Goal: Task Accomplishment & Management: Manage account settings

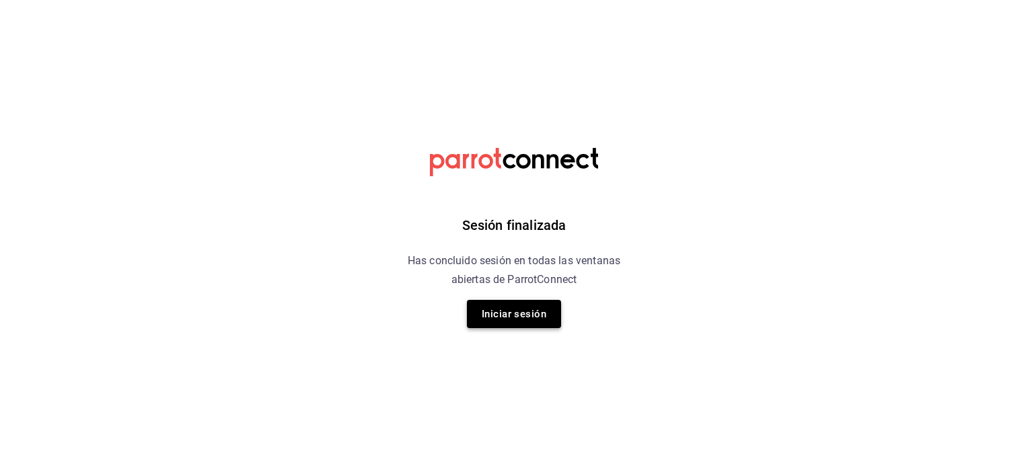
click at [514, 315] on button "Iniciar sesión" at bounding box center [514, 314] width 94 height 28
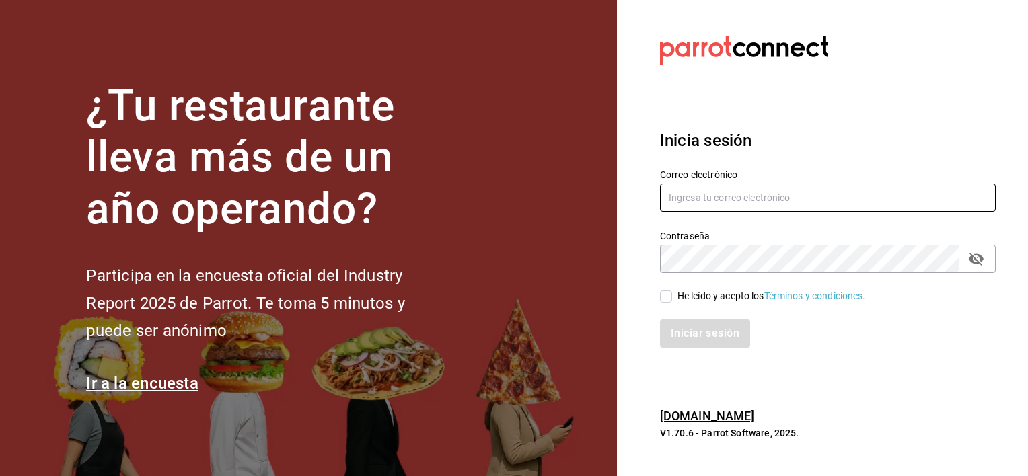
type input "[EMAIL_ADDRESS][DOMAIN_NAME]"
click at [678, 290] on div "He leído y acepto los Términos y condiciones." at bounding box center [772, 296] width 188 height 14
click at [672, 291] on input "He leído y acepto los Términos y condiciones." at bounding box center [666, 297] width 12 height 12
checkbox input "true"
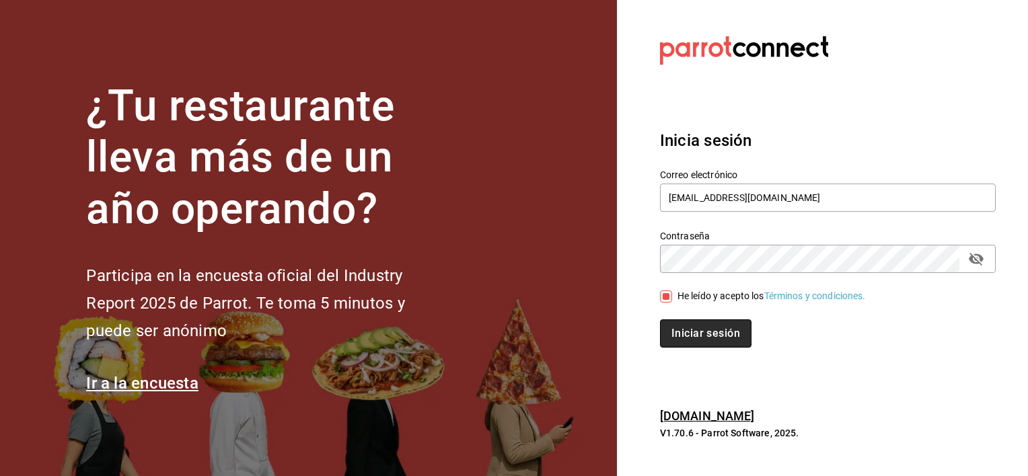
click at [692, 335] on button "Iniciar sesión" at bounding box center [706, 334] width 92 height 28
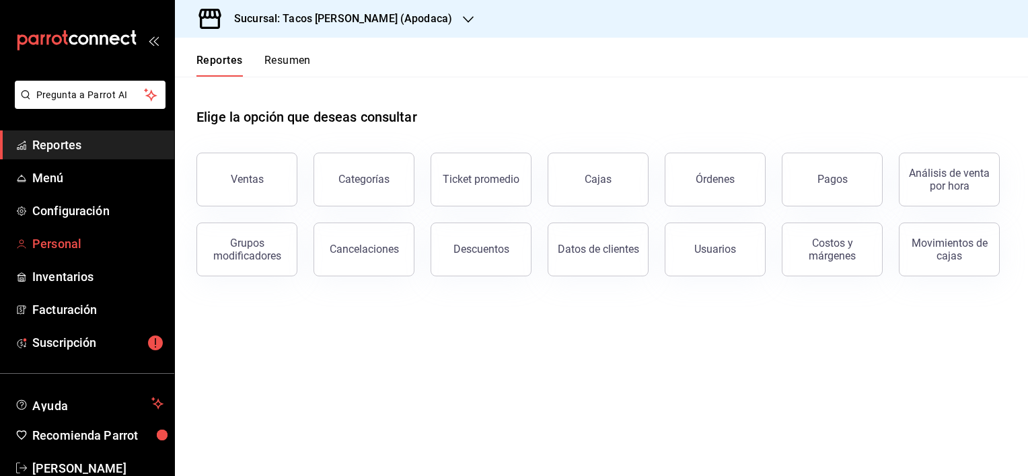
click at [67, 245] on span "Personal" at bounding box center [97, 244] width 131 height 18
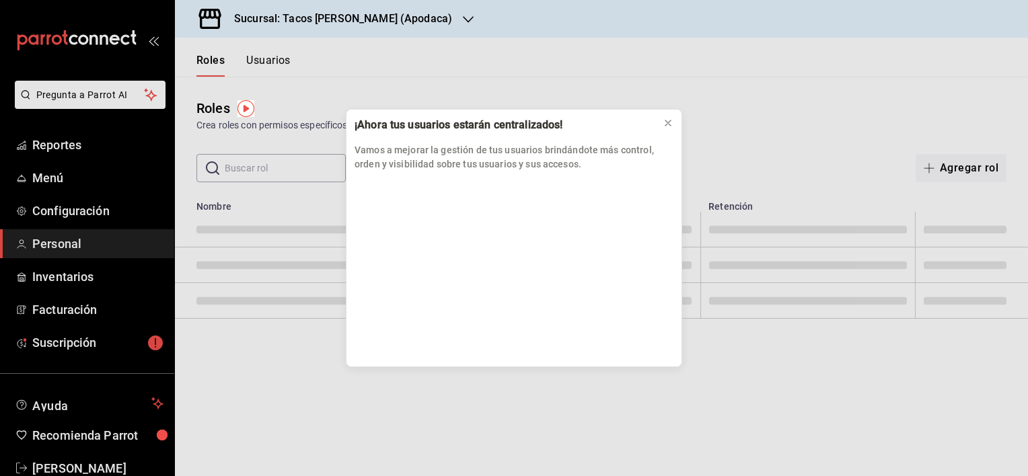
click at [85, 345] on div "¡Ahora tus usuarios estarán centralizados! Vamos a mejorar la gestión de tus us…" at bounding box center [514, 238] width 1028 height 476
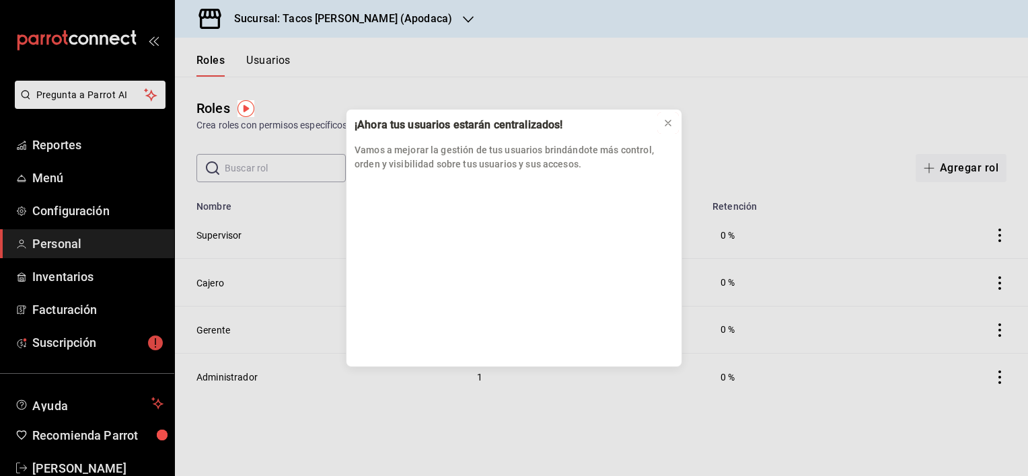
click at [663, 122] on icon at bounding box center [668, 123] width 11 height 11
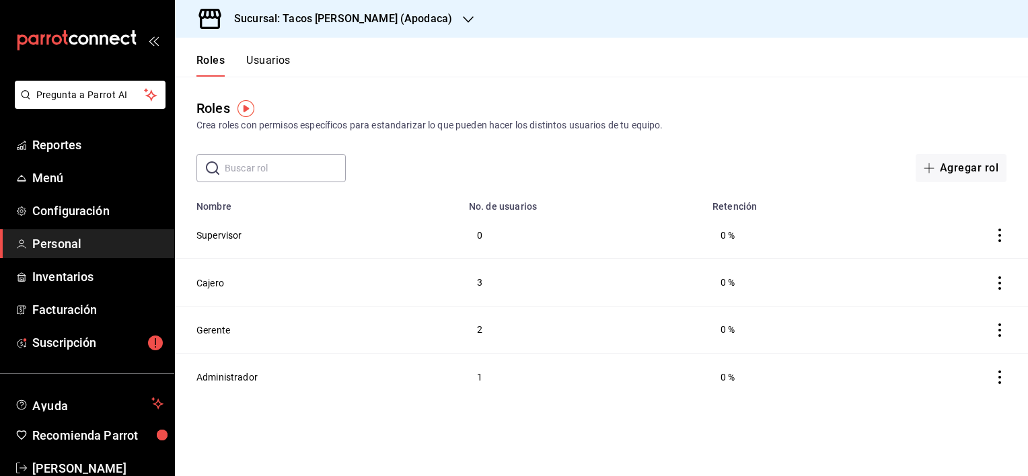
click at [278, 56] on button "Usuarios" at bounding box center [268, 65] width 44 height 23
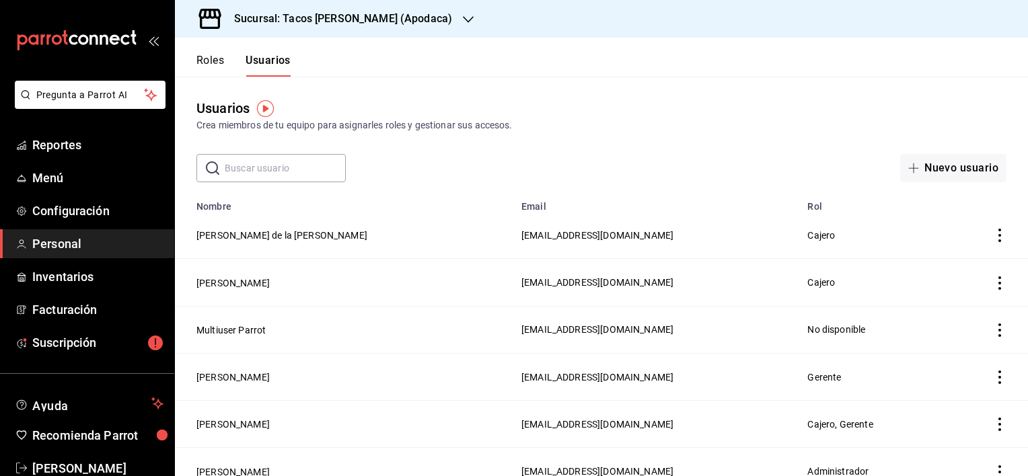
click at [999, 379] on icon "actions" at bounding box center [1000, 377] width 3 height 13
click at [956, 392] on span "Eliminar" at bounding box center [941, 397] width 34 height 11
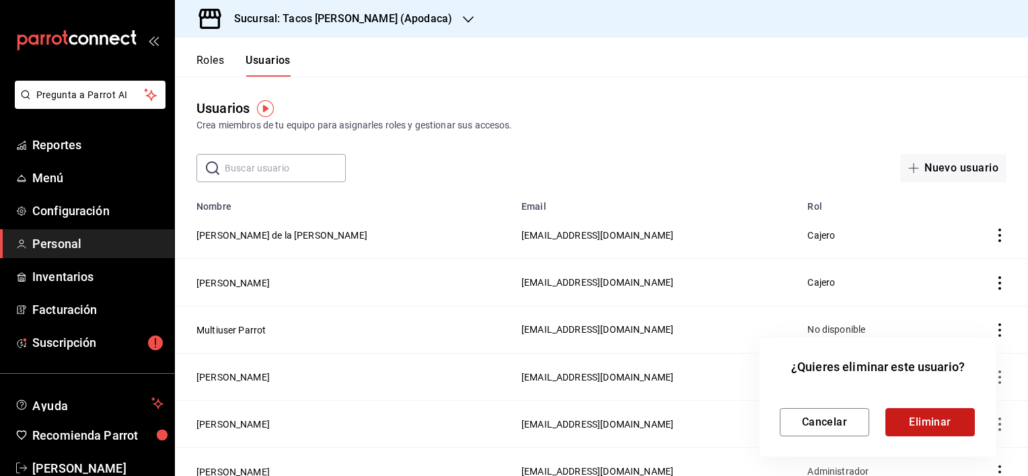
click at [934, 419] on button "Eliminar" at bounding box center [930, 422] width 89 height 28
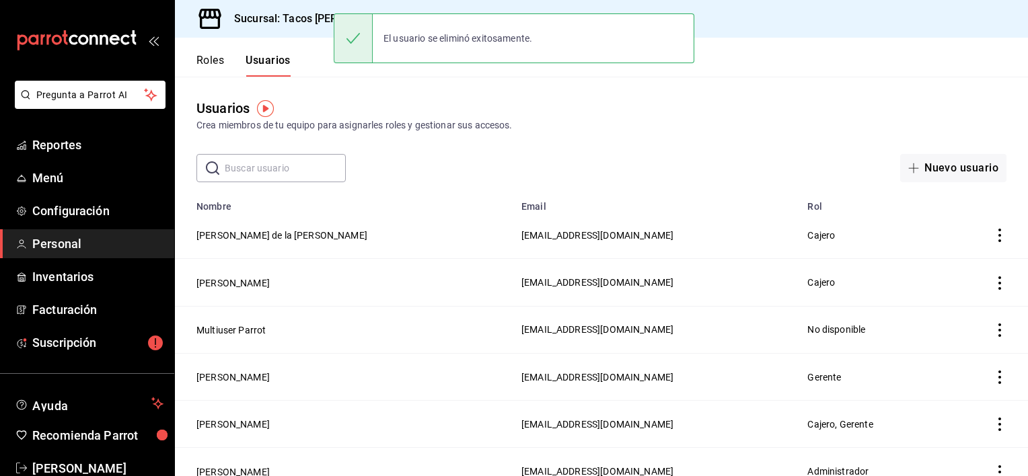
click at [999, 283] on icon "actions" at bounding box center [1000, 283] width 3 height 13
click at [958, 301] on li "Eliminar" at bounding box center [940, 303] width 113 height 38
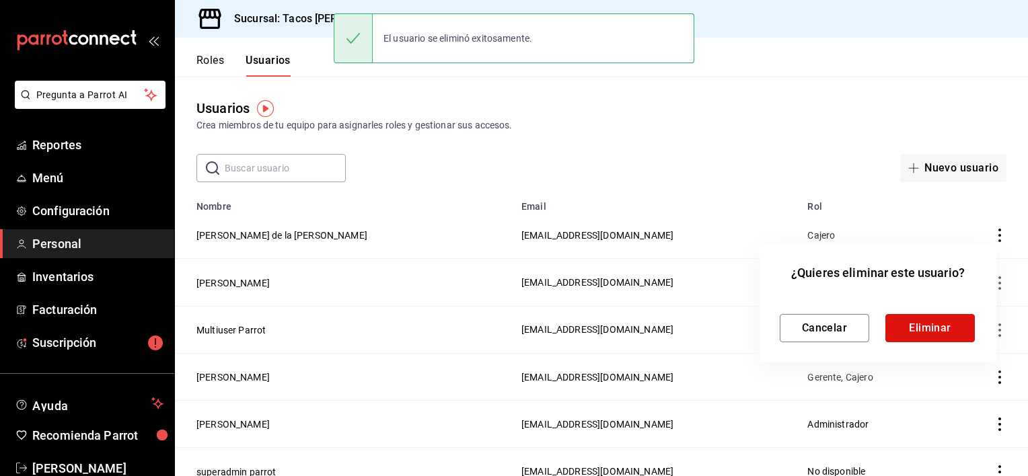
click at [934, 336] on button "Eliminar" at bounding box center [930, 328] width 89 height 28
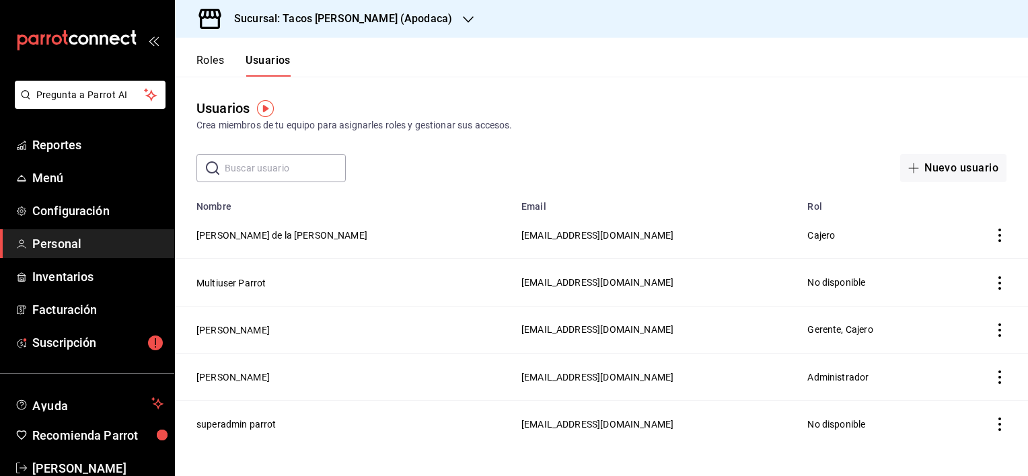
click at [999, 328] on icon "actions" at bounding box center [999, 330] width 13 height 13
click at [238, 328] on div at bounding box center [514, 238] width 1028 height 476
click at [267, 328] on td "[PERSON_NAME]" at bounding box center [344, 329] width 338 height 47
click at [231, 336] on button "[PERSON_NAME]" at bounding box center [232, 330] width 73 height 13
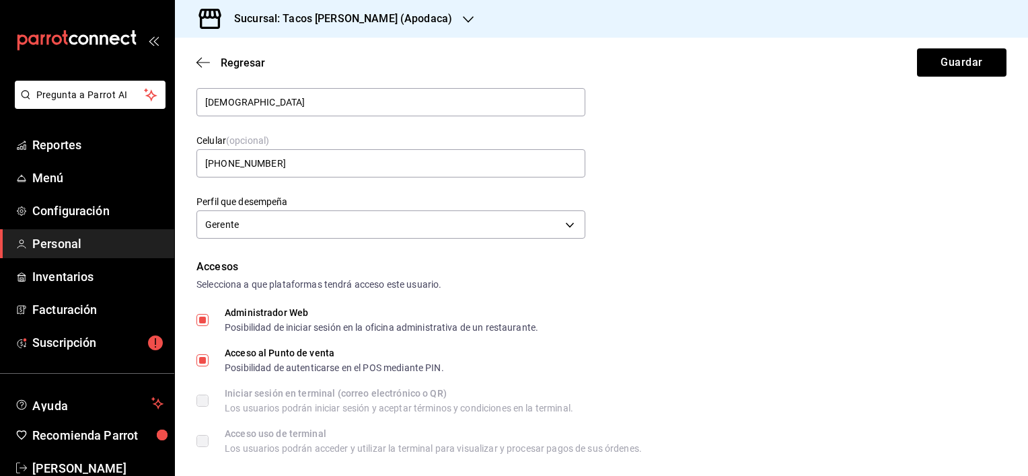
scroll to position [135, 0]
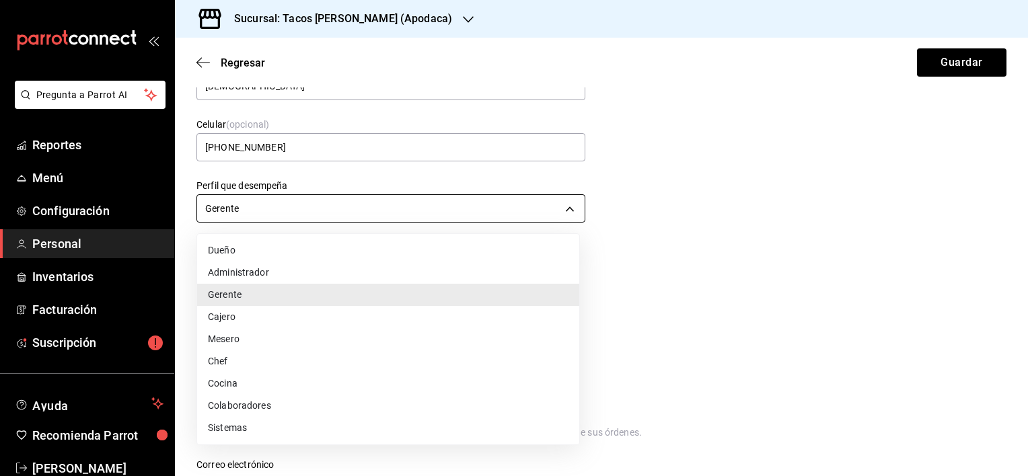
click at [565, 209] on body "Pregunta a Parrot AI Reportes Menú Configuración Personal Inventarios Facturaci…" at bounding box center [514, 238] width 1028 height 476
click at [267, 318] on li "Cajero" at bounding box center [388, 317] width 382 height 22
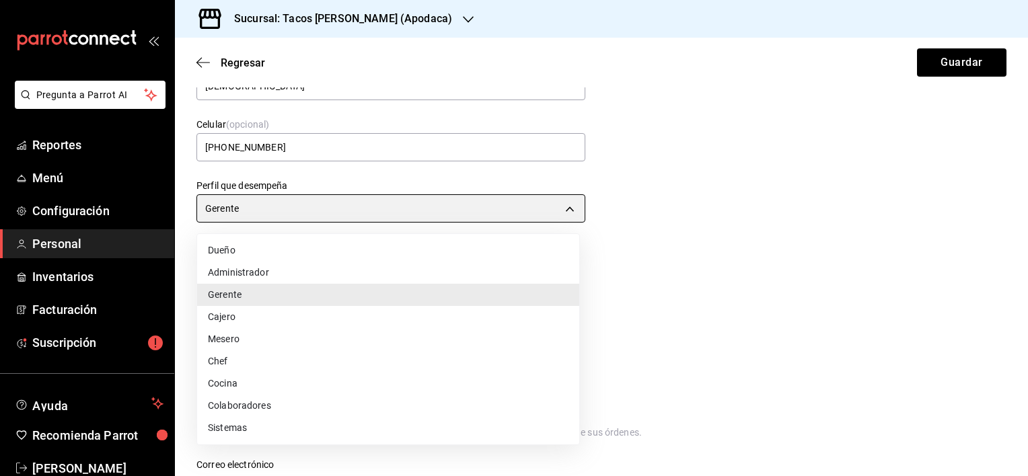
type input "CASHIER"
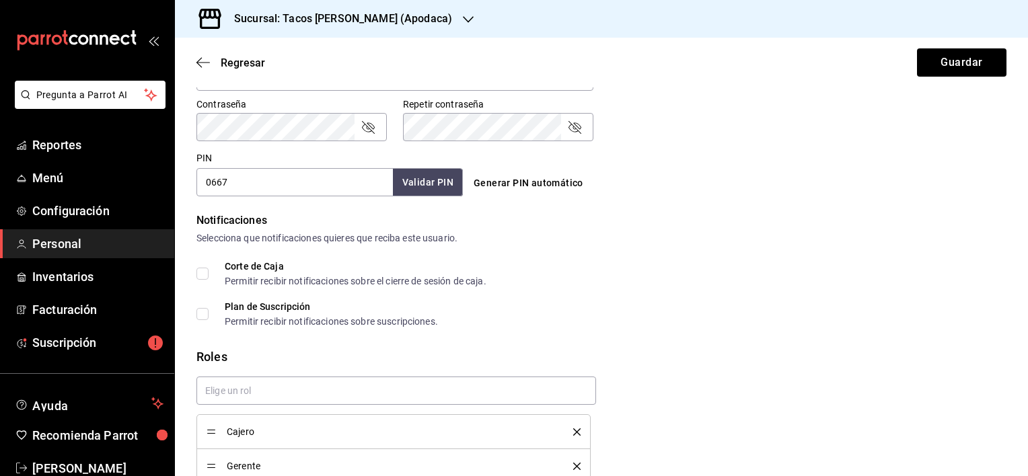
scroll to position [569, 0]
drag, startPoint x: 247, startPoint y: 183, endPoint x: 139, endPoint y: 167, distance: 108.9
click at [139, 167] on div "Pregunta a Parrot AI Reportes Menú Configuración Personal Inventarios Facturaci…" at bounding box center [514, 238] width 1028 height 476
click at [565, 248] on div "Notificaciones Selecciona que notificaciones quieres que reciba este usuario. C…" at bounding box center [601, 271] width 810 height 114
click at [544, 183] on button "Generar PIN automático" at bounding box center [528, 184] width 120 height 25
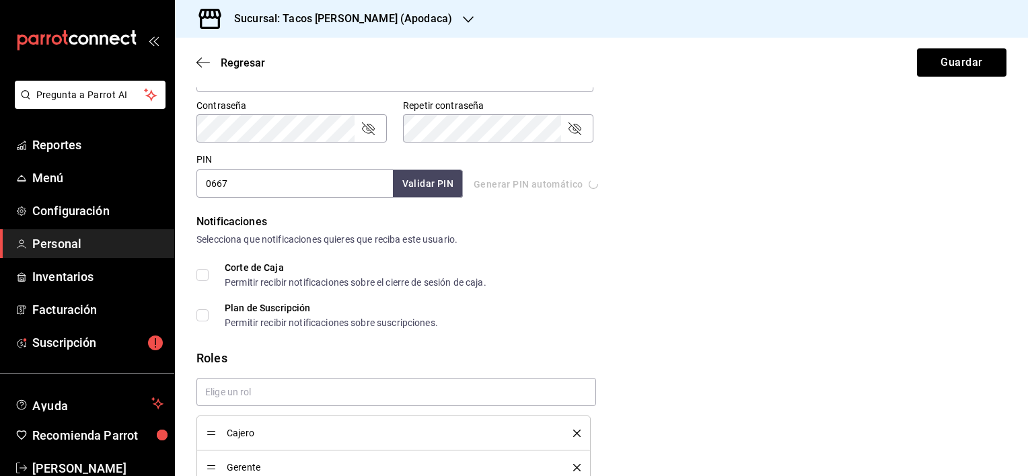
type input "0784"
click at [435, 184] on button "Validar PIN" at bounding box center [427, 184] width 71 height 29
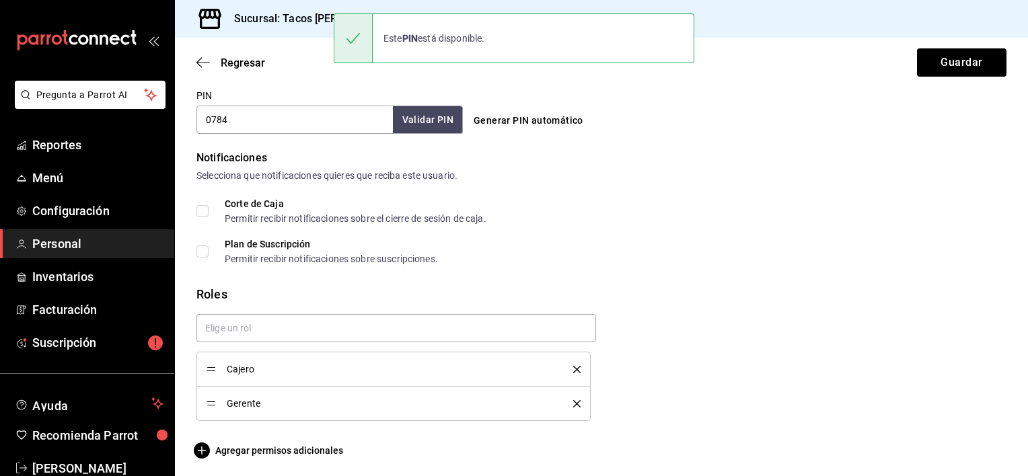
scroll to position [637, 0]
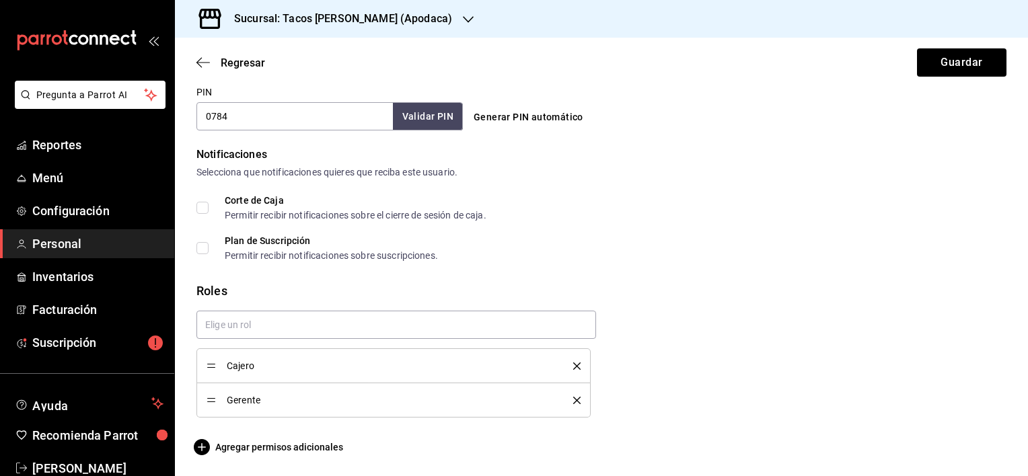
click at [569, 406] on div "Gerente" at bounding box center [394, 400] width 374 height 15
click at [573, 400] on icon "delete" at bounding box center [576, 400] width 7 height 7
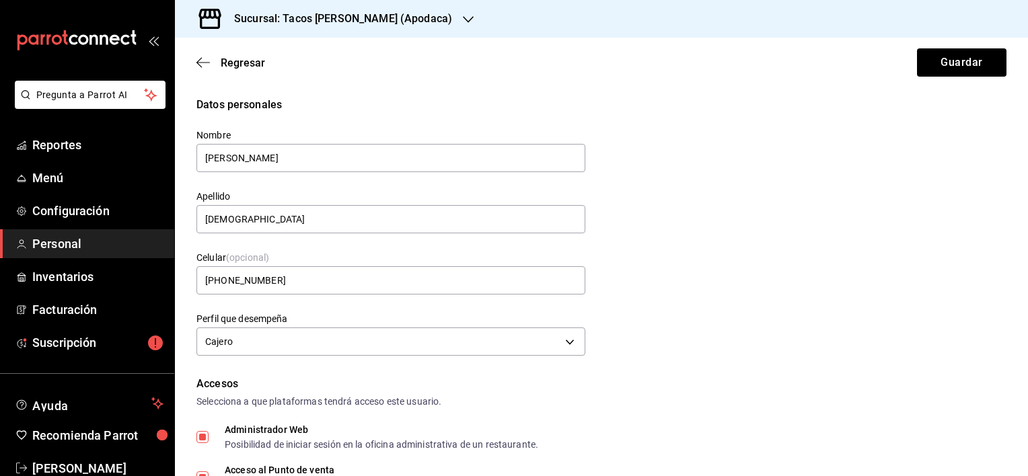
scroll to position [0, 0]
click at [932, 65] on button "Guardar" at bounding box center [961, 62] width 89 height 28
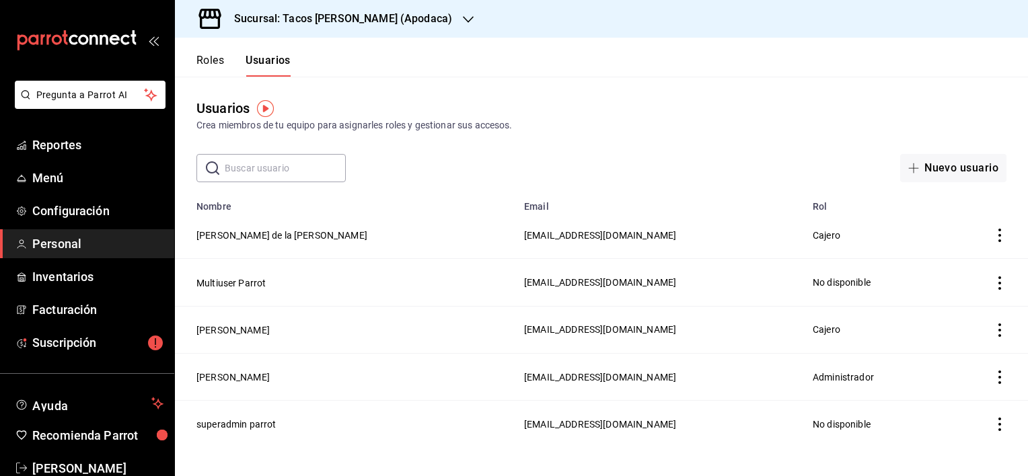
click at [213, 65] on button "Roles" at bounding box center [210, 65] width 28 height 23
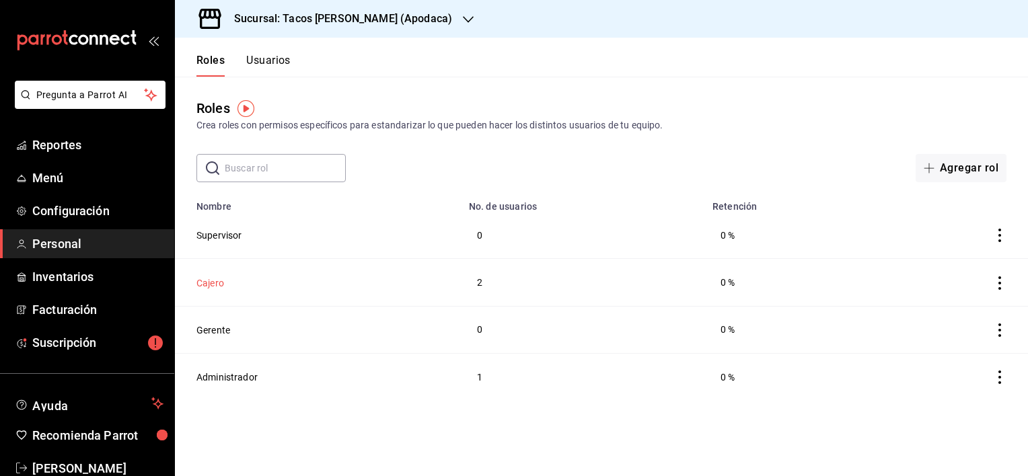
click at [217, 283] on button "Cajero" at bounding box center [210, 283] width 28 height 13
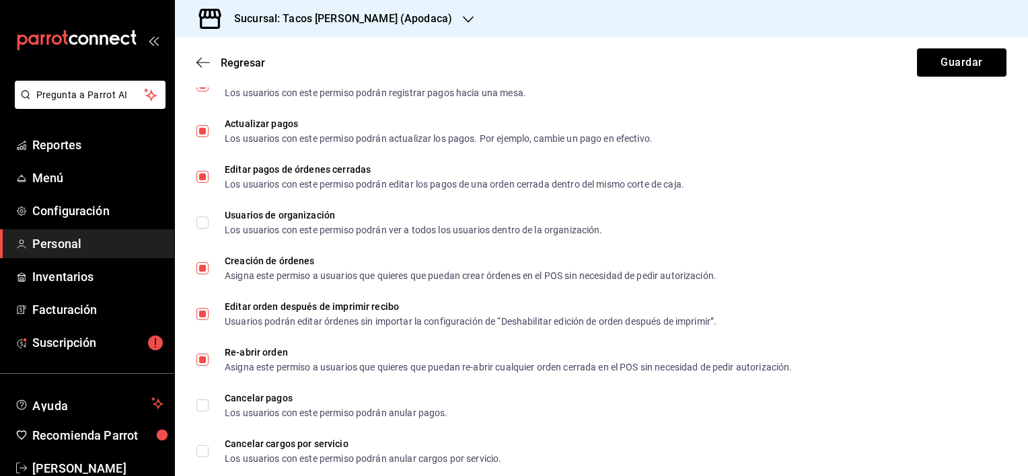
scroll to position [808, 0]
click at [201, 62] on icon "button" at bounding box center [202, 62] width 13 height 1
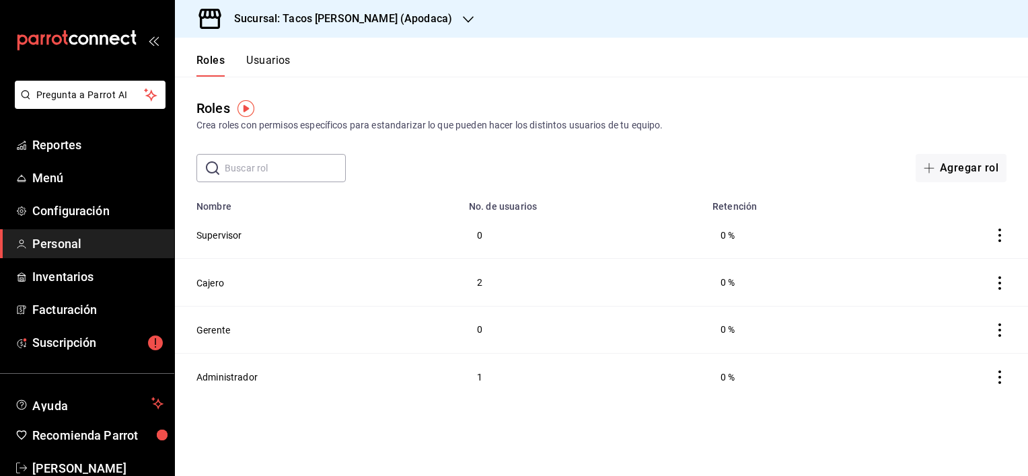
click at [264, 59] on button "Usuarios" at bounding box center [268, 65] width 44 height 23
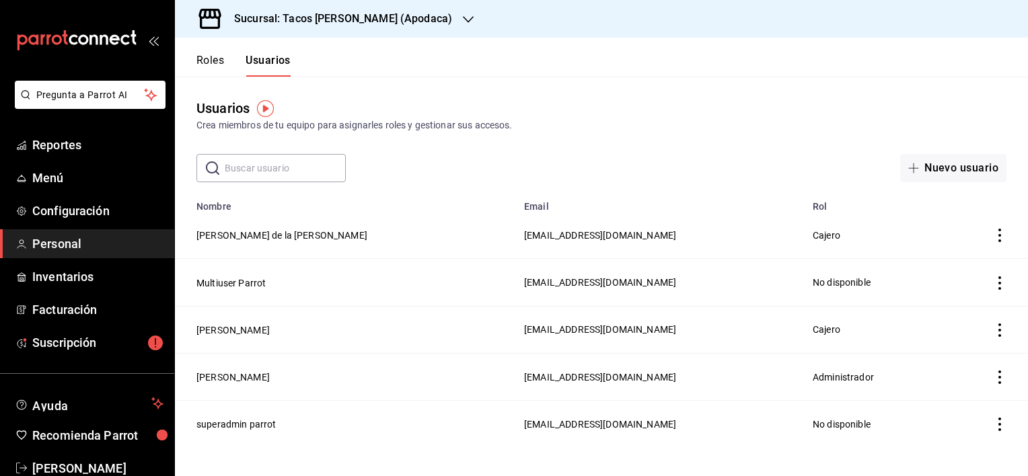
click at [996, 232] on icon "actions" at bounding box center [999, 235] width 13 height 13
click at [250, 235] on div at bounding box center [514, 238] width 1028 height 476
click at [301, 231] on button "[PERSON_NAME] de la [PERSON_NAME]" at bounding box center [281, 235] width 171 height 13
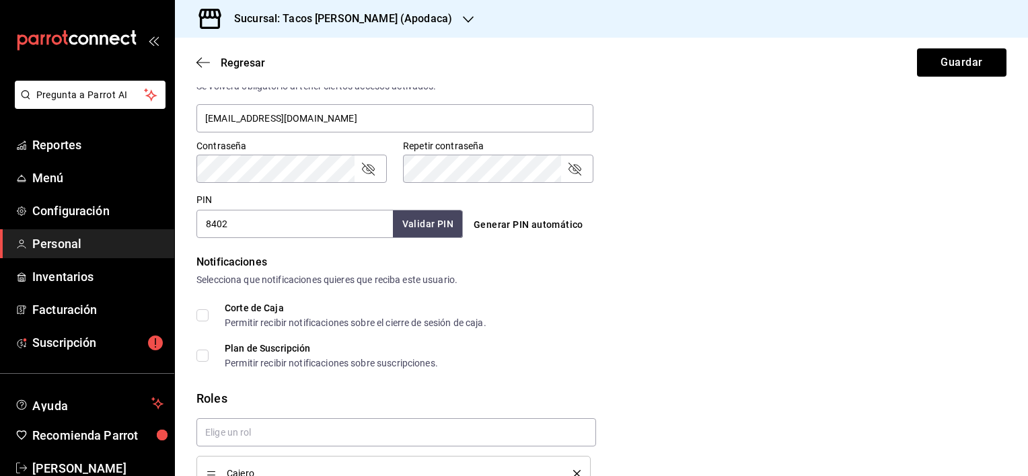
scroll to position [538, 0]
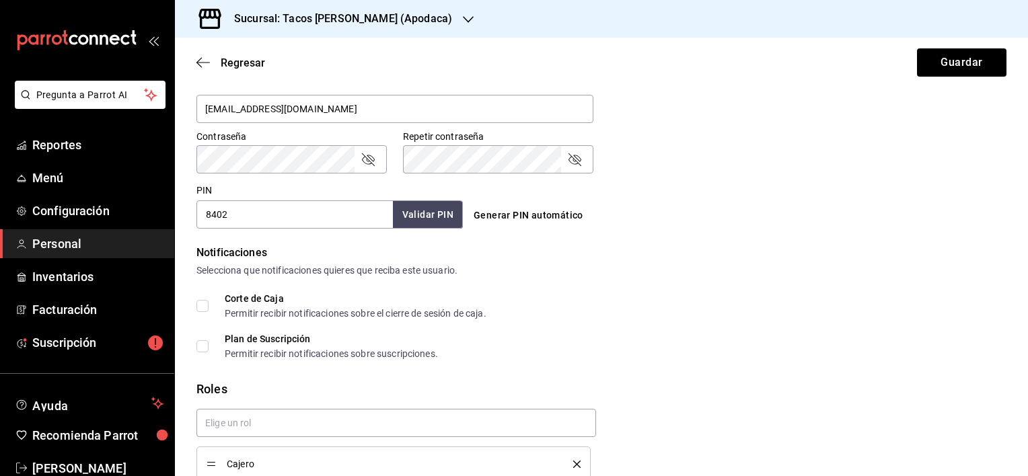
click at [522, 218] on button "Generar PIN automático" at bounding box center [528, 215] width 120 height 25
type input "3177"
click at [408, 213] on button "Validar PIN" at bounding box center [427, 215] width 71 height 29
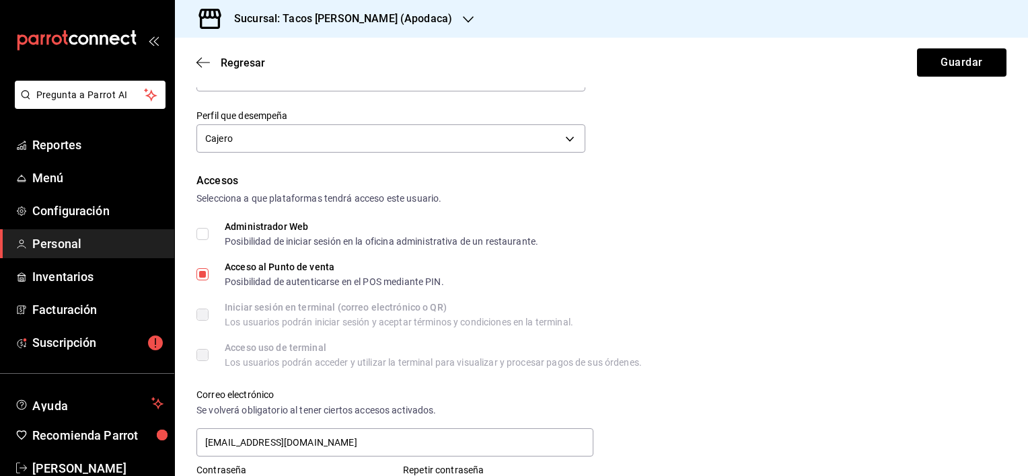
scroll to position [199, 0]
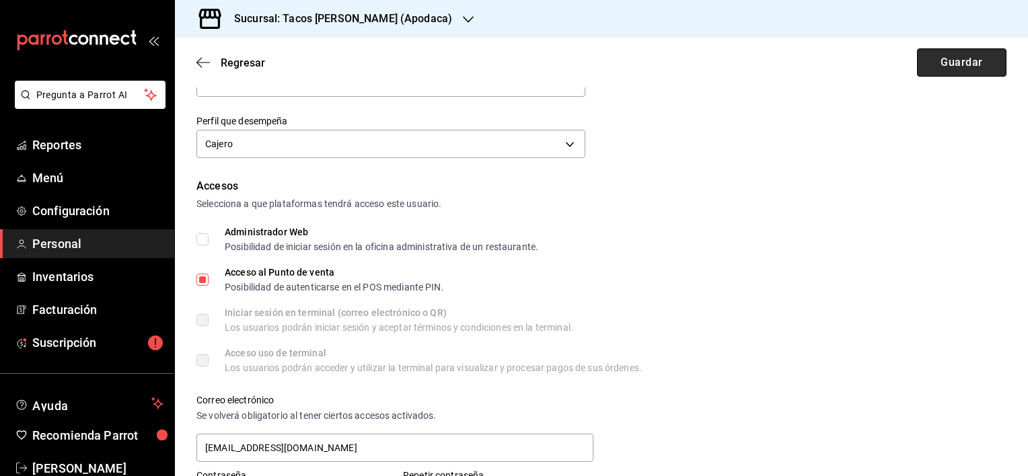
click at [976, 69] on button "Guardar" at bounding box center [961, 62] width 89 height 28
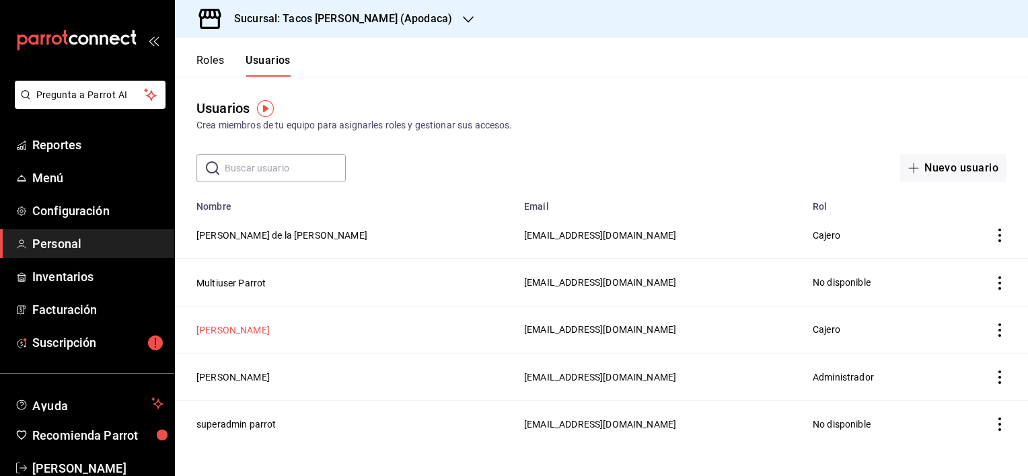
click at [231, 329] on button "[PERSON_NAME]" at bounding box center [232, 330] width 73 height 13
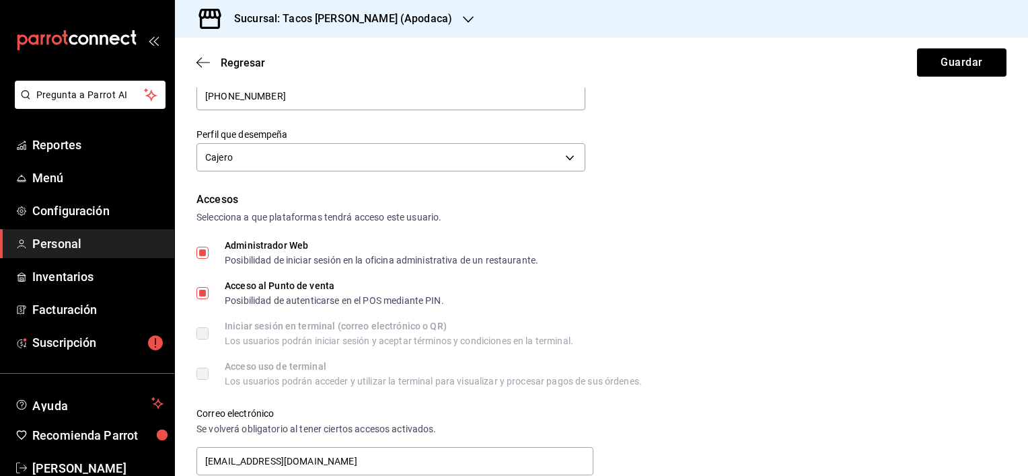
scroll to position [202, 0]
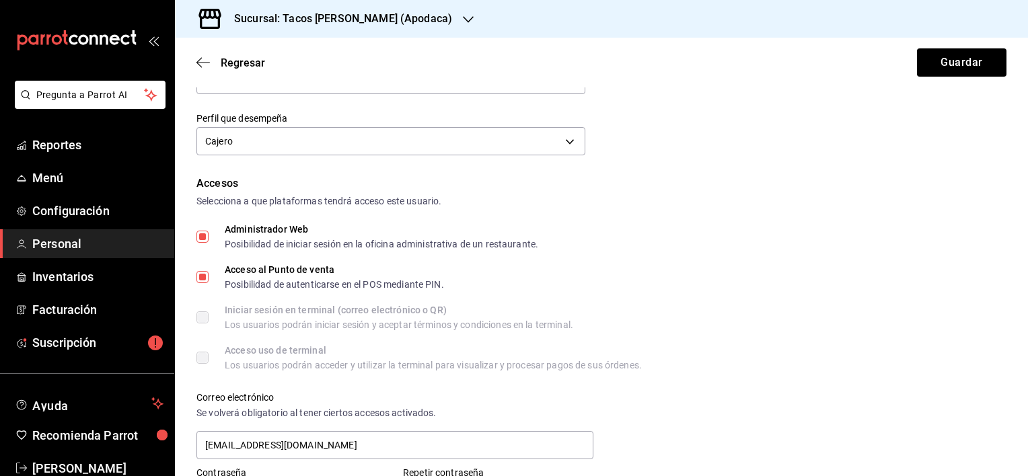
click at [202, 238] on input "Administrador Web Posibilidad de iniciar sesión en la oficina administrativa de…" at bounding box center [202, 237] width 12 height 12
checkbox input "false"
click at [935, 64] on button "Guardar" at bounding box center [961, 62] width 89 height 28
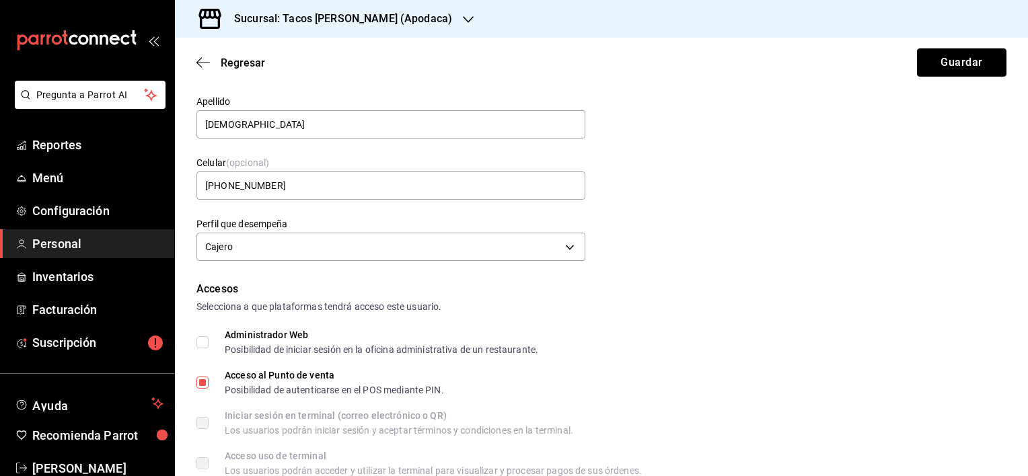
scroll to position [65, 0]
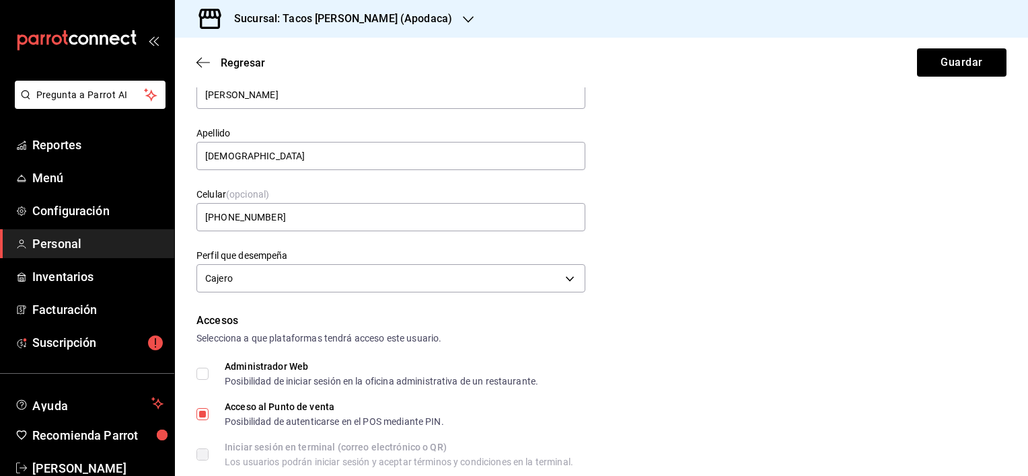
click at [205, 417] on input "Acceso al Punto de venta Posibilidad de autenticarse en el POS mediante PIN." at bounding box center [202, 414] width 12 height 12
click at [203, 417] on input "Acceso al Punto de venta Posibilidad de autenticarse en el POS mediante PIN." at bounding box center [202, 414] width 12 height 12
checkbox input "true"
click at [982, 67] on button "Guardar" at bounding box center [961, 62] width 89 height 28
click at [563, 277] on body "Pregunta a Parrot AI Reportes Menú Configuración Personal Inventarios Facturaci…" at bounding box center [514, 238] width 1028 height 476
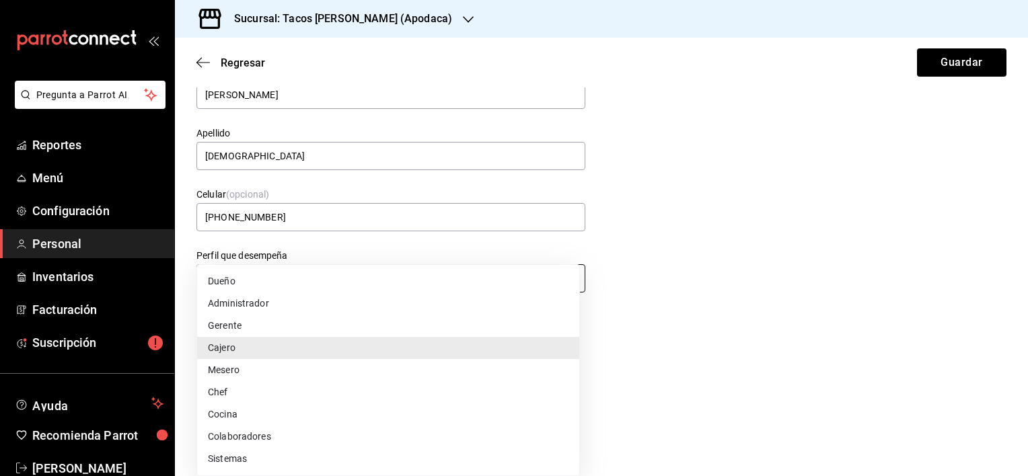
click at [563, 277] on li "Dueño" at bounding box center [388, 282] width 382 height 22
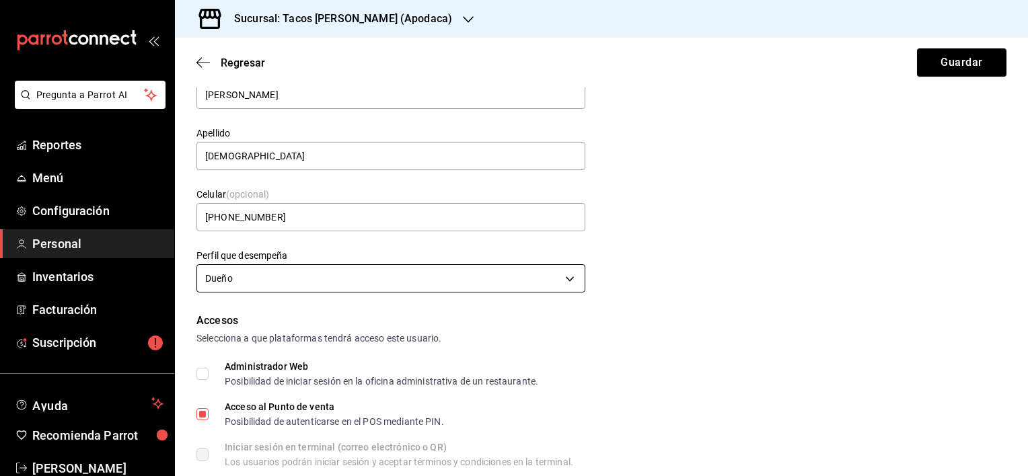
click at [493, 278] on body "Pregunta a Parrot AI Reportes Menú Configuración Personal Inventarios Facturaci…" at bounding box center [514, 238] width 1028 height 476
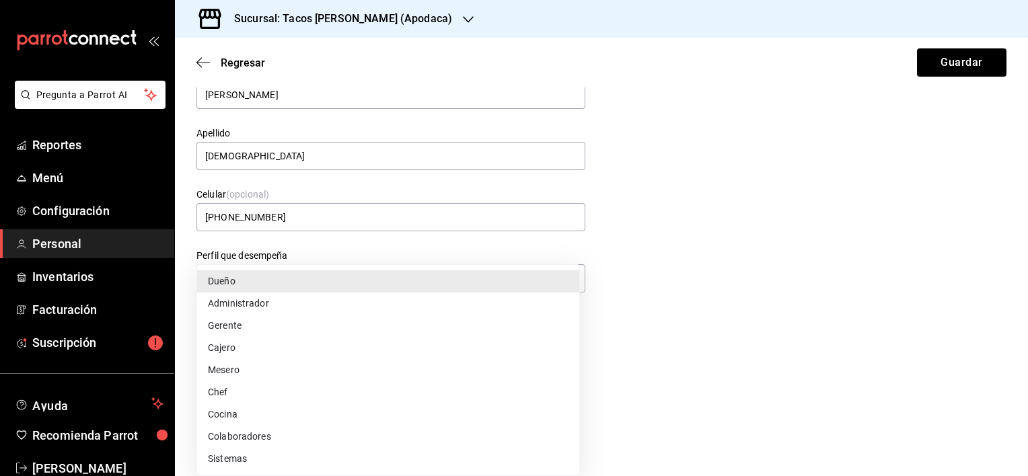
click at [353, 357] on li "Cajero" at bounding box center [388, 348] width 382 height 22
type input "CASHIER"
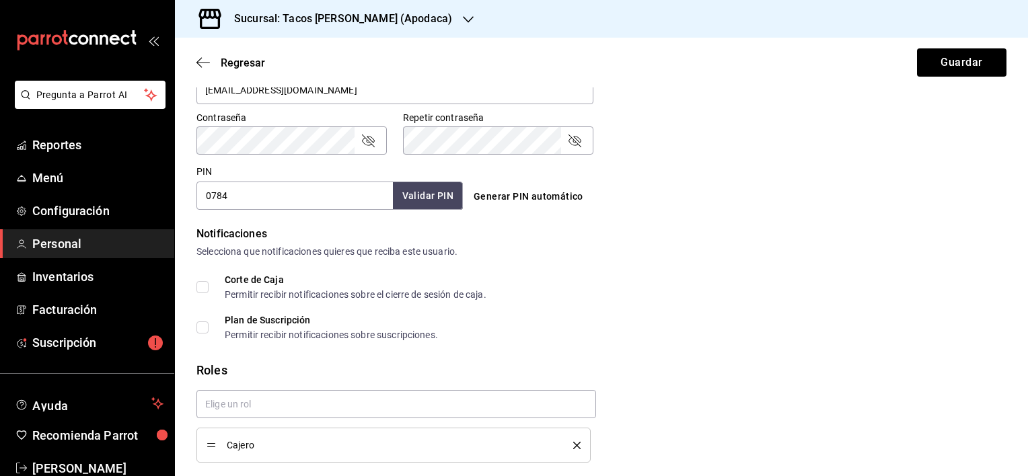
scroll to position [603, 0]
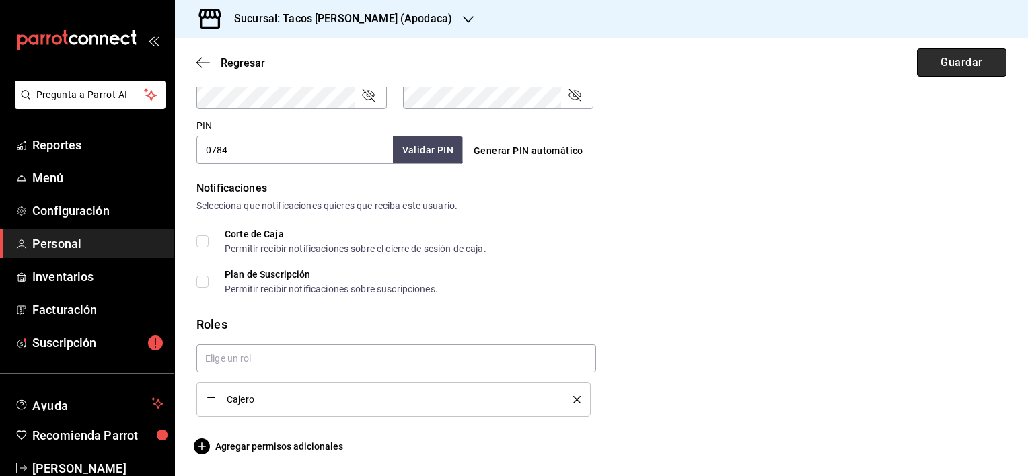
click at [983, 54] on button "Guardar" at bounding box center [961, 62] width 89 height 28
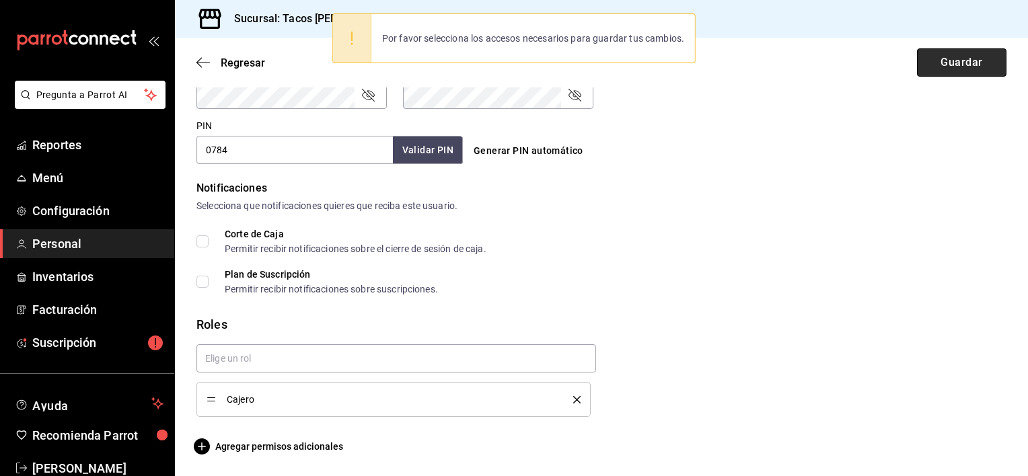
click at [976, 63] on button "Guardar" at bounding box center [961, 62] width 89 height 28
click at [842, 148] on div "PIN 0784 Validar PIN ​ Generar PIN automático" at bounding box center [599, 139] width 816 height 50
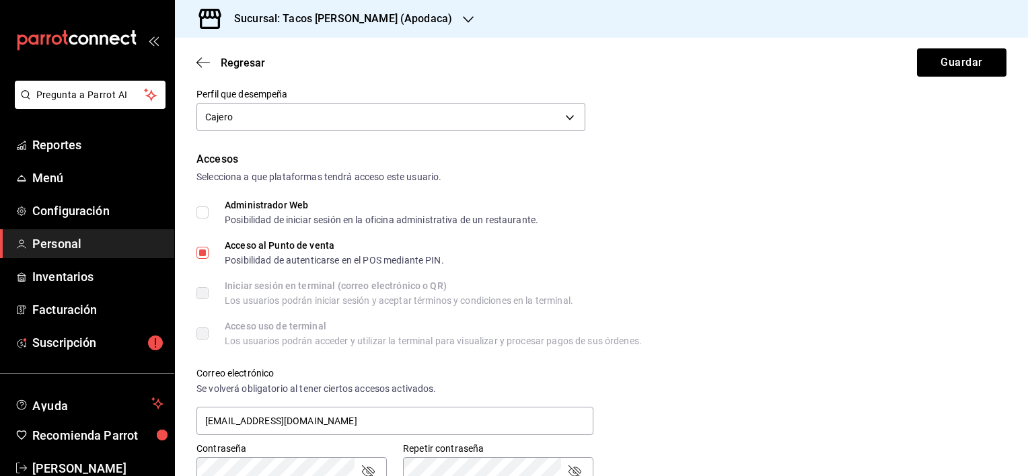
scroll to position [199, 0]
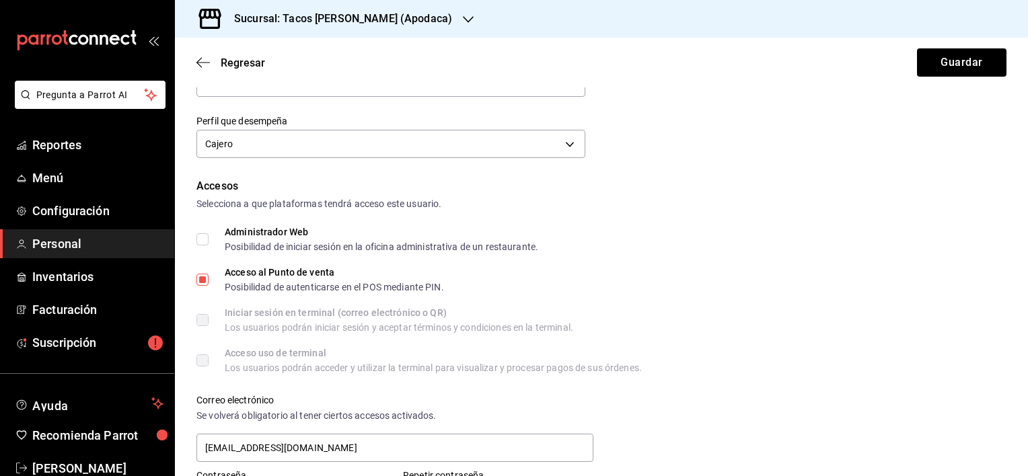
click at [201, 232] on label "Administrador Web Posibilidad de iniciar sesión en la oficina administrativa de…" at bounding box center [367, 239] width 342 height 24
click at [201, 234] on input "Administrador Web Posibilidad de iniciar sesión en la oficina administrativa de…" at bounding box center [202, 240] width 12 height 12
checkbox input "true"
click at [980, 67] on button "Guardar" at bounding box center [961, 62] width 89 height 28
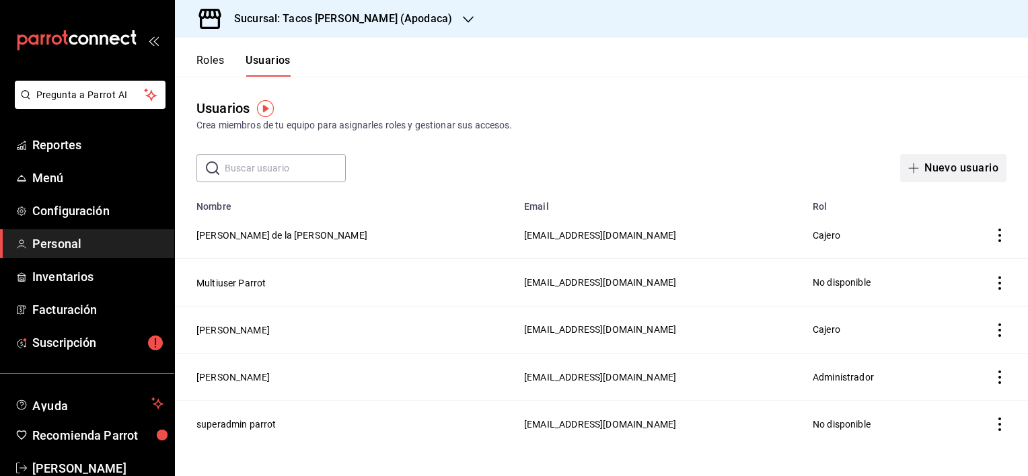
click at [960, 172] on button "Nuevo usuario" at bounding box center [953, 168] width 106 height 28
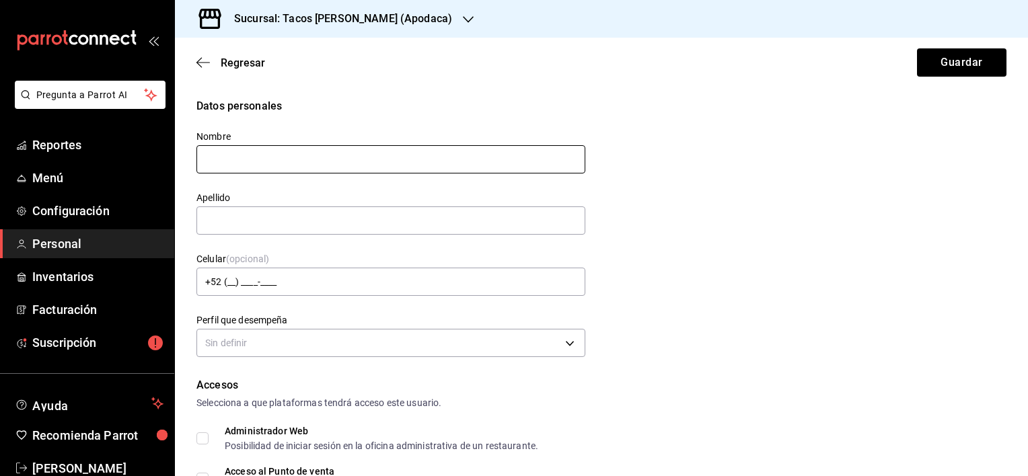
drag, startPoint x: 271, startPoint y: 154, endPoint x: 291, endPoint y: 149, distance: 20.9
click at [271, 154] on input "text" at bounding box center [390, 159] width 389 height 28
drag, startPoint x: 262, startPoint y: 162, endPoint x: 347, endPoint y: 162, distance: 84.8
click at [347, 162] on input "[PERSON_NAME]" at bounding box center [390, 159] width 389 height 28
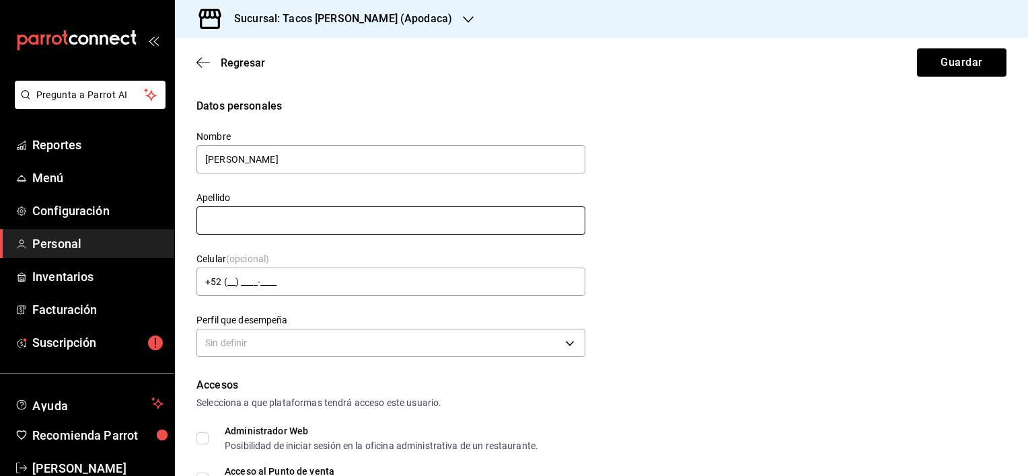
type input "[PERSON_NAME]"
drag, startPoint x: 336, startPoint y: 221, endPoint x: 334, endPoint y: 228, distance: 7.9
click at [336, 221] on input "text" at bounding box center [390, 221] width 389 height 28
type input "[PERSON_NAME]"
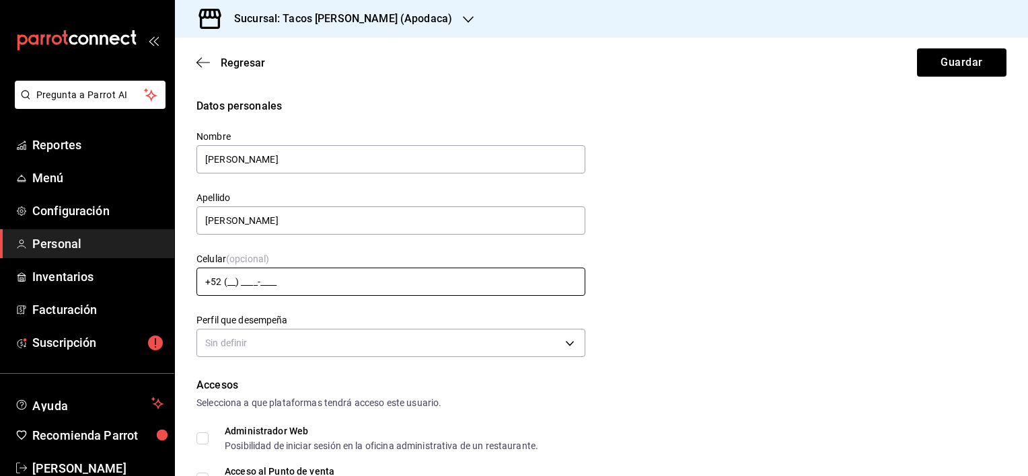
drag, startPoint x: 281, startPoint y: 277, endPoint x: 276, endPoint y: 284, distance: 8.2
click at [277, 283] on input "+52 (__) ____-____" at bounding box center [390, 282] width 389 height 28
type input "[PHONE_NUMBER]"
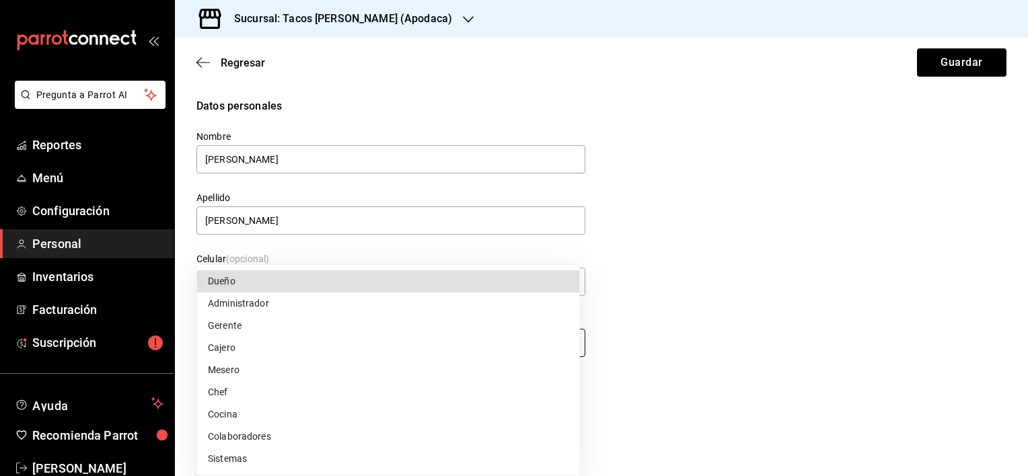
click at [513, 343] on body "Pregunta a Parrot AI Reportes Menú Configuración Personal Inventarios Facturaci…" at bounding box center [514, 238] width 1028 height 476
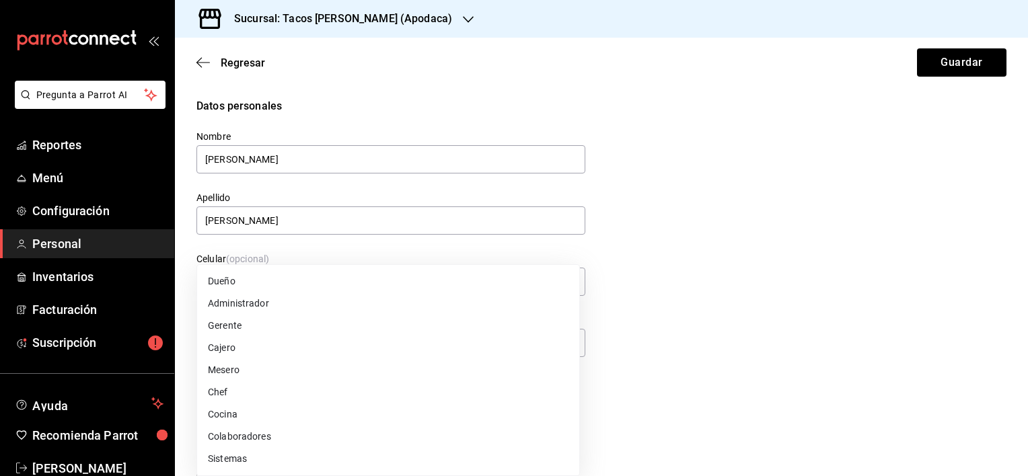
click at [378, 327] on li "Gerente" at bounding box center [388, 326] width 382 height 22
type input "MANAGER"
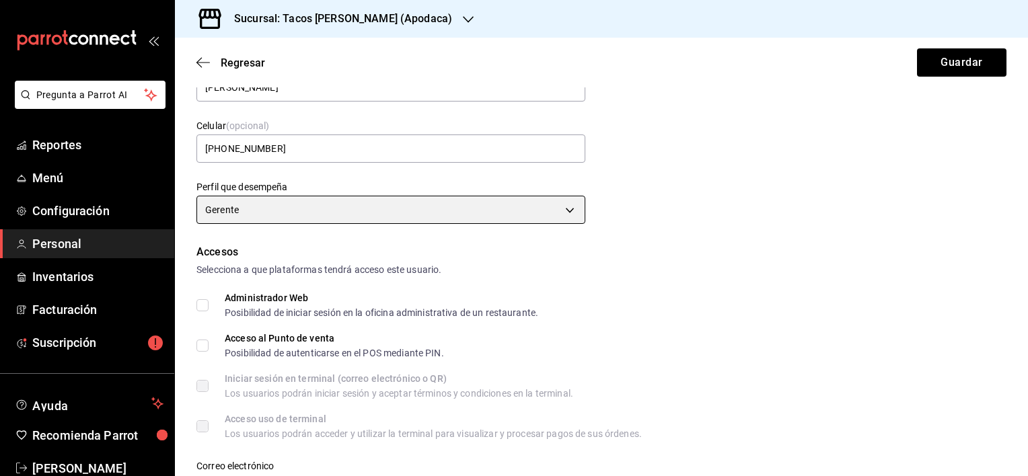
scroll to position [135, 0]
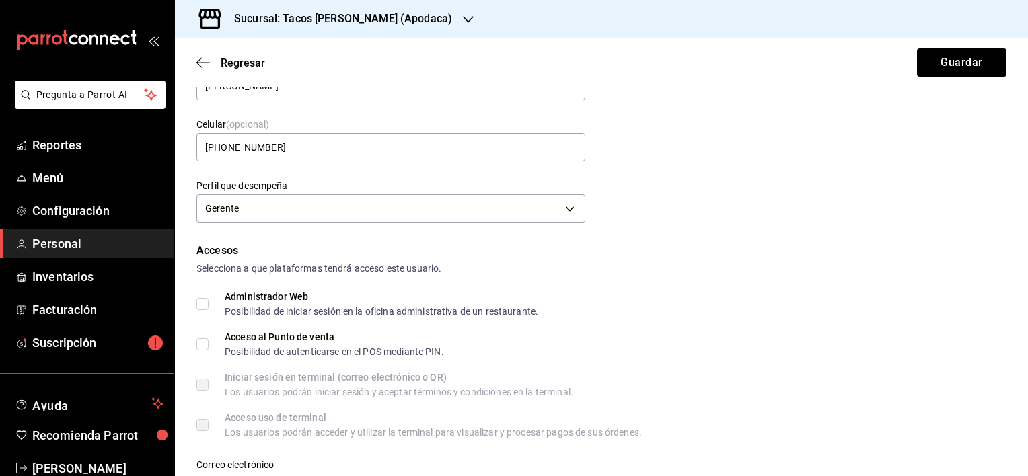
click at [202, 299] on input "Administrador Web Posibilidad de iniciar sesión en la oficina administrativa de…" at bounding box center [202, 304] width 12 height 12
checkbox input "true"
click at [204, 343] on input "Acceso al Punto de venta Posibilidad de autenticarse en el POS mediante PIN." at bounding box center [202, 344] width 12 height 12
checkbox input "true"
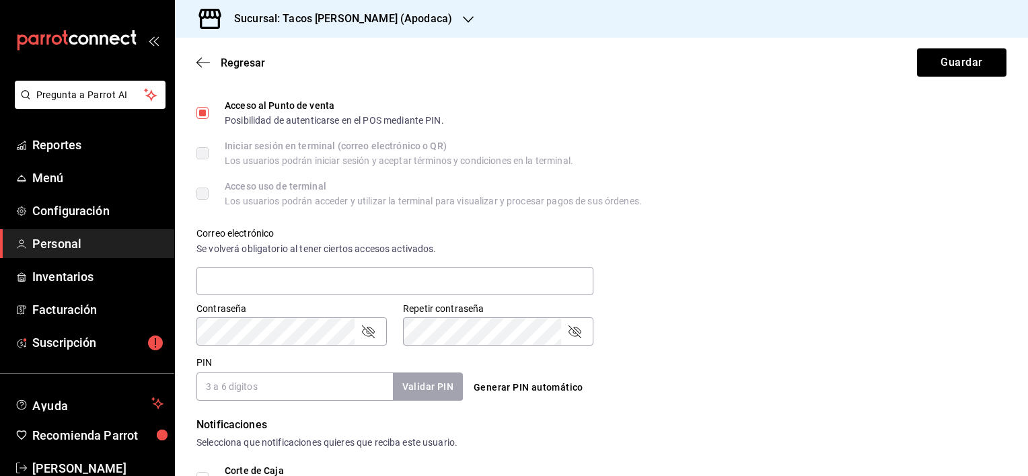
scroll to position [404, 0]
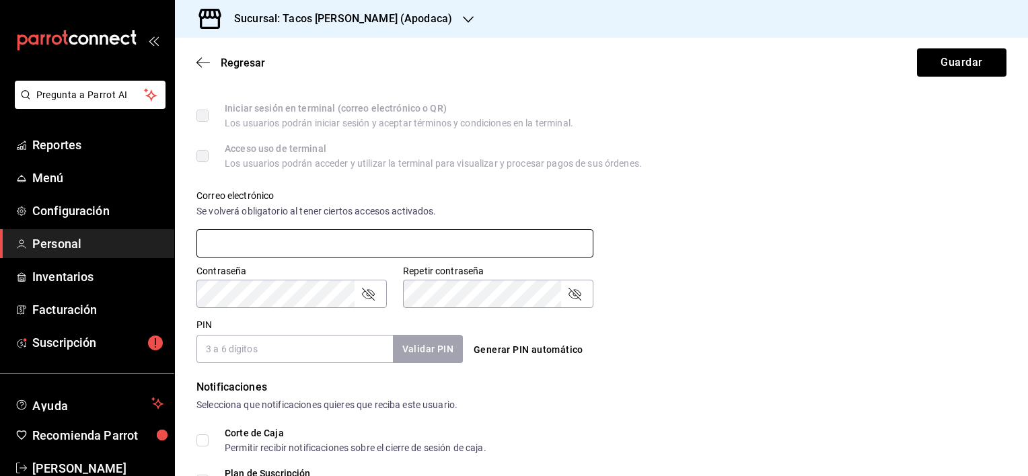
click at [285, 248] on input "text" at bounding box center [394, 243] width 397 height 28
click at [277, 356] on input "PIN" at bounding box center [294, 349] width 196 height 28
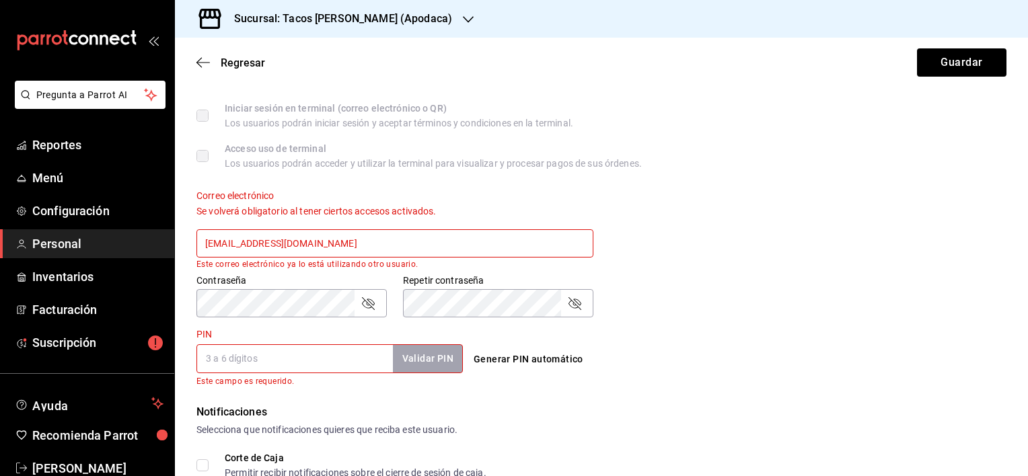
click at [686, 345] on div "Generar PIN automático" at bounding box center [599, 347] width 272 height 49
click at [384, 252] on input "[EMAIL_ADDRESS][DOMAIN_NAME]" at bounding box center [394, 243] width 397 height 28
drag, startPoint x: 360, startPoint y: 245, endPoint x: 207, endPoint y: 245, distance: 152.8
click at [207, 245] on input "[EMAIL_ADDRESS]." at bounding box center [394, 243] width 397 height 28
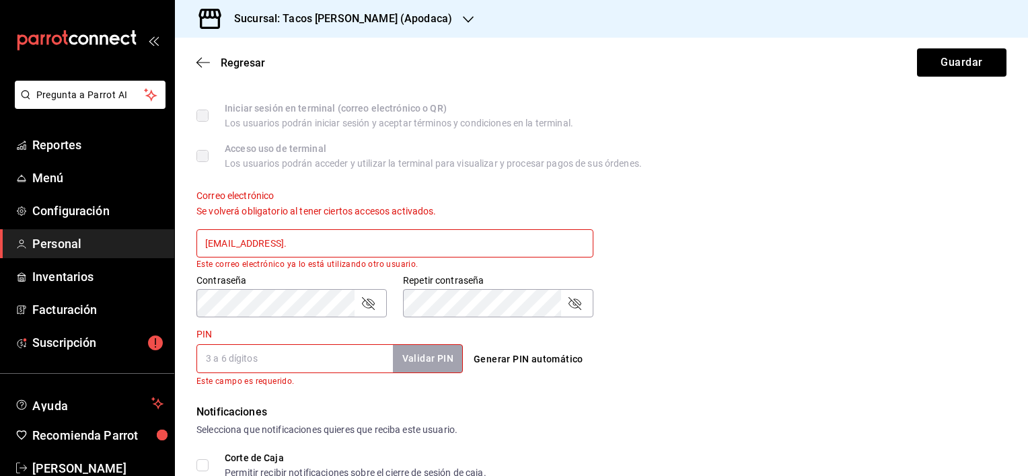
type input "c"
paste input "[EMAIL_ADDRESS][DOMAIN_NAME]"
type input "[EMAIL_ADDRESS][DOMAIN_NAME]"
click at [665, 315] on div "Contraseña Contraseña Repetir contraseña Repetir contraseña" at bounding box center [593, 287] width 826 height 59
click at [976, 295] on div "Contraseña Contraseña Repetir contraseña Repetir contraseña" at bounding box center [593, 287] width 826 height 59
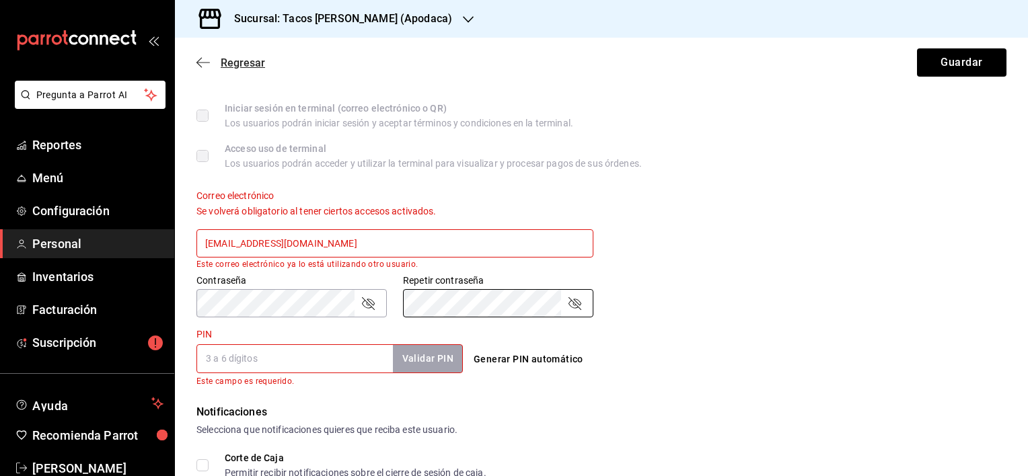
click at [201, 57] on span "Regresar" at bounding box center [230, 63] width 69 height 13
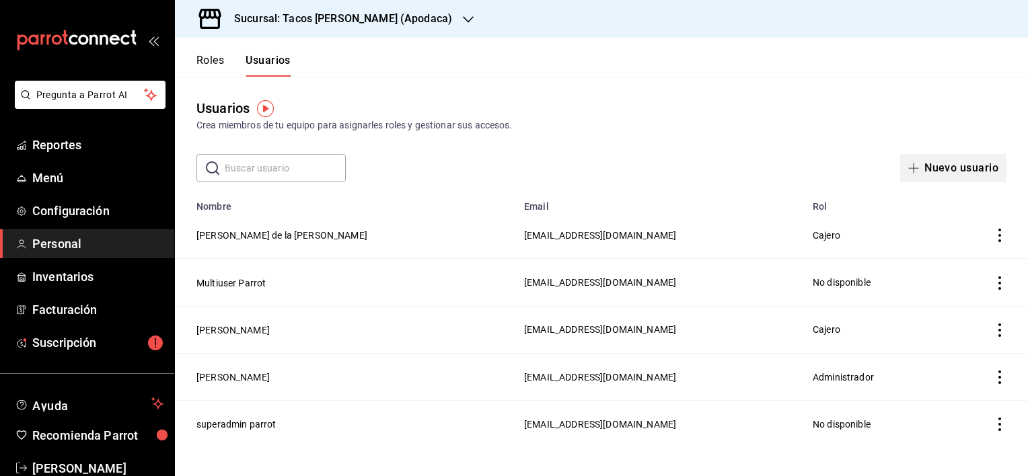
click at [938, 174] on button "Nuevo usuario" at bounding box center [953, 168] width 106 height 28
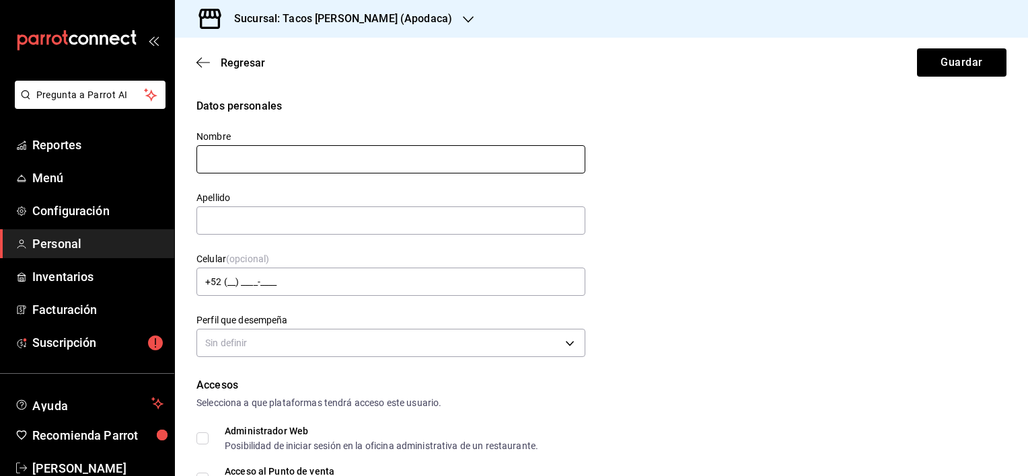
click at [322, 157] on input "text" at bounding box center [390, 159] width 389 height 28
type input "[PERSON_NAME]"
type input "MANAGER"
type input "[EMAIL_ADDRESS][DOMAIN_NAME]"
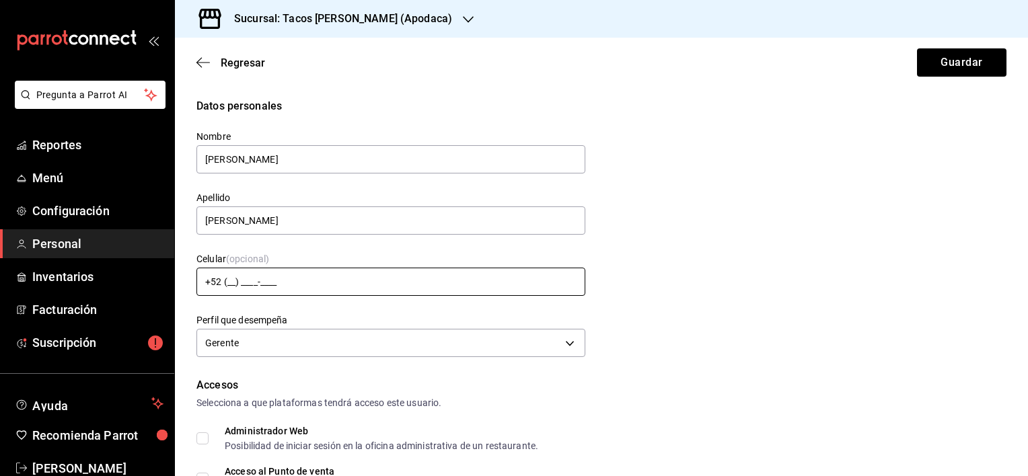
click at [234, 281] on input "+52 (__) ____-____" at bounding box center [390, 282] width 389 height 28
click at [230, 279] on input "+52 (__) ____-____" at bounding box center [390, 282] width 389 height 28
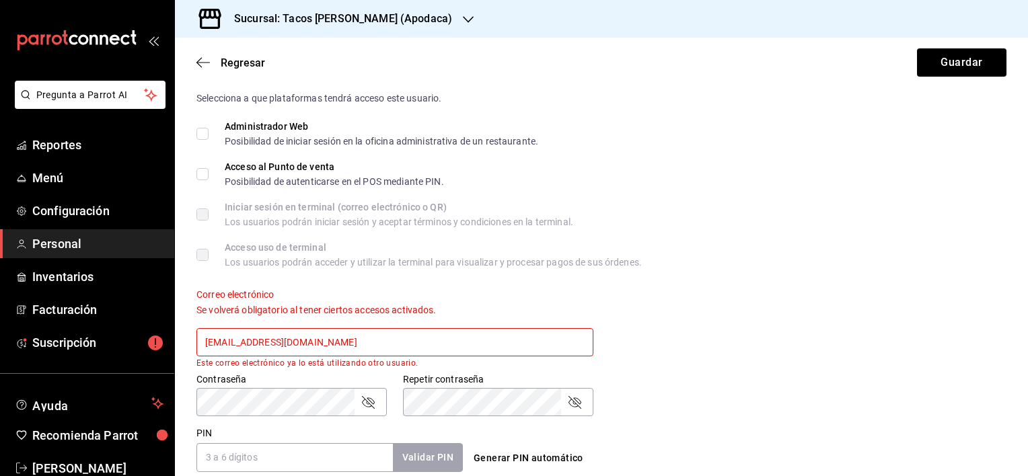
scroll to position [336, 0]
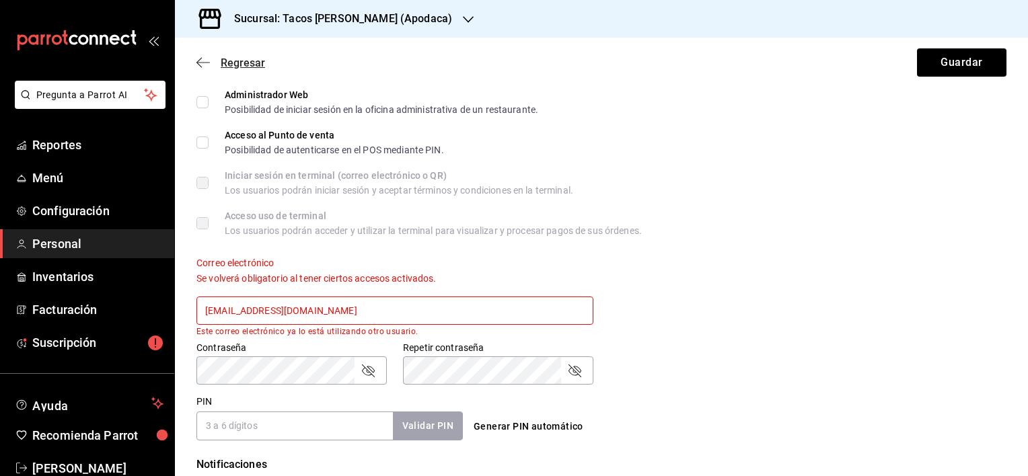
type input "[PHONE_NUMBER]"
click at [205, 59] on icon "button" at bounding box center [202, 63] width 13 height 12
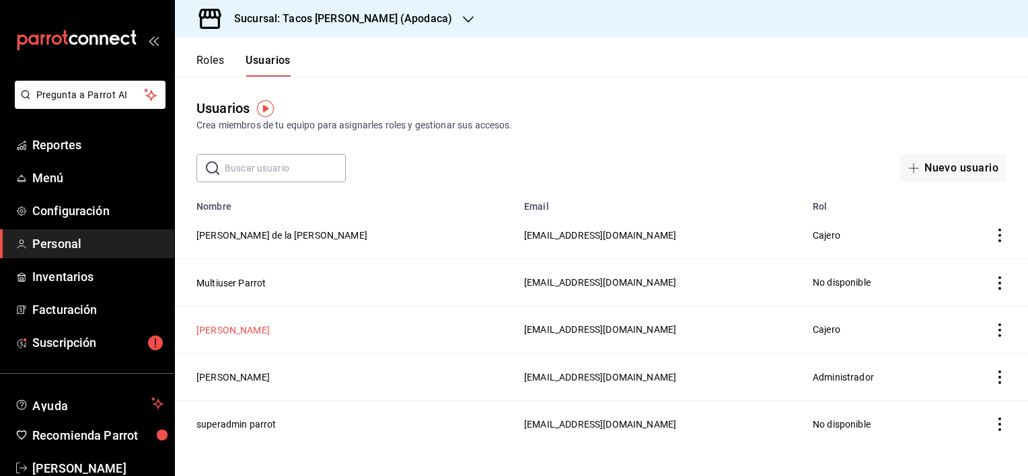
click at [229, 326] on button "[PERSON_NAME]" at bounding box center [232, 330] width 73 height 13
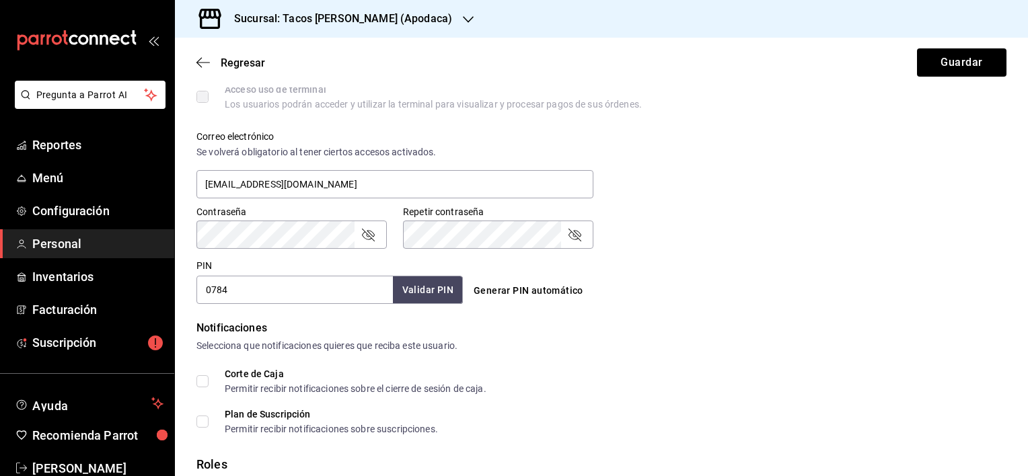
scroll to position [471, 0]
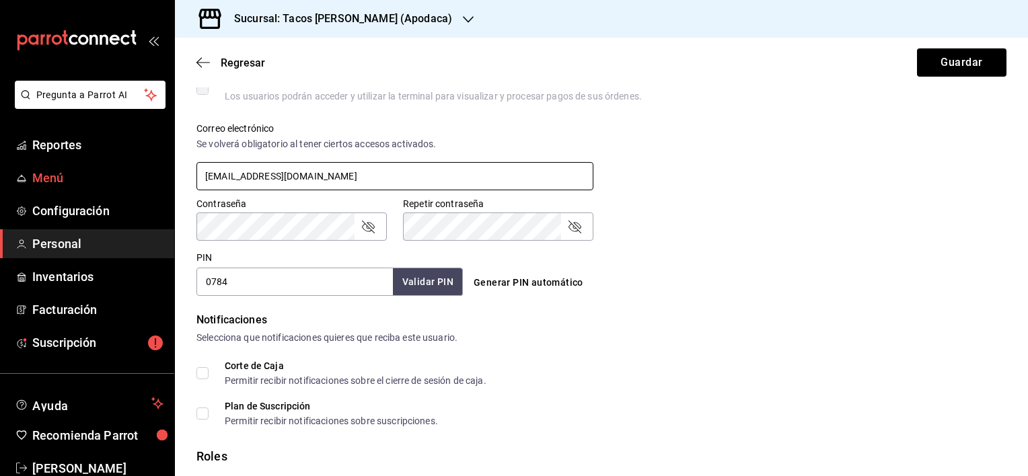
drag, startPoint x: 310, startPoint y: 182, endPoint x: 124, endPoint y: 169, distance: 186.2
click at [124, 169] on div "Pregunta a Parrot AI Reportes Menú Configuración Personal Inventarios Facturaci…" at bounding box center [514, 238] width 1028 height 476
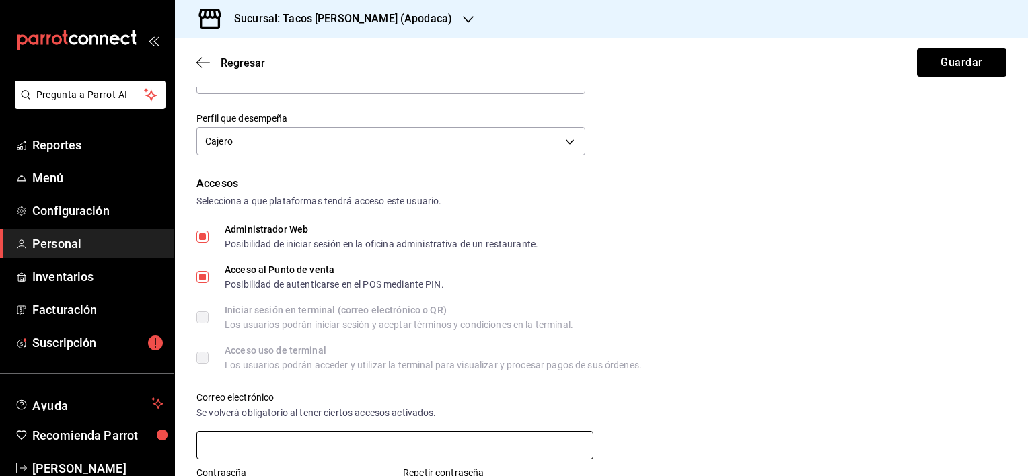
scroll to position [202, 0]
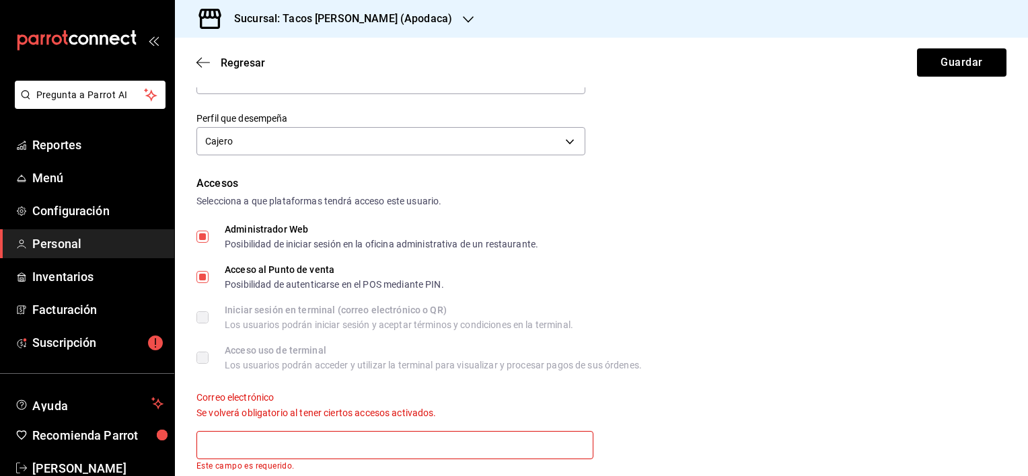
click at [202, 242] on input "Administrador Web Posibilidad de iniciar sesión en la oficina administrativa de…" at bounding box center [202, 237] width 12 height 12
checkbox input "false"
click at [954, 60] on button "Guardar" at bounding box center [961, 62] width 89 height 28
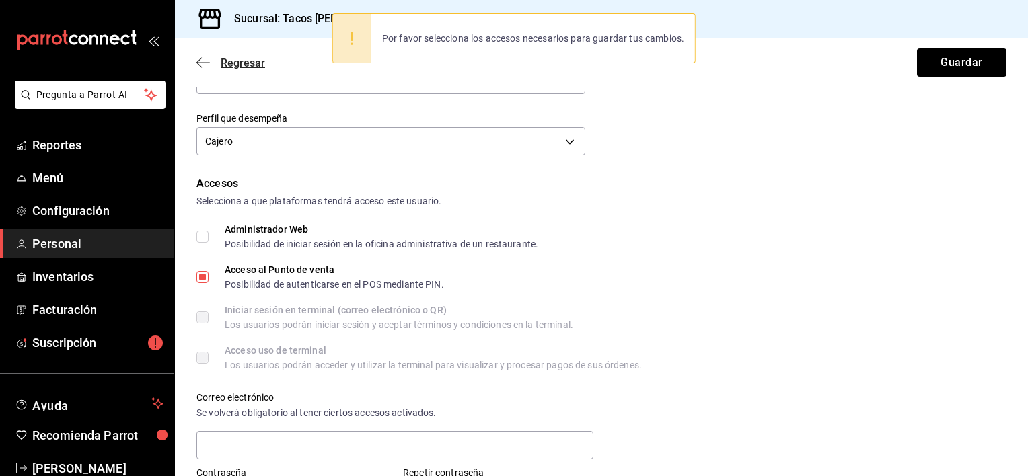
click at [196, 65] on icon "button" at bounding box center [202, 63] width 13 height 12
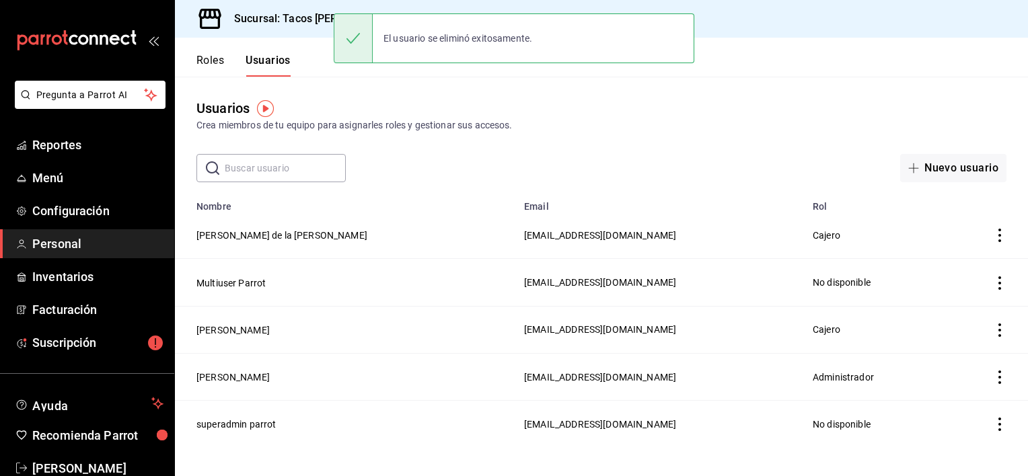
click at [1001, 330] on icon "actions" at bounding box center [1000, 330] width 3 height 13
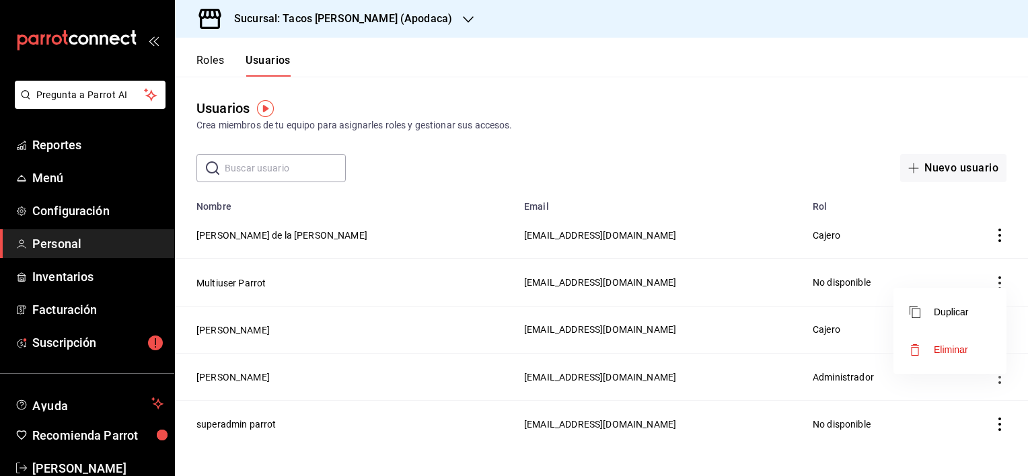
click at [958, 347] on span "Eliminar" at bounding box center [951, 350] width 34 height 11
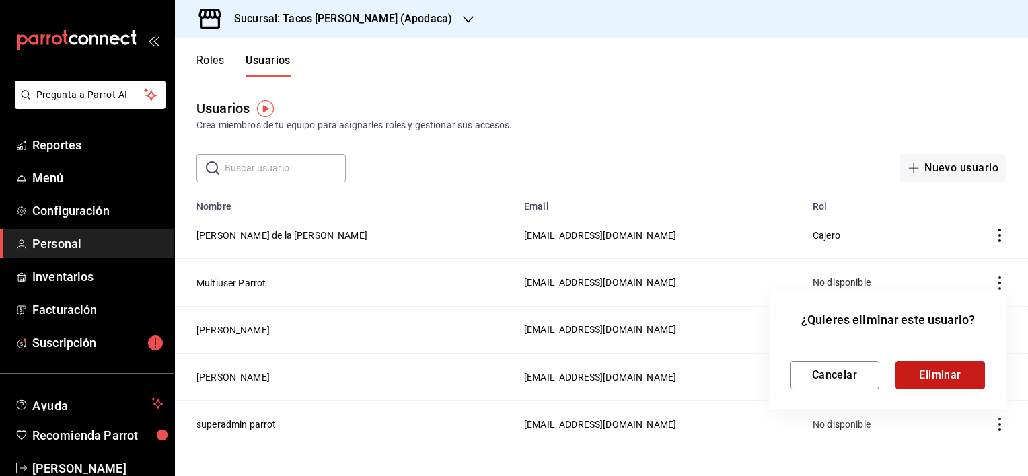
click at [953, 375] on button "Eliminar" at bounding box center [940, 375] width 89 height 28
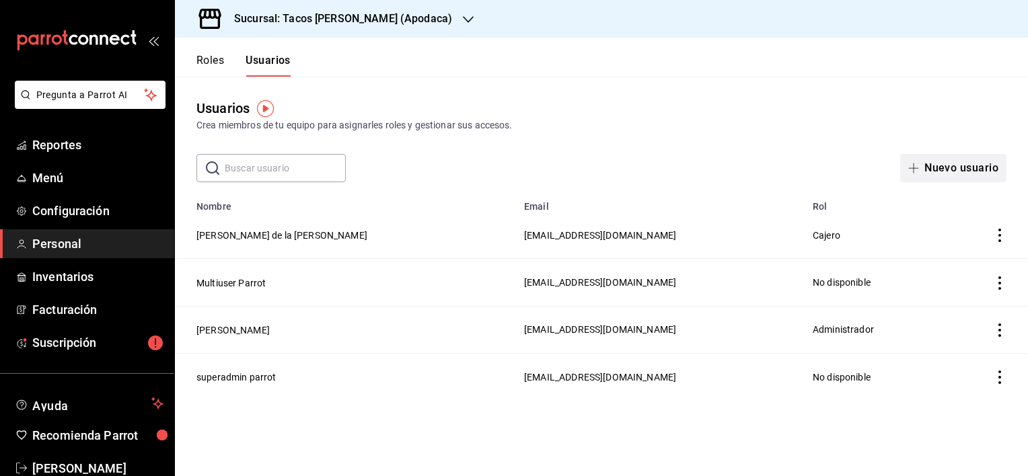
click at [960, 172] on button "Nuevo usuario" at bounding box center [953, 168] width 106 height 28
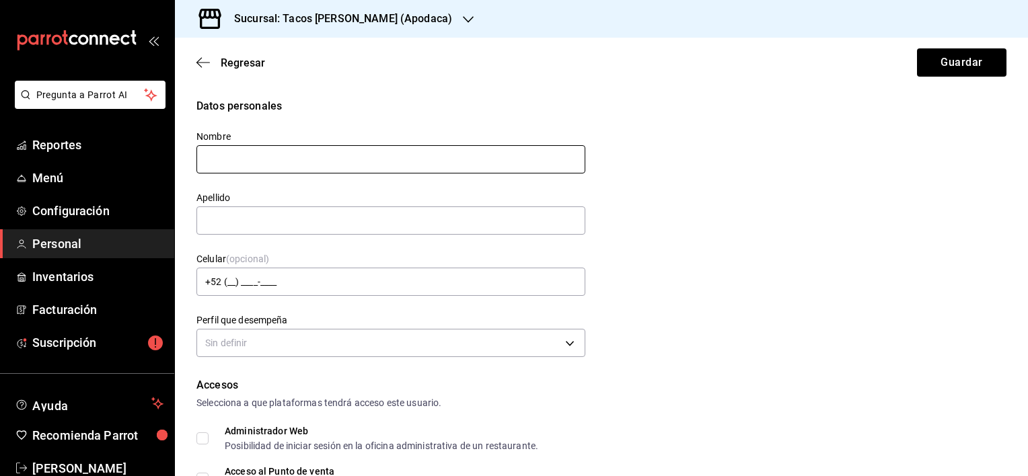
click at [261, 157] on input "text" at bounding box center [390, 159] width 389 height 28
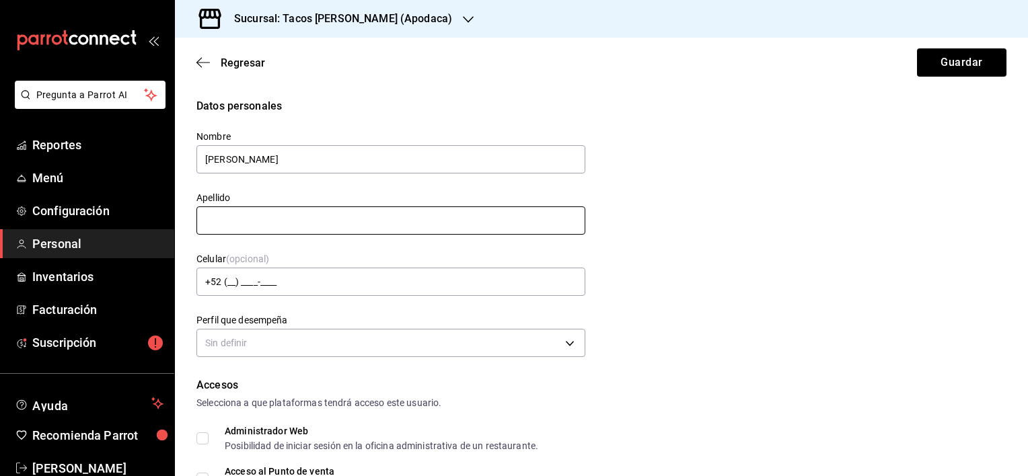
type input "[PERSON_NAME]"
click at [201, 225] on input "text" at bounding box center [390, 221] width 389 height 28
type input "[PERSON_NAME]"
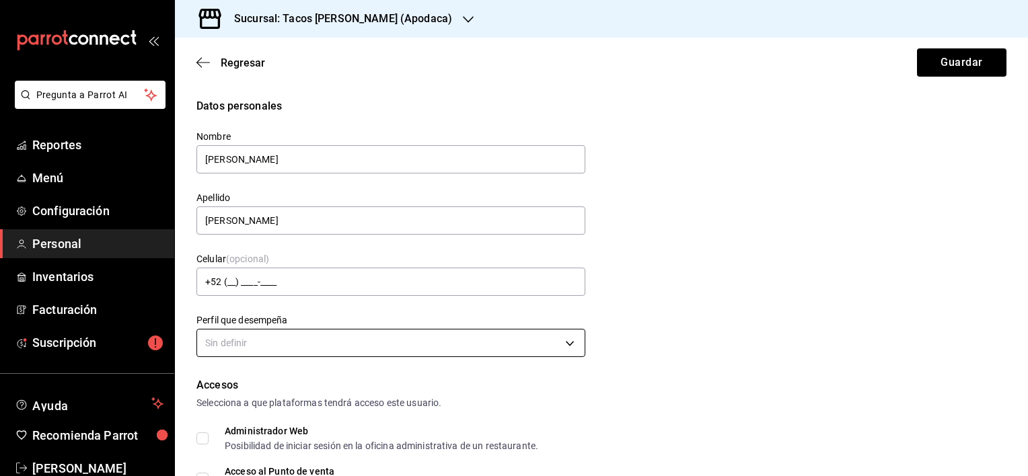
click at [232, 339] on body "Pregunta a Parrot AI Reportes Menú Configuración Personal Inventarios Facturaci…" at bounding box center [514, 238] width 1028 height 476
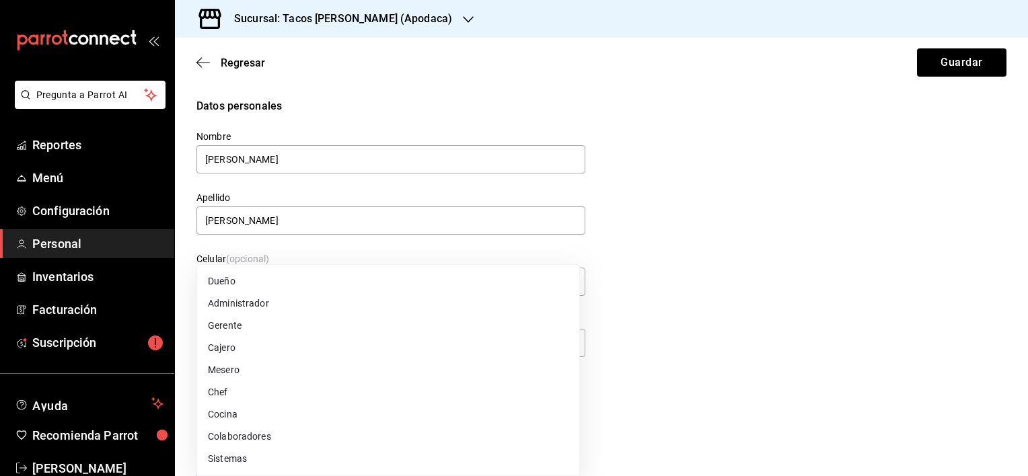
click at [231, 343] on li "Cajero" at bounding box center [388, 348] width 382 height 22
type input "CASHIER"
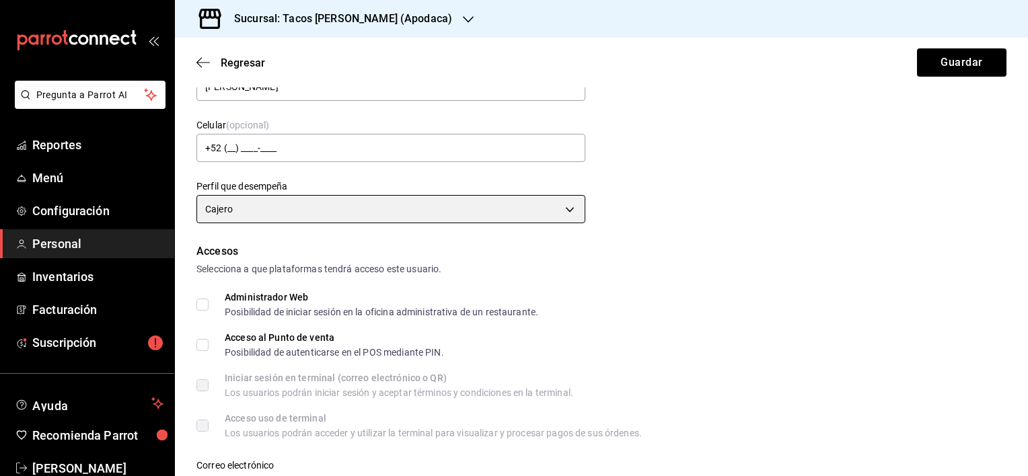
scroll to position [135, 0]
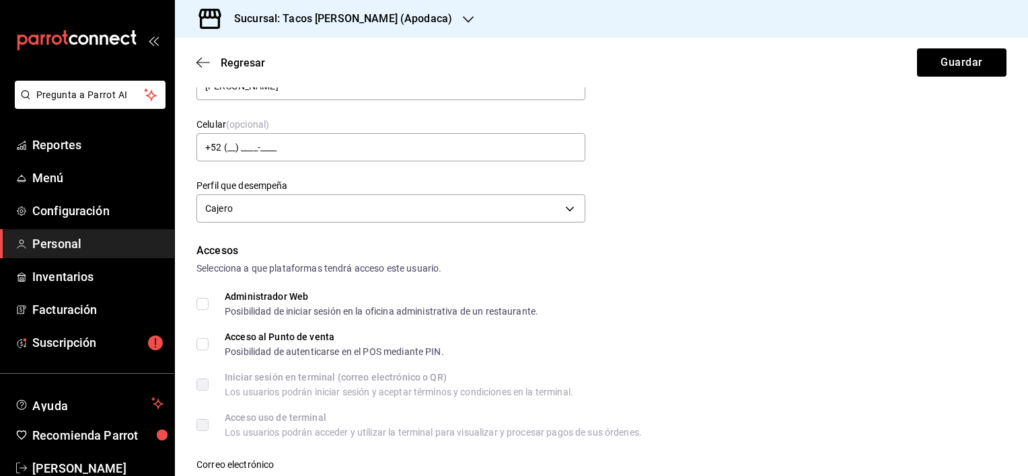
drag, startPoint x: 192, startPoint y: 339, endPoint x: 207, endPoint y: 351, distance: 18.7
click at [195, 344] on div "Datos personales Nombre [PERSON_NAME] [PERSON_NAME] Celular (opcional) +52 (__)…" at bounding box center [601, 421] width 853 height 915
click at [201, 346] on input "Acceso al Punto de venta Posibilidad de autenticarse en el POS mediante PIN." at bounding box center [202, 344] width 12 height 12
checkbox input "true"
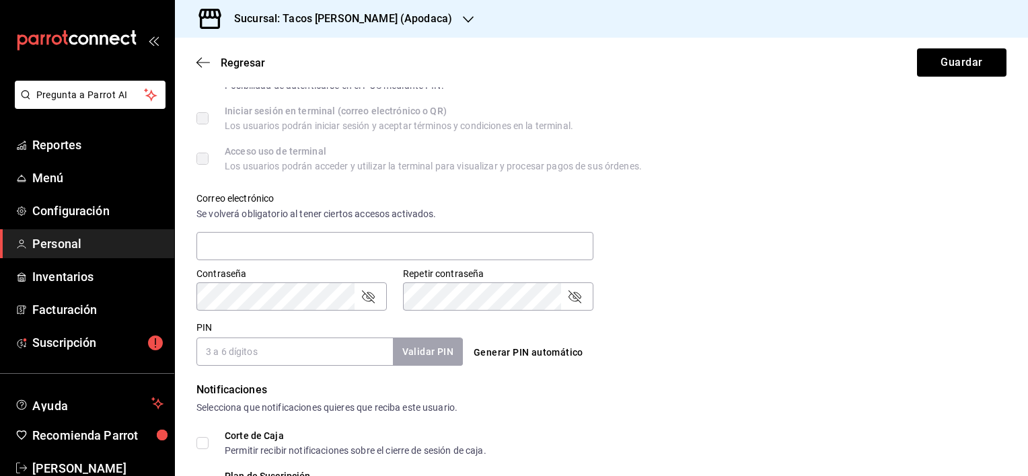
scroll to position [404, 0]
click at [235, 347] on input "PIN" at bounding box center [294, 349] width 196 height 28
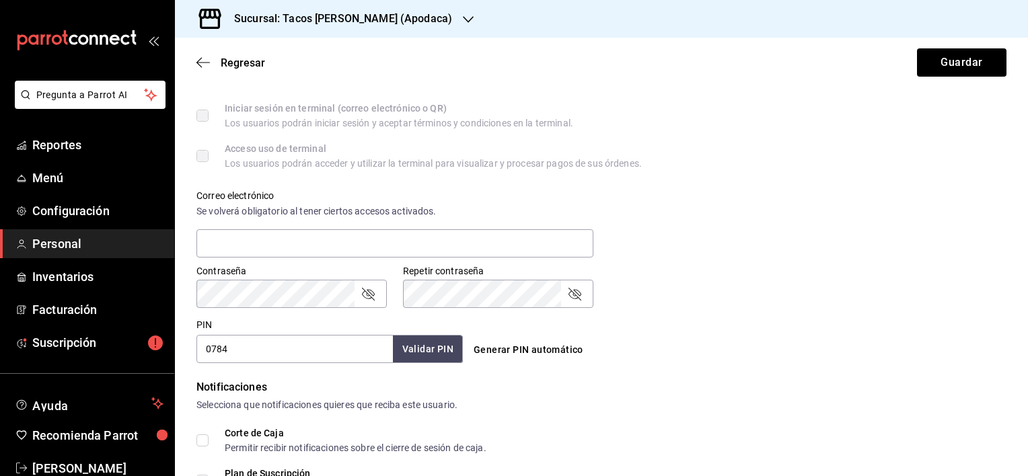
type input "0784"
click at [431, 358] on button "Validar PIN" at bounding box center [427, 349] width 71 height 29
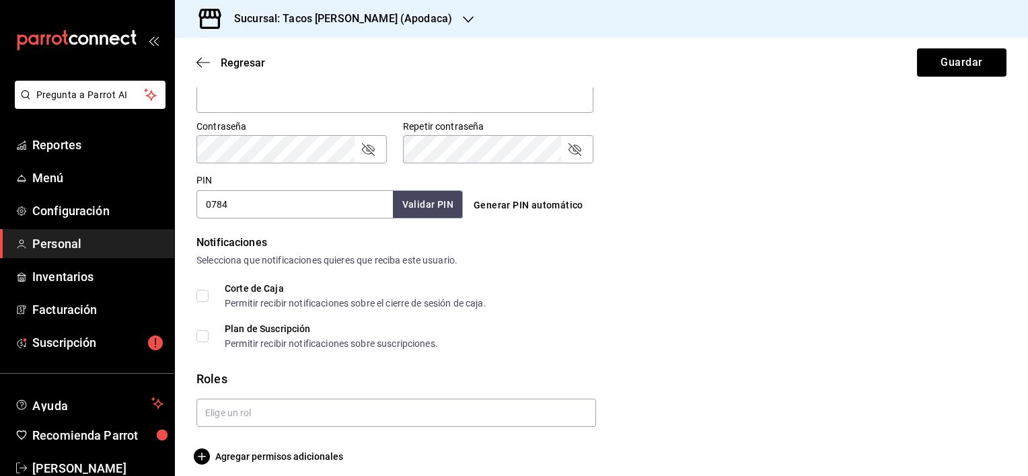
scroll to position [559, 0]
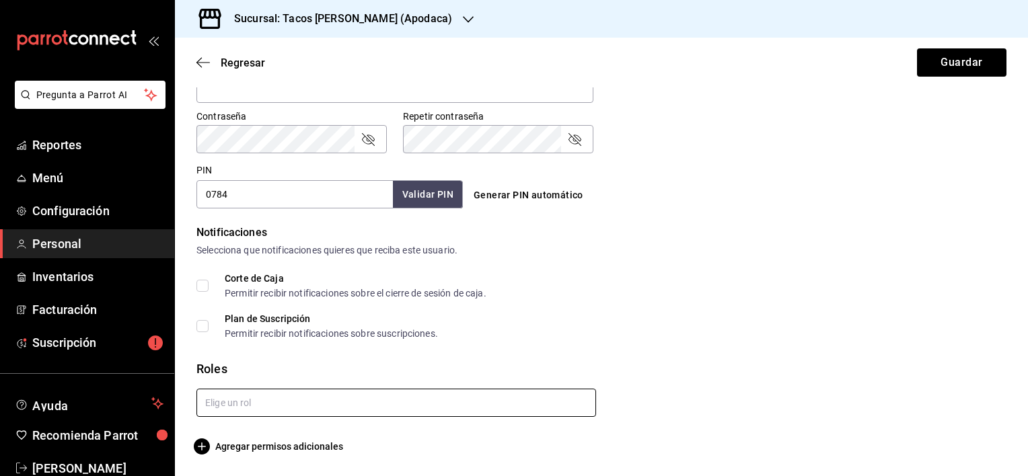
click at [353, 396] on input "text" at bounding box center [396, 403] width 400 height 28
click at [295, 401] on input "text" at bounding box center [396, 403] width 400 height 28
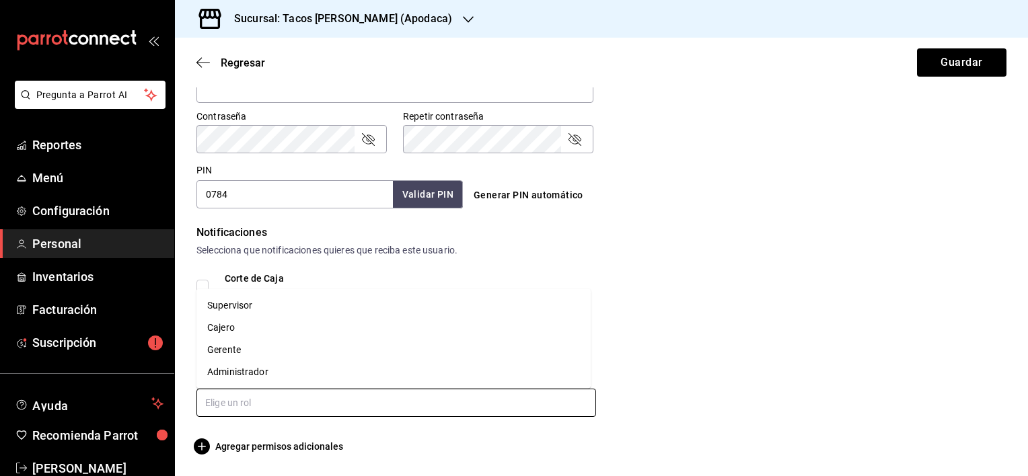
click at [279, 398] on input "text" at bounding box center [396, 403] width 400 height 28
click at [269, 328] on li "Cajero" at bounding box center [393, 328] width 394 height 22
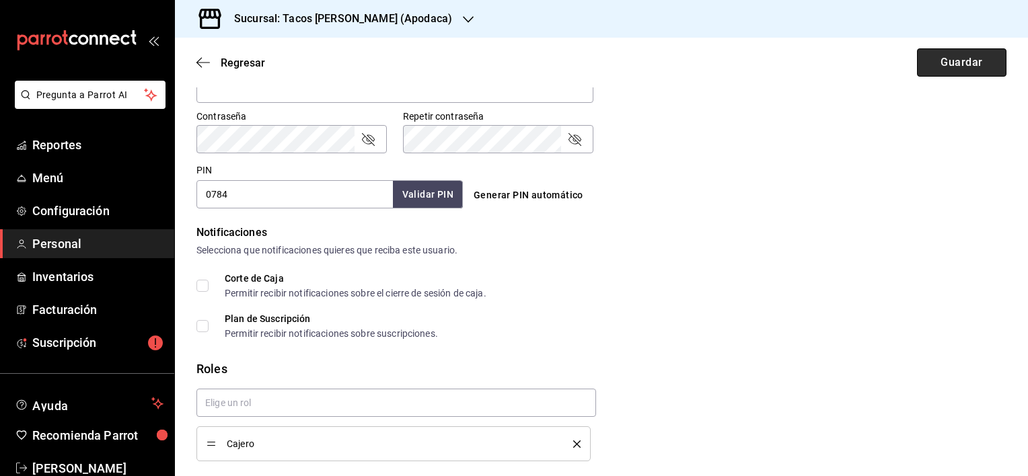
click at [954, 69] on button "Guardar" at bounding box center [961, 62] width 89 height 28
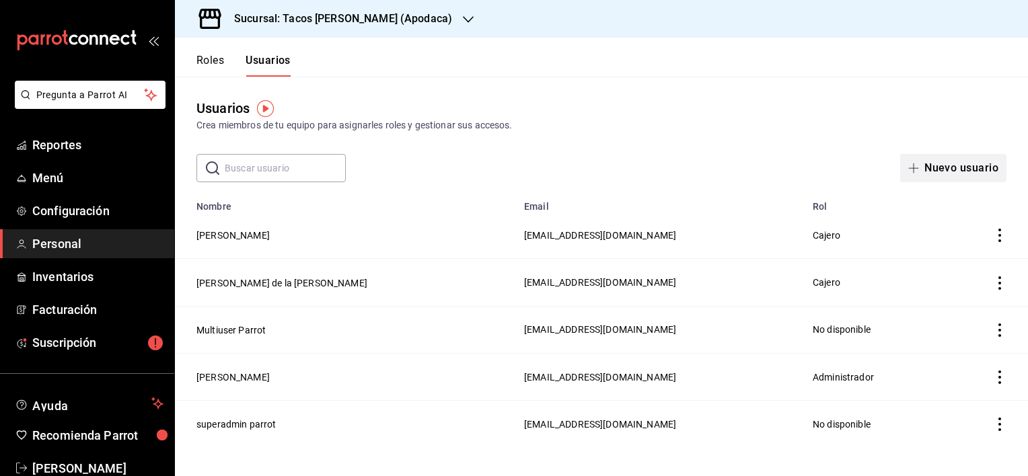
click at [970, 170] on button "Nuevo usuario" at bounding box center [953, 168] width 106 height 28
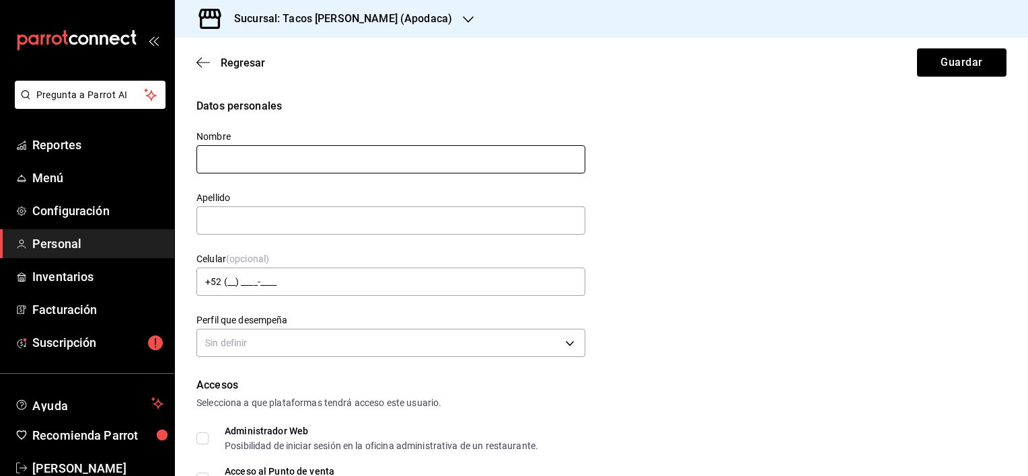
click at [390, 162] on input "text" at bounding box center [390, 159] width 389 height 28
type input "[PERSON_NAME]"
type input "[EMAIL_ADDRESS][DOMAIN_NAME]"
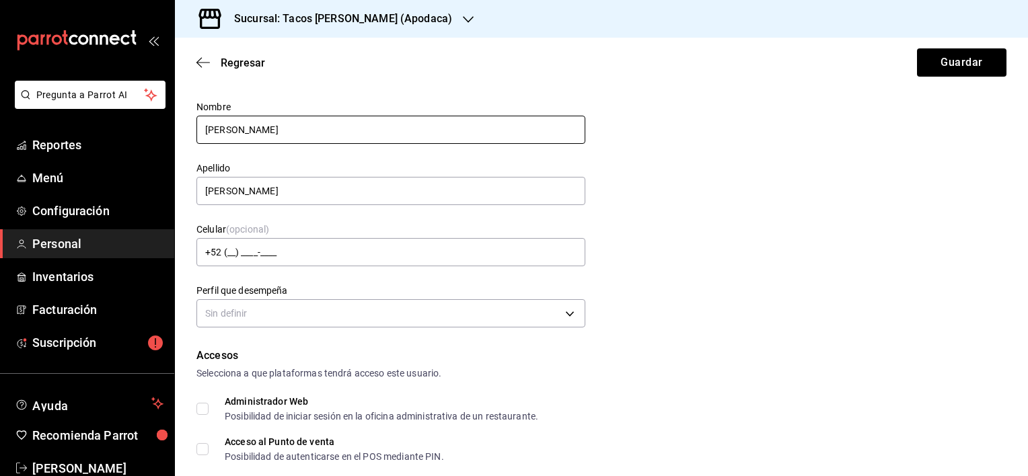
scroll to position [67, 0]
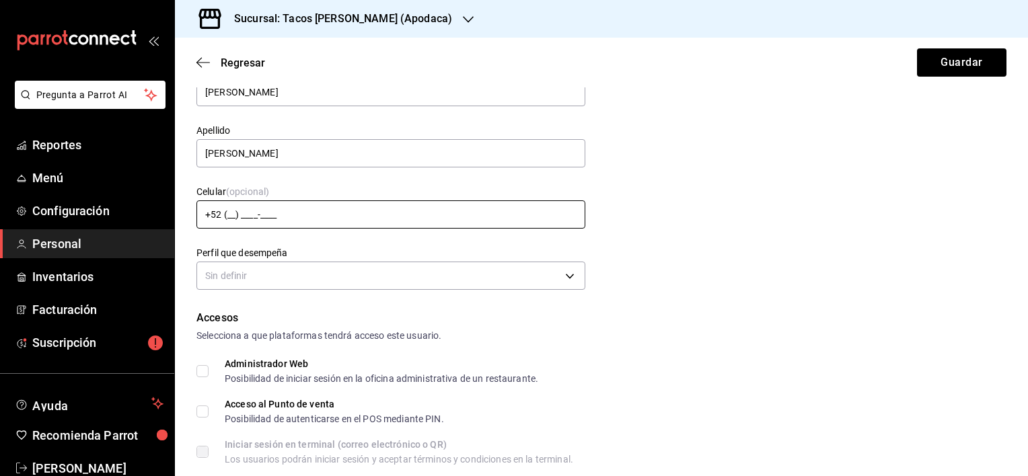
click at [234, 218] on input "+52 (__) ____-____" at bounding box center [390, 215] width 389 height 28
type input "[PHONE_NUMBER]"
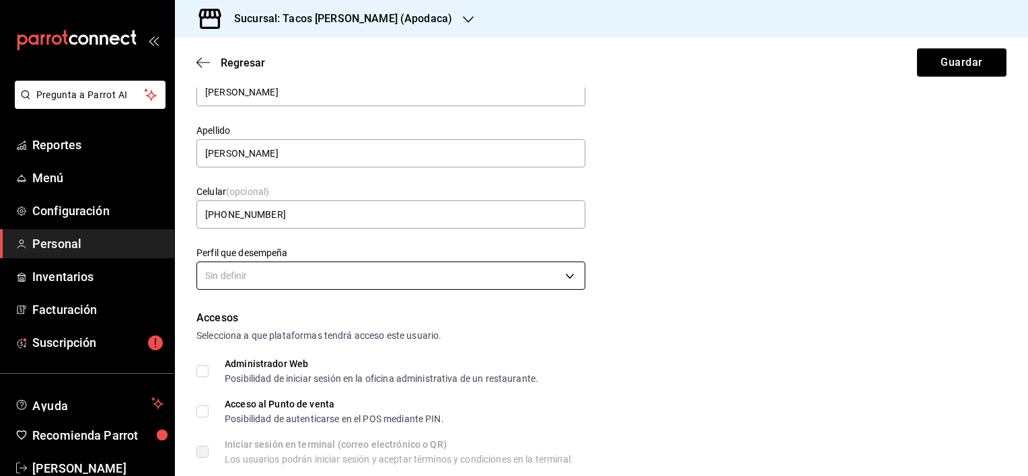
click at [472, 276] on body "Pregunta a Parrot AI Reportes Menú Configuración Personal Inventarios Facturaci…" at bounding box center [514, 238] width 1028 height 476
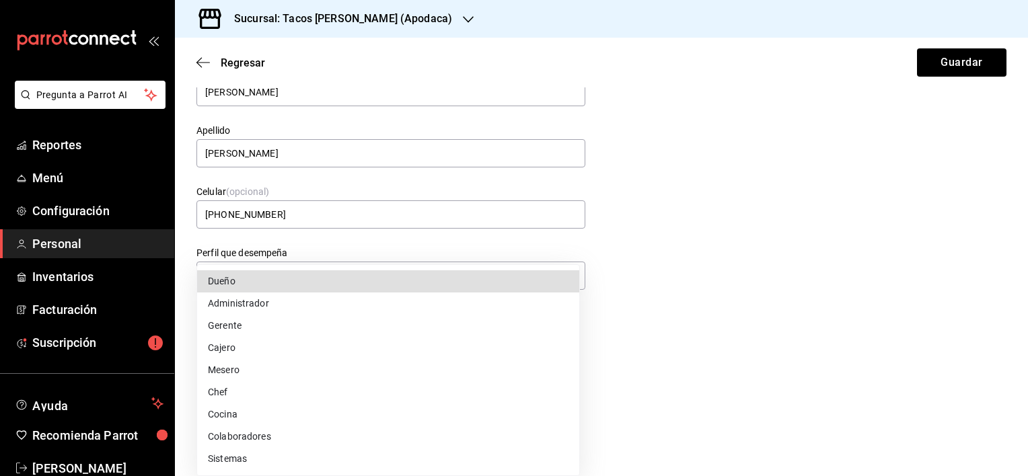
click at [357, 332] on li "Gerente" at bounding box center [388, 326] width 382 height 22
type input "MANAGER"
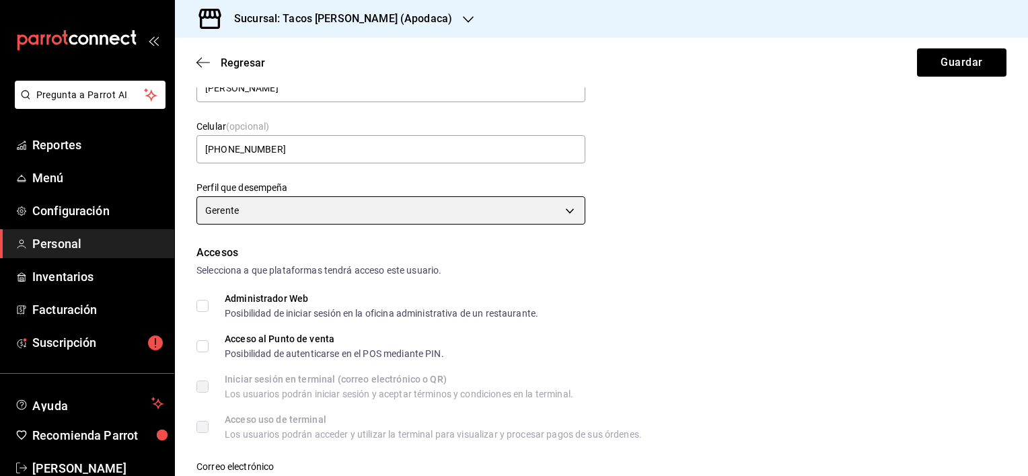
scroll to position [135, 0]
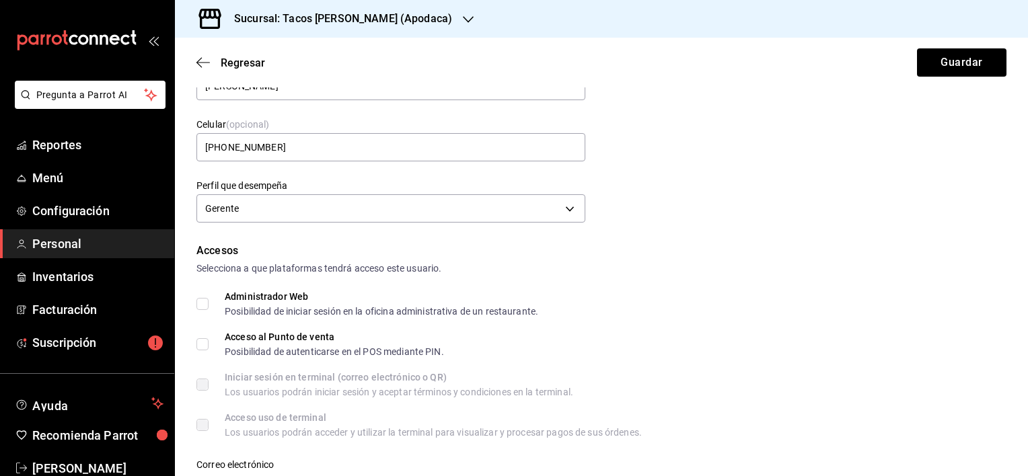
click at [201, 303] on input "Administrador Web Posibilidad de iniciar sesión en la oficina administrativa de…" at bounding box center [202, 304] width 12 height 12
checkbox input "true"
click at [202, 347] on input "Acceso al Punto de venta Posibilidad de autenticarse en el POS mediante PIN." at bounding box center [202, 344] width 12 height 12
checkbox input "true"
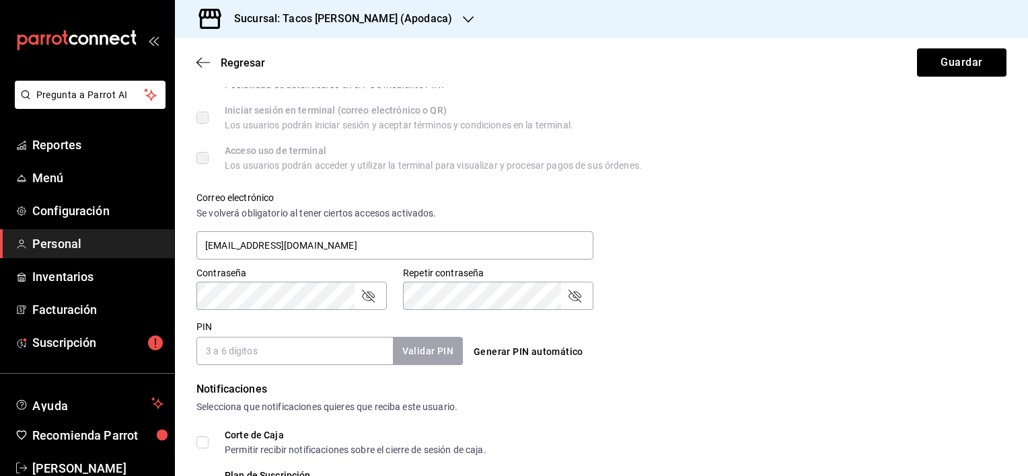
scroll to position [404, 0]
click at [526, 348] on button "Generar PIN automático" at bounding box center [528, 350] width 120 height 25
type input "2812"
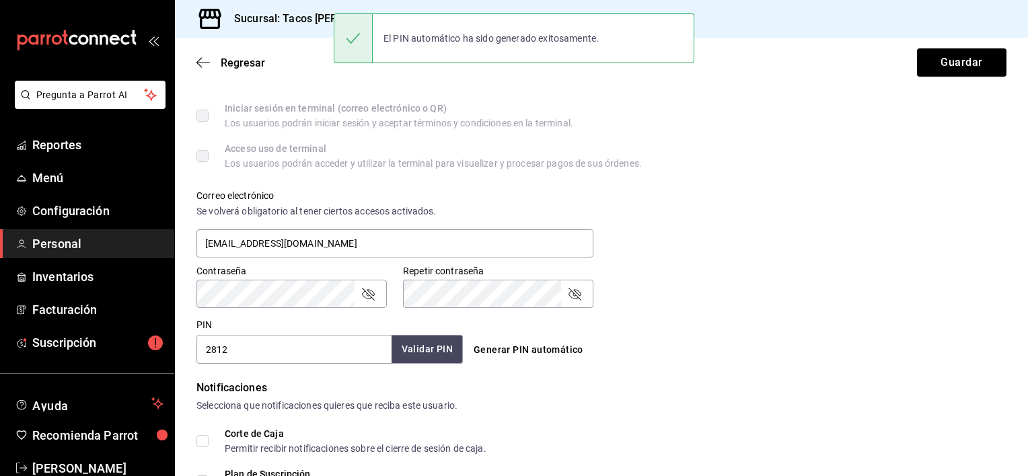
click at [440, 354] on button "Validar PIN" at bounding box center [427, 349] width 71 height 29
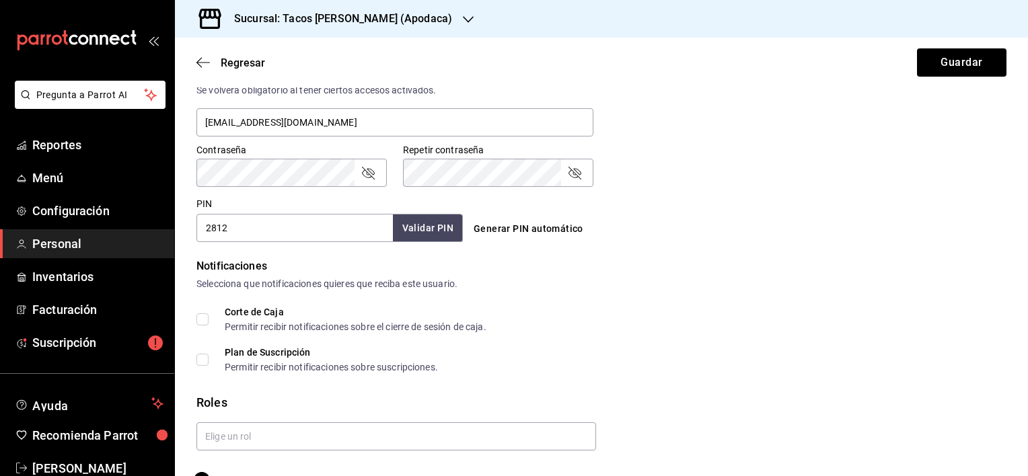
scroll to position [538, 0]
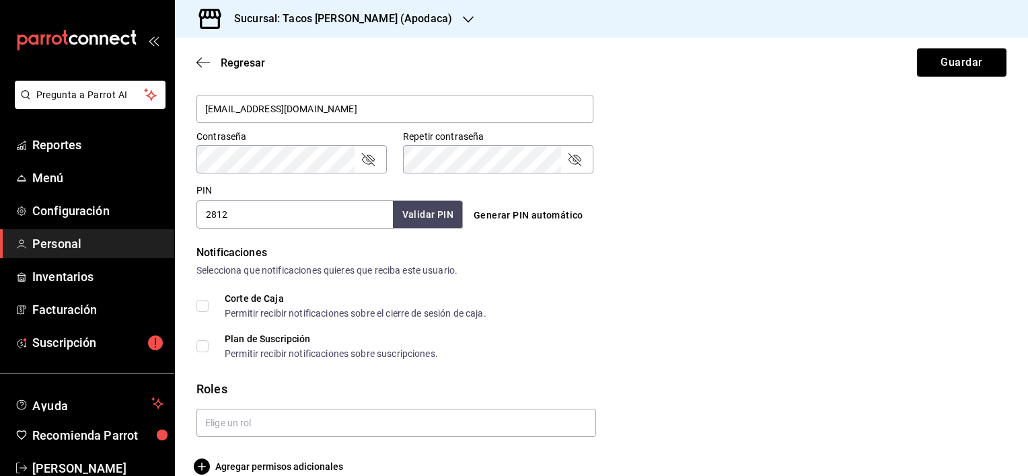
click at [206, 302] on input "Corte de Caja Permitir recibir notificaciones sobre el cierre de sesión de caja." at bounding box center [202, 306] width 12 height 12
checkbox input "true"
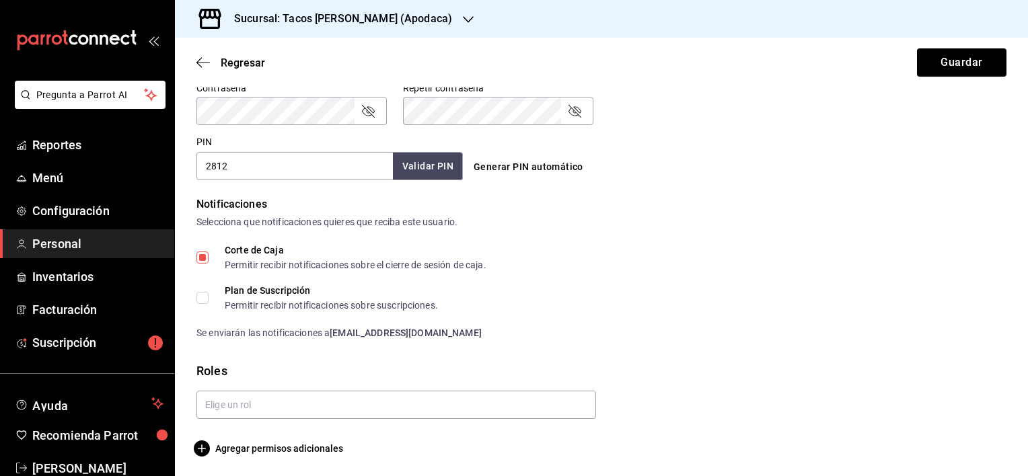
scroll to position [589, 0]
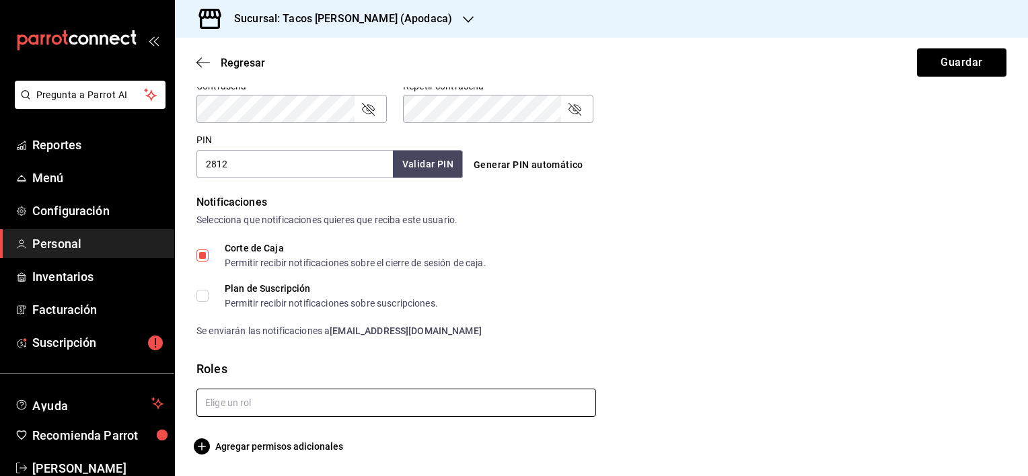
click at [307, 394] on input "text" at bounding box center [396, 403] width 400 height 28
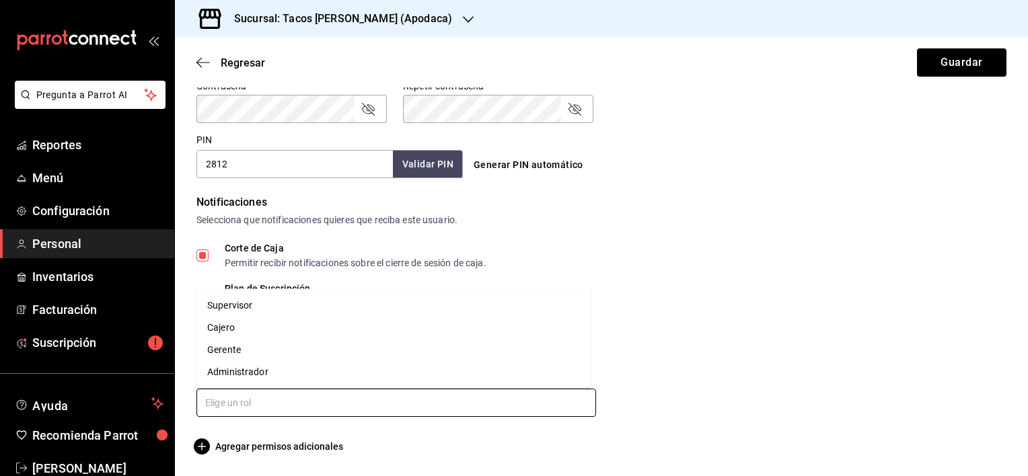
click at [262, 345] on li "Gerente" at bounding box center [393, 350] width 394 height 22
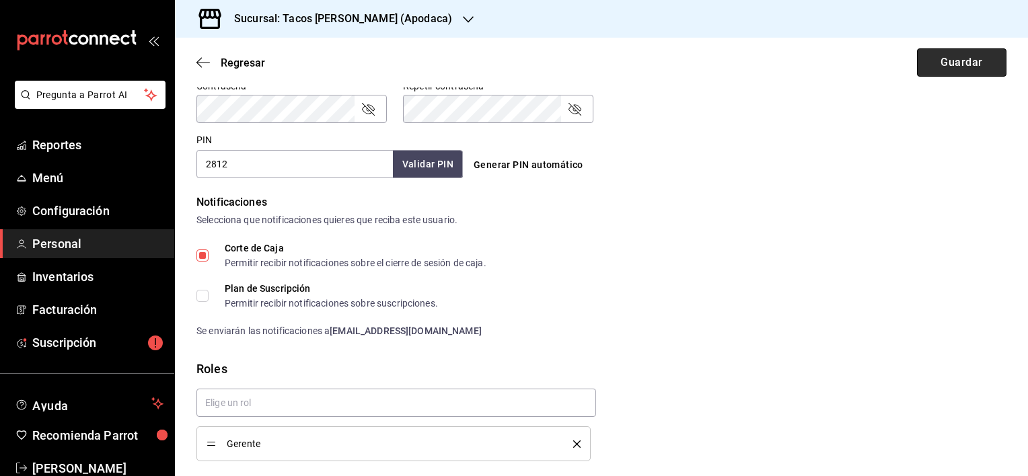
click at [956, 63] on button "Guardar" at bounding box center [961, 62] width 89 height 28
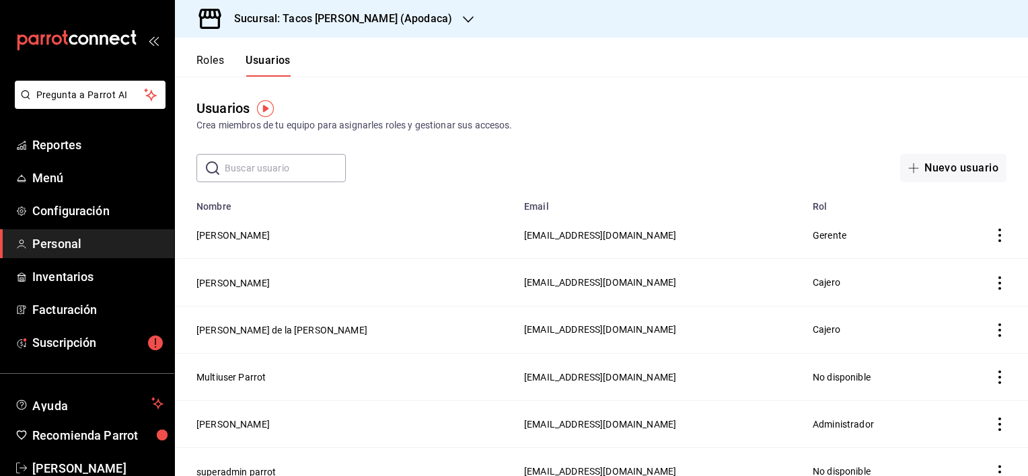
click at [429, 24] on h3 "Sucursal: Tacos [PERSON_NAME] (Apodaca)" at bounding box center [337, 19] width 229 height 16
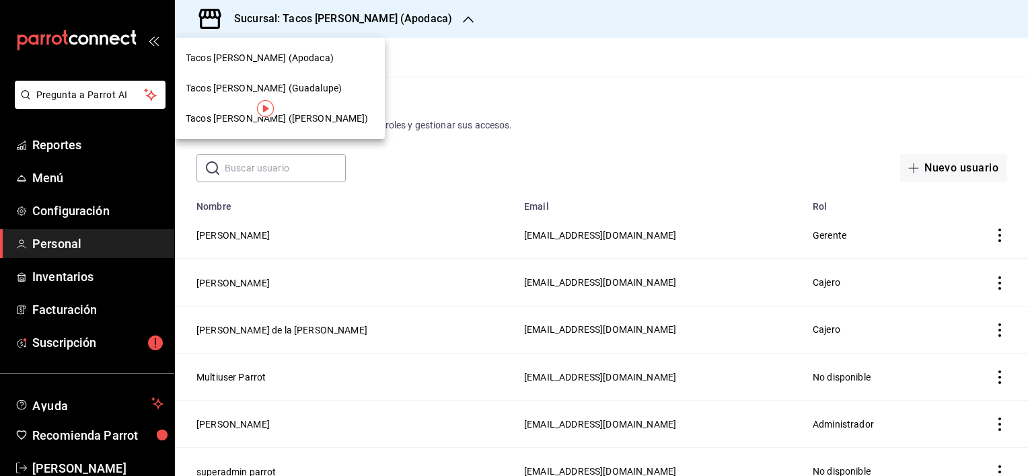
click at [333, 92] on div "Tacos [PERSON_NAME] (Guadalupe)" at bounding box center [280, 88] width 188 height 14
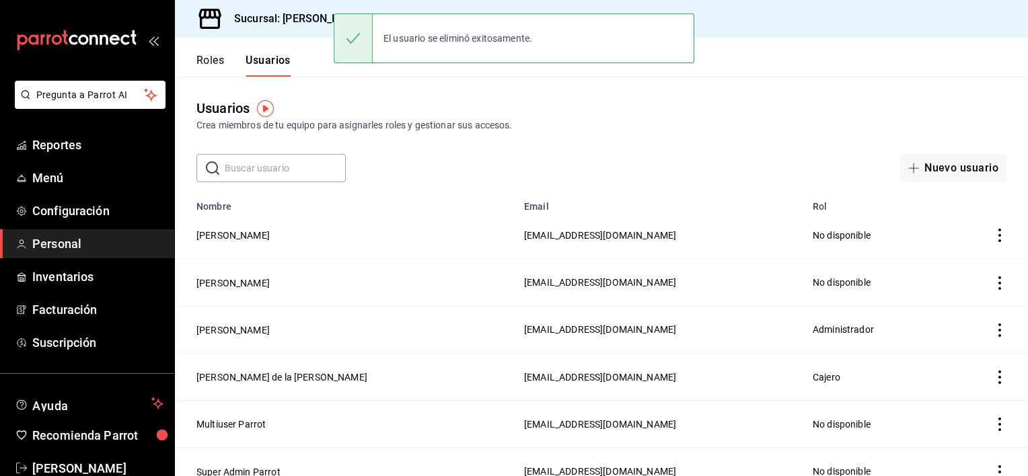
click at [767, 87] on div "Usuarios Crea miembros de tu equipo para asignarles roles y gestionar sus acces…" at bounding box center [601, 130] width 853 height 106
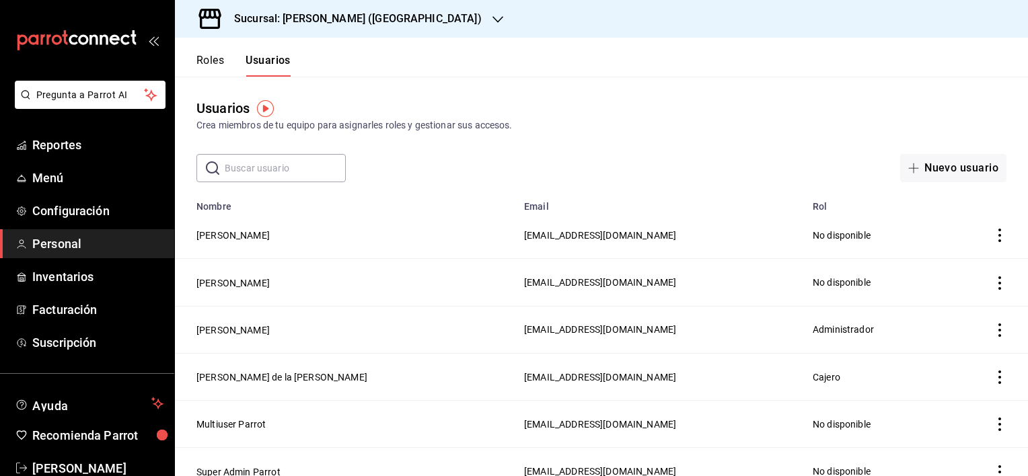
click at [218, 62] on button "Roles" at bounding box center [210, 65] width 28 height 23
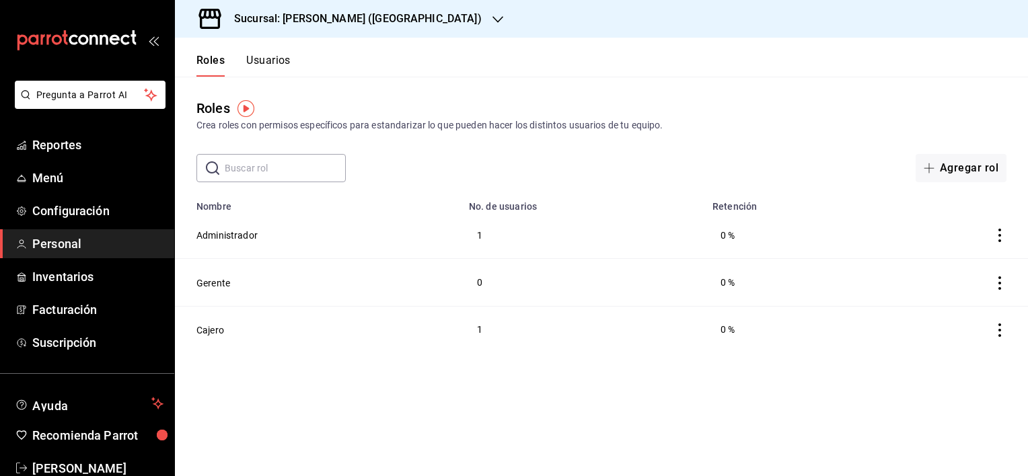
click at [254, 61] on button "Usuarios" at bounding box center [268, 65] width 44 height 23
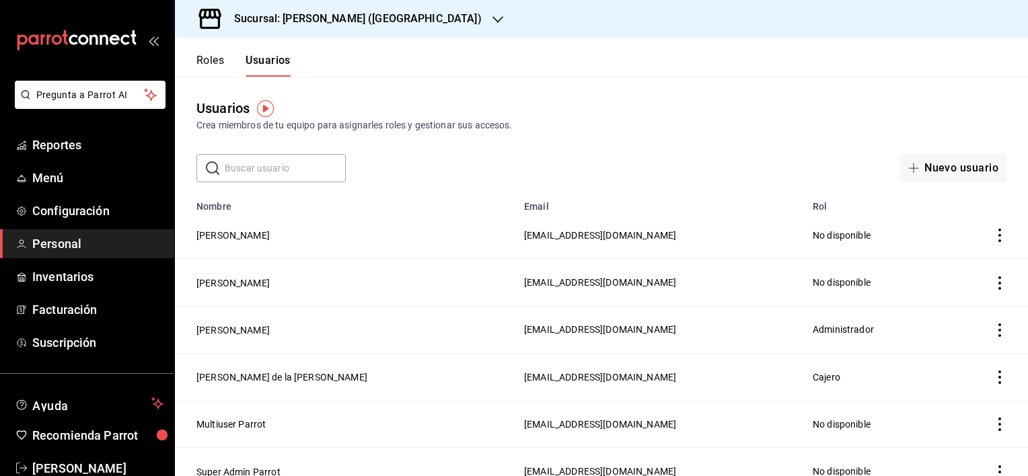
click at [993, 287] on icon "actions" at bounding box center [999, 283] width 13 height 13
click at [281, 287] on div at bounding box center [514, 238] width 1028 height 476
click at [249, 282] on button "[PERSON_NAME]" at bounding box center [232, 283] width 73 height 13
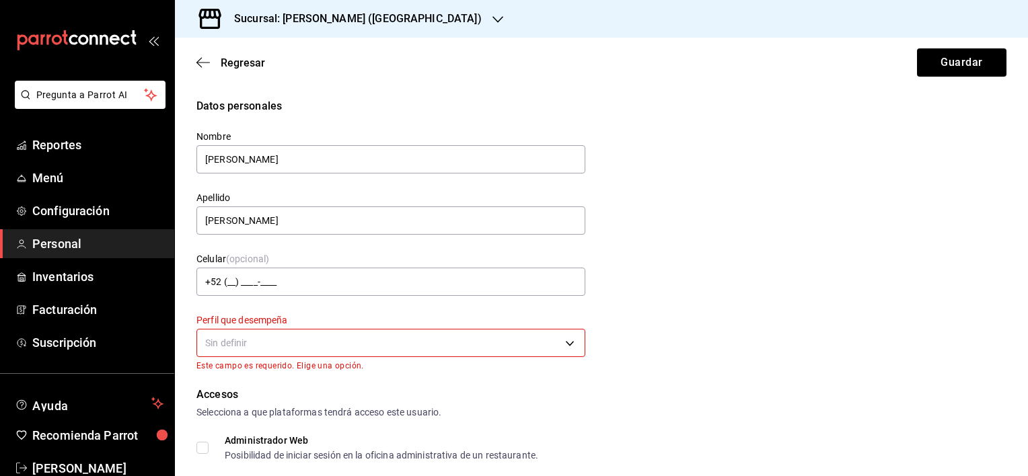
click at [398, 347] on body "Pregunta a Parrot AI Reportes Menú Configuración Personal Inventarios Facturaci…" at bounding box center [514, 238] width 1028 height 476
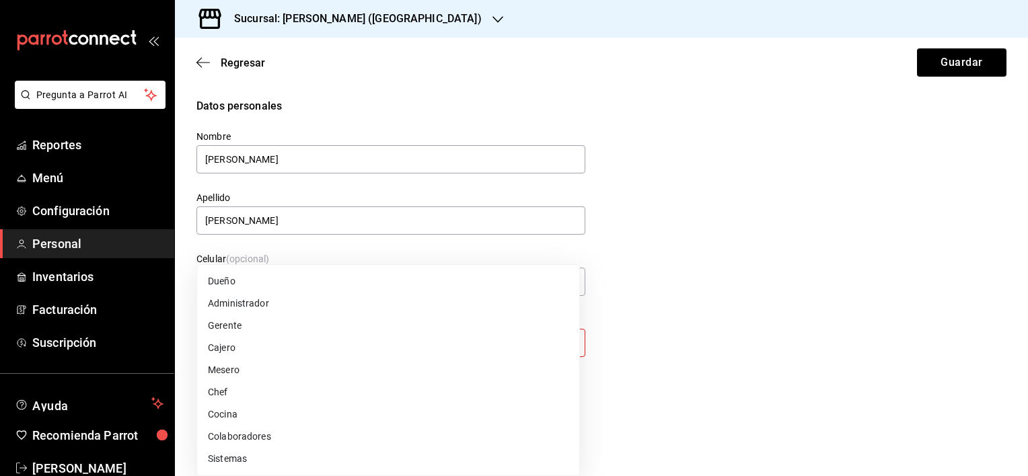
click at [312, 343] on li "Cajero" at bounding box center [388, 348] width 382 height 22
type input "CASHIER"
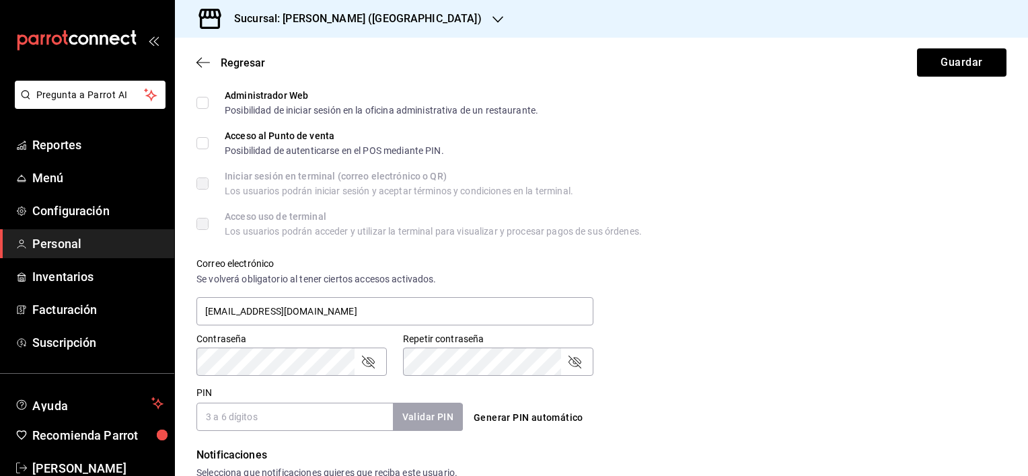
scroll to position [336, 0]
drag, startPoint x: 192, startPoint y: 310, endPoint x: 81, endPoint y: 302, distance: 111.9
click at [83, 304] on div "Pregunta a Parrot AI Reportes Menú Configuración Personal Inventarios Facturaci…" at bounding box center [514, 238] width 1028 height 476
click at [222, 421] on input "PIN" at bounding box center [294, 416] width 196 height 28
type input "0784"
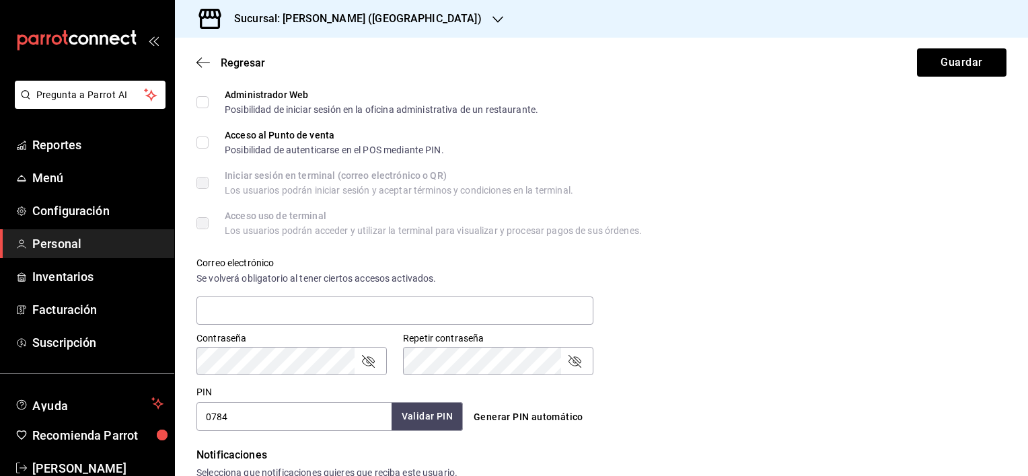
click at [452, 412] on button "Validar PIN" at bounding box center [427, 416] width 71 height 29
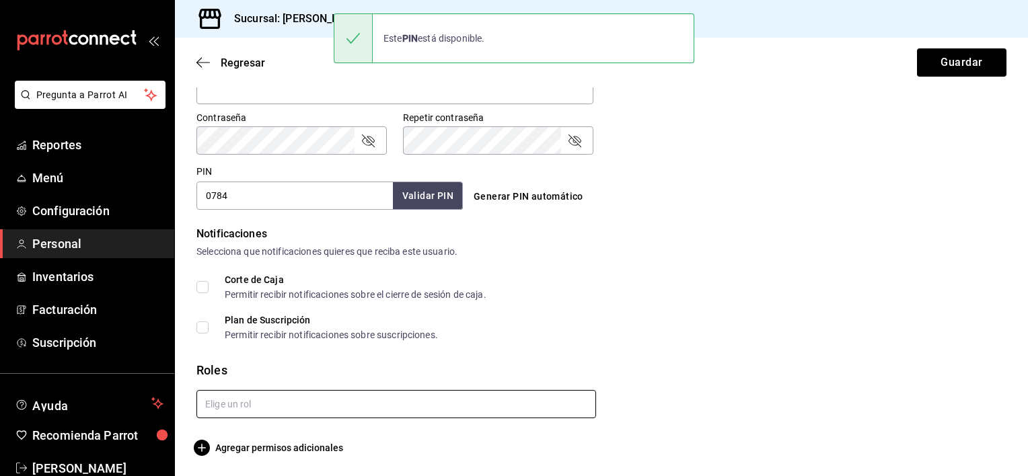
scroll to position [559, 0]
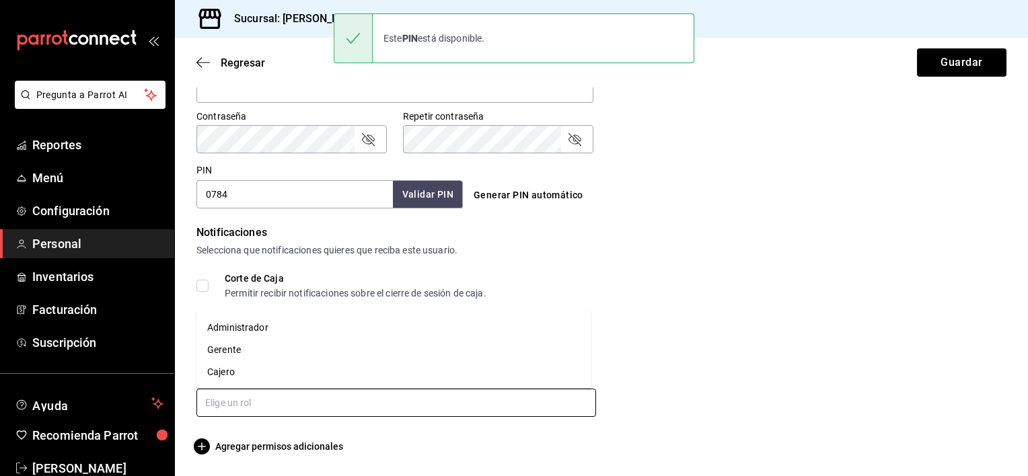
click at [273, 401] on input "text" at bounding box center [396, 403] width 400 height 28
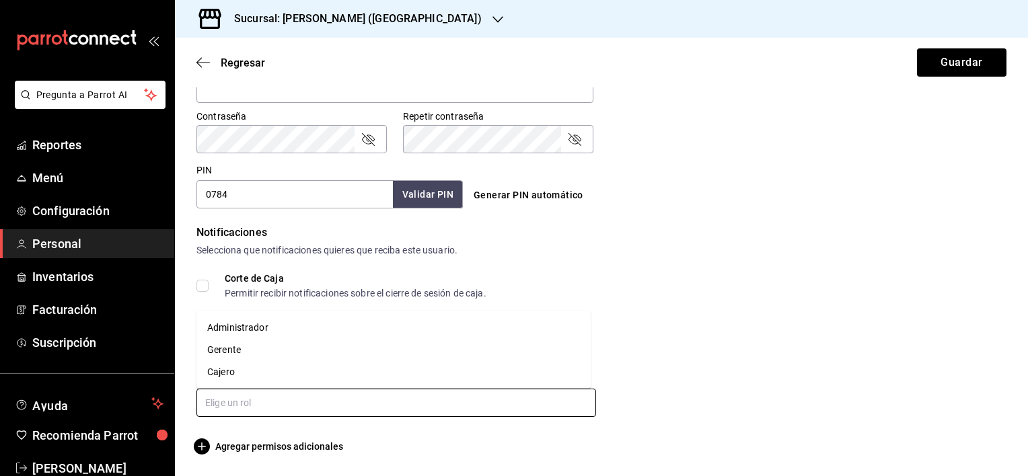
click at [245, 373] on li "Cajero" at bounding box center [393, 372] width 394 height 22
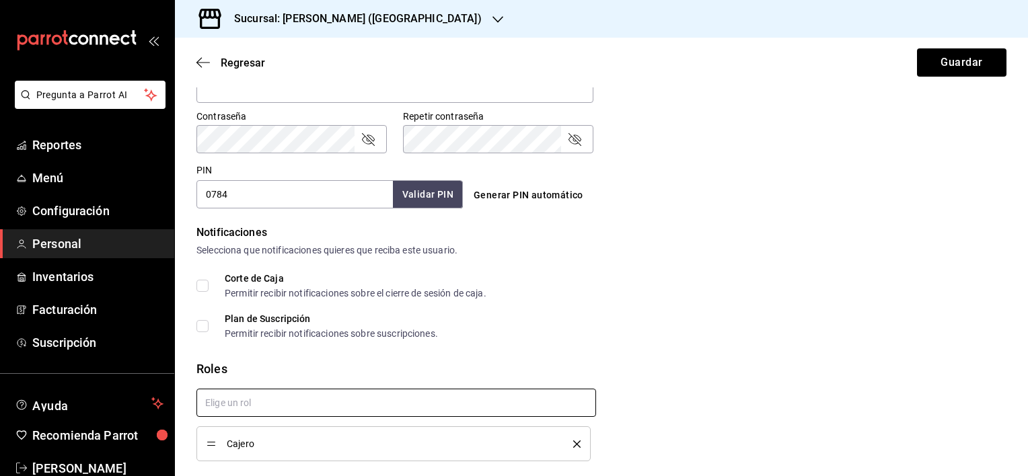
checkbox input "true"
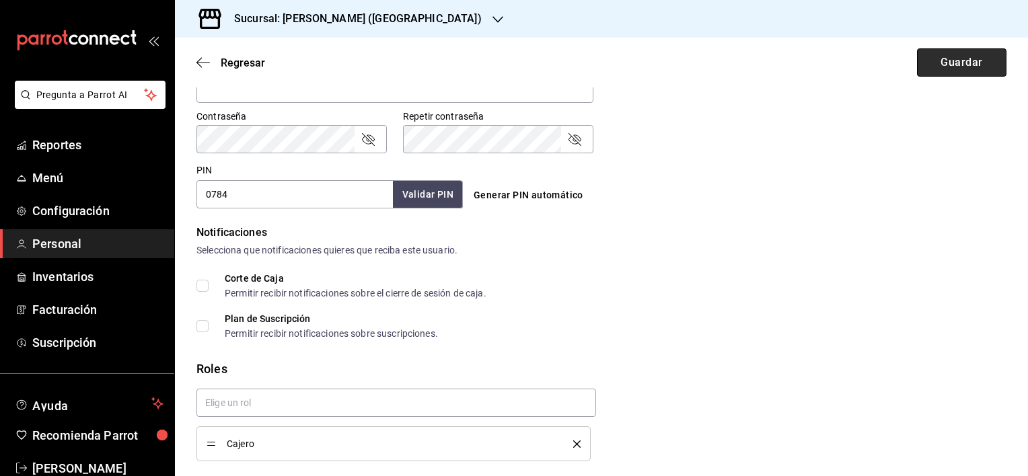
click at [969, 62] on button "Guardar" at bounding box center [961, 62] width 89 height 28
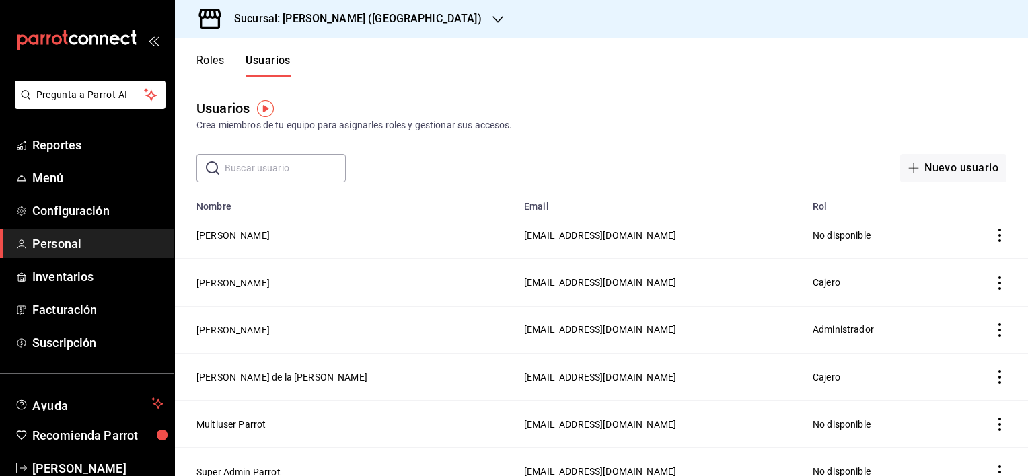
scroll to position [19, 0]
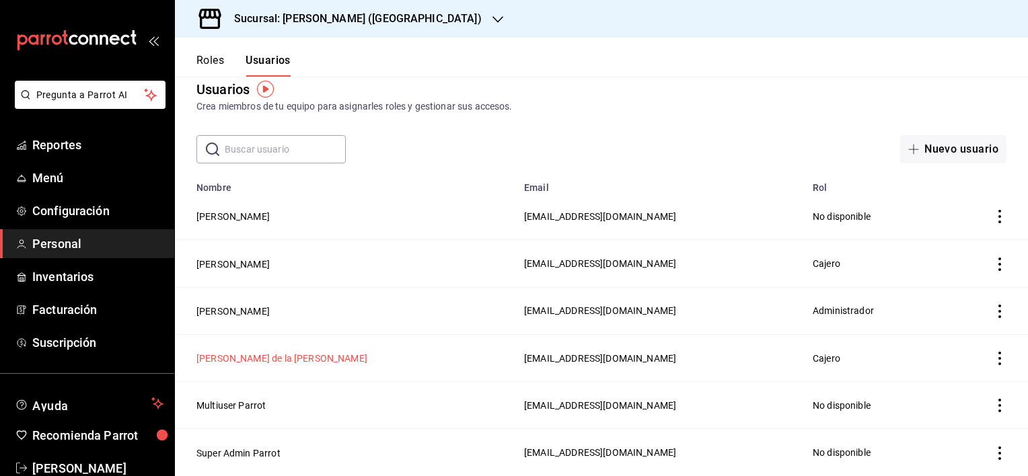
click at [299, 358] on button "[PERSON_NAME] de la [PERSON_NAME]" at bounding box center [281, 358] width 171 height 13
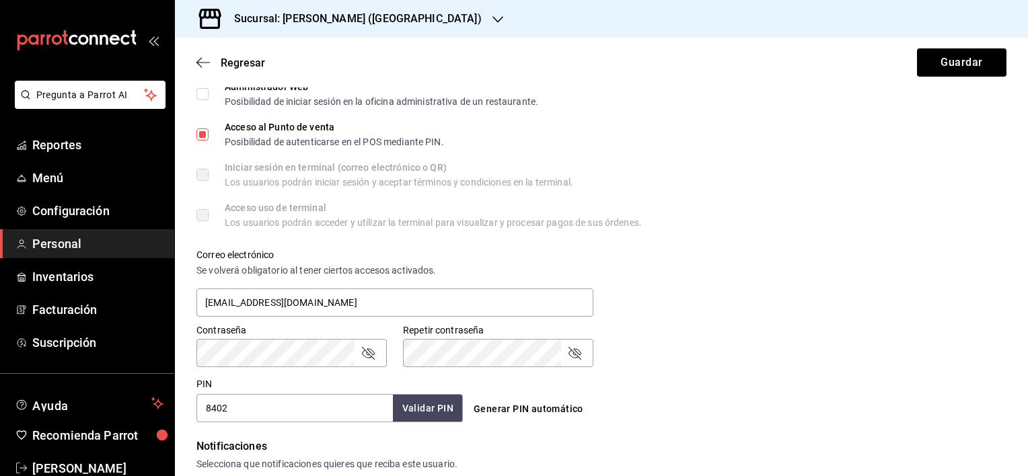
scroll to position [404, 0]
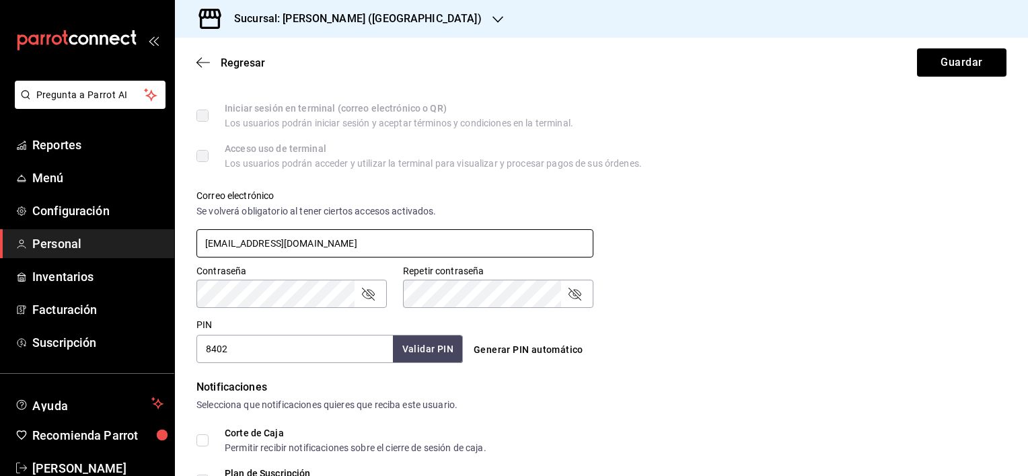
drag, startPoint x: 436, startPoint y: 246, endPoint x: 165, endPoint y: 248, distance: 271.2
click at [165, 248] on div "Pregunta a Parrot AI Reportes Menú Configuración Personal Inventarios Facturaci…" at bounding box center [514, 238] width 1028 height 476
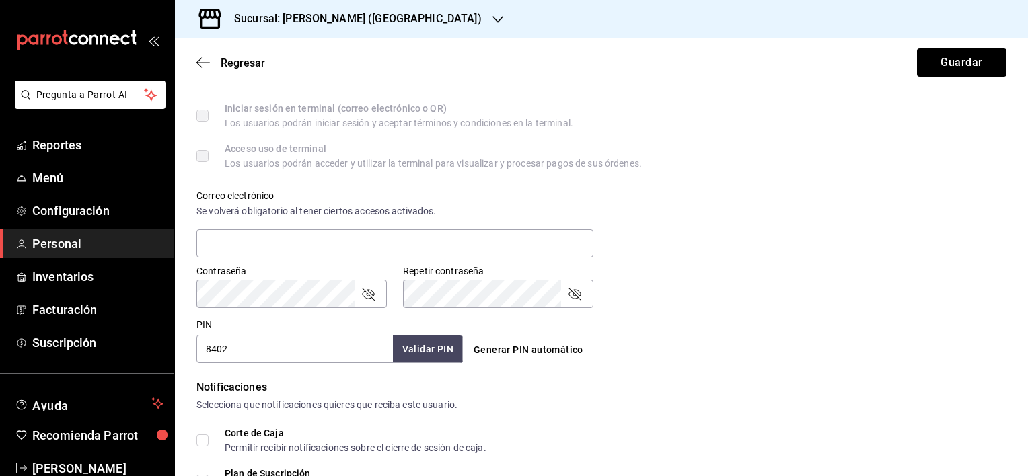
click at [493, 17] on icon "button" at bounding box center [498, 19] width 11 height 11
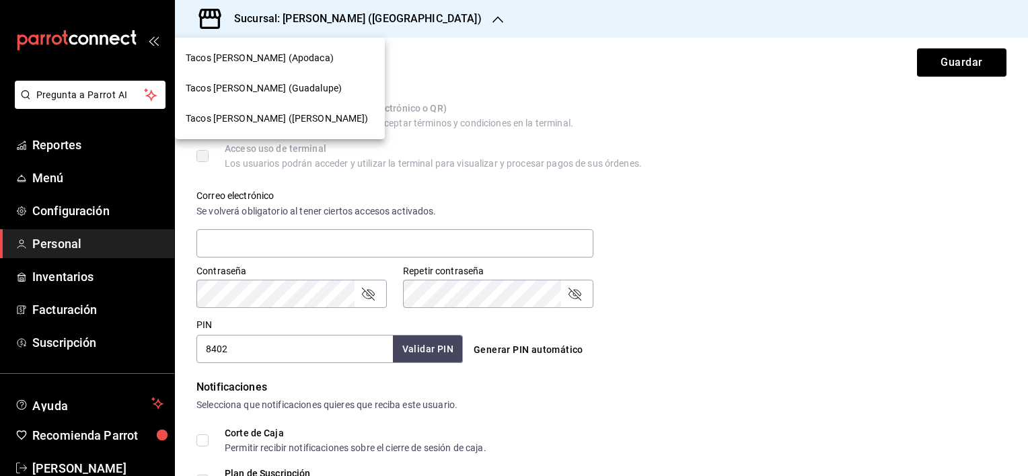
click at [299, 112] on span "Tacos [PERSON_NAME] ([PERSON_NAME])" at bounding box center [277, 119] width 183 height 14
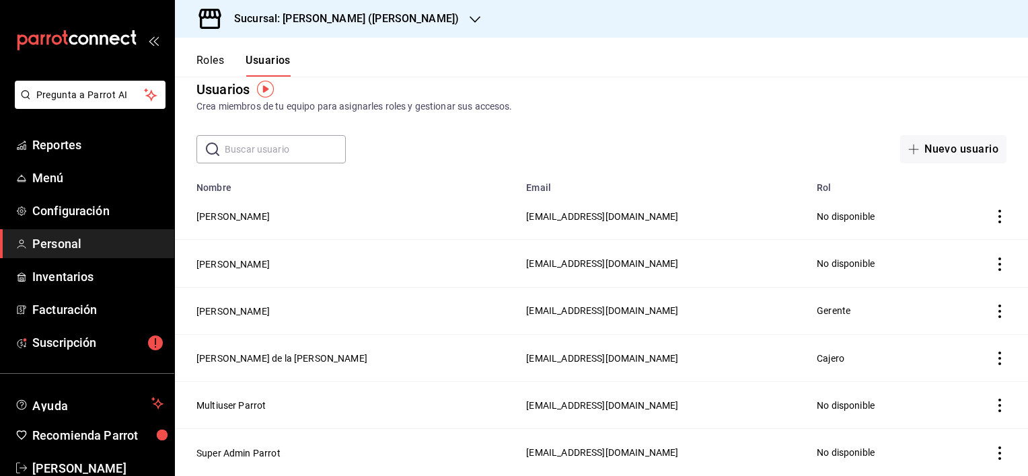
scroll to position [19, 0]
click at [273, 359] on button "[PERSON_NAME] de la [PERSON_NAME]" at bounding box center [281, 358] width 171 height 13
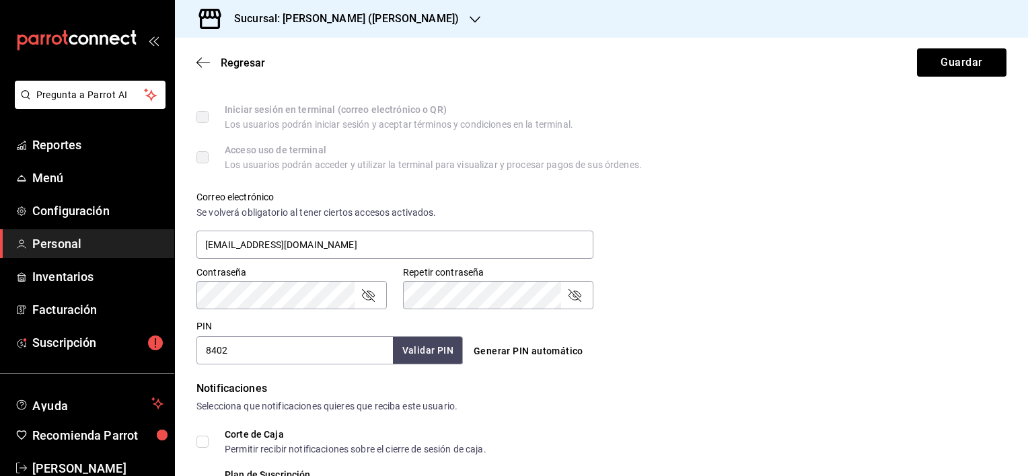
scroll to position [404, 0]
click at [470, 15] on icon "button" at bounding box center [475, 19] width 11 height 11
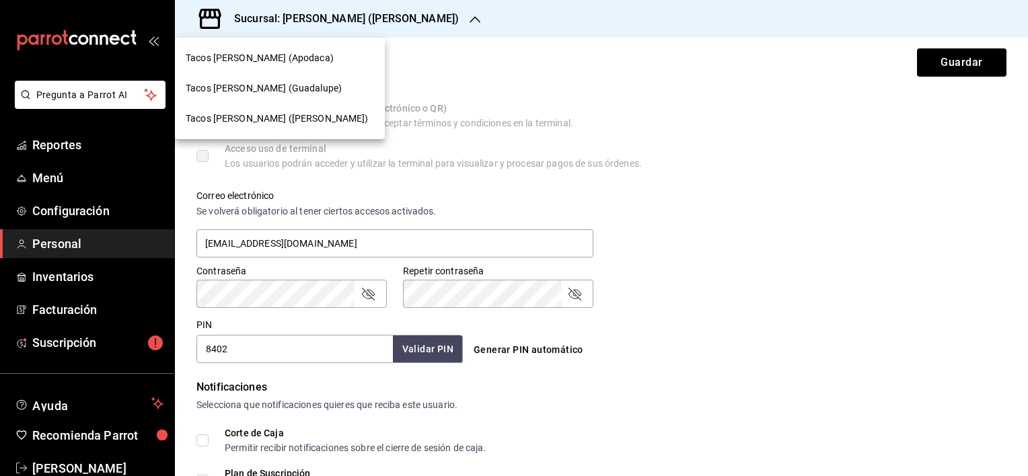
click at [312, 87] on span "Tacos [PERSON_NAME] (Guadalupe)" at bounding box center [264, 88] width 156 height 14
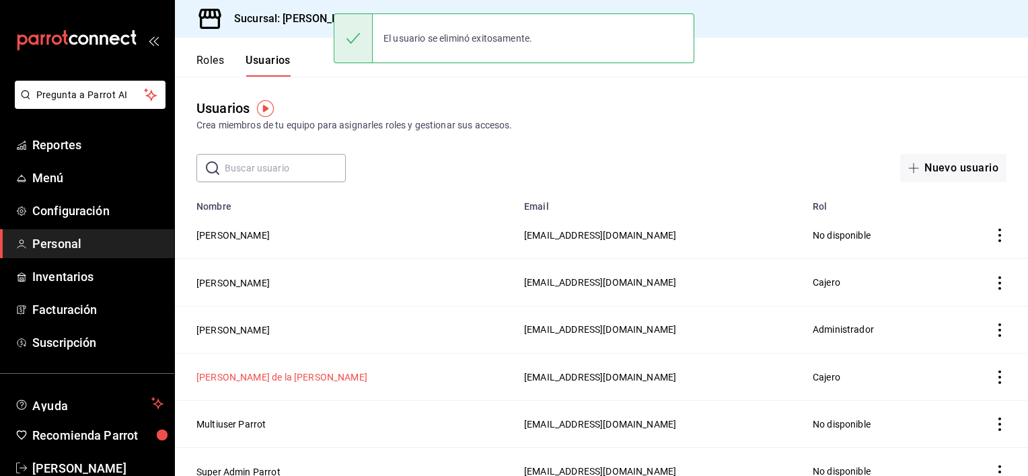
click at [306, 379] on button "[PERSON_NAME] de la [PERSON_NAME]" at bounding box center [281, 377] width 171 height 13
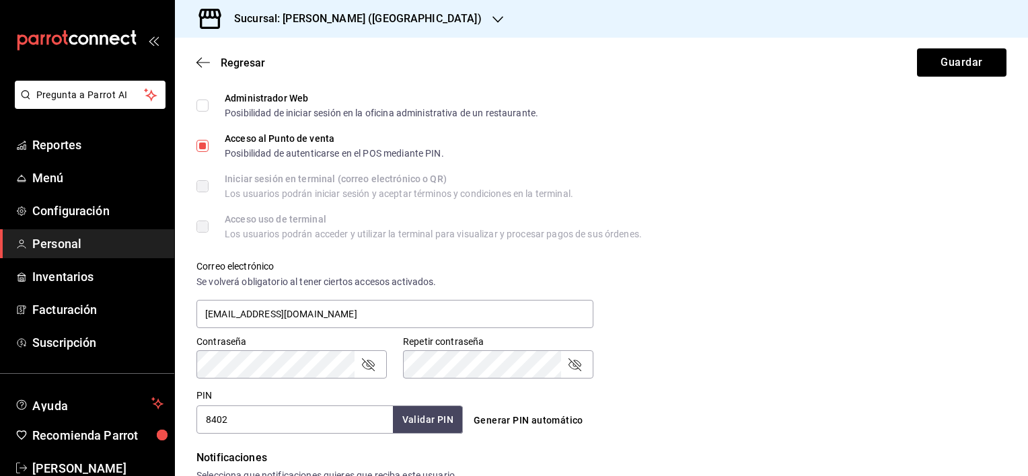
scroll to position [336, 0]
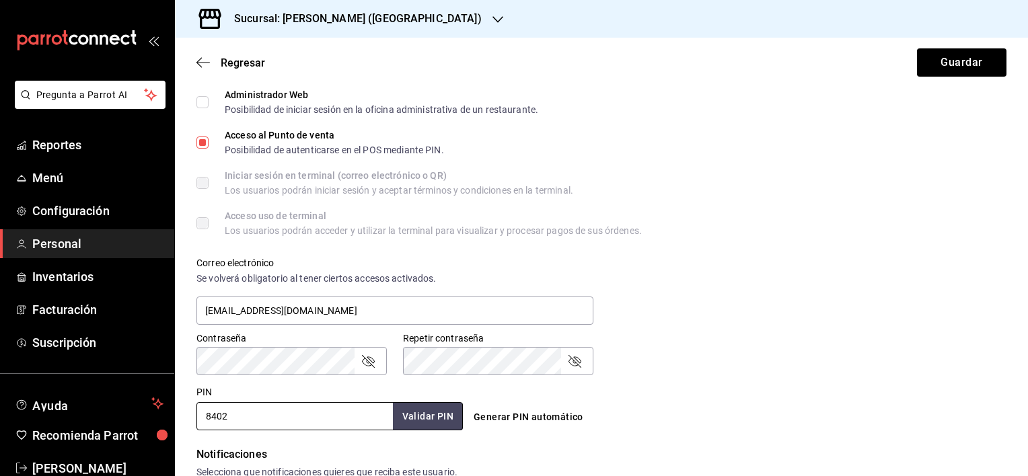
drag, startPoint x: 253, startPoint y: 418, endPoint x: 188, endPoint y: 412, distance: 65.5
click at [174, 413] on div "Pregunta a Parrot AI Reportes Menú Configuración Personal Inventarios Facturaci…" at bounding box center [514, 238] width 1028 height 476
type input "3177"
click at [431, 421] on button "Validar PIN" at bounding box center [427, 416] width 71 height 29
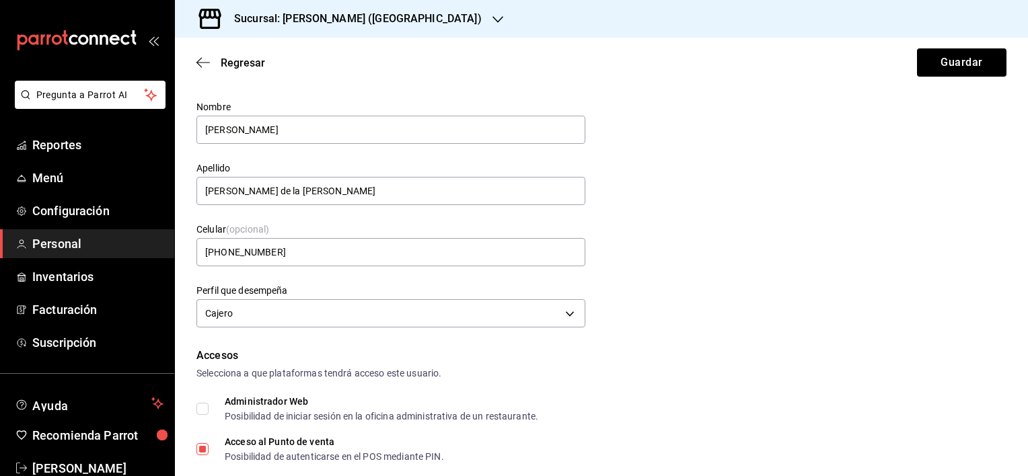
scroll to position [0, 0]
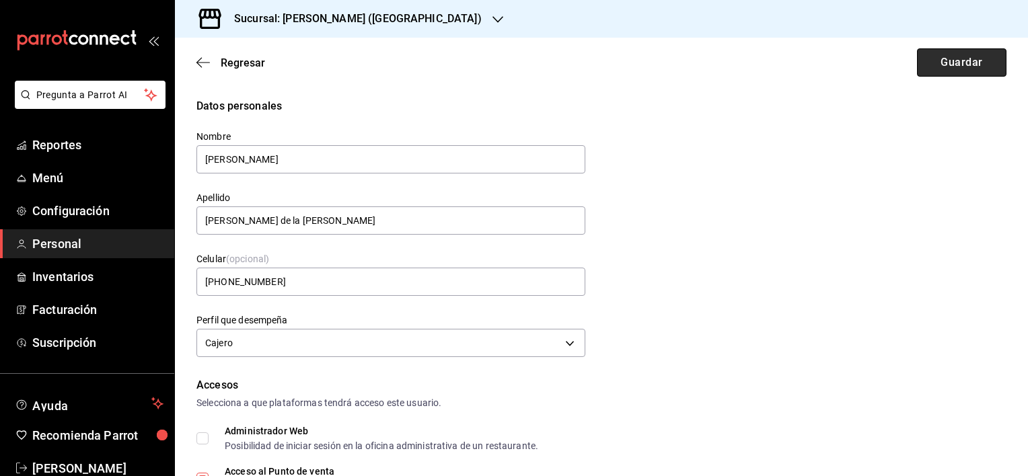
click at [957, 65] on button "Guardar" at bounding box center [961, 62] width 89 height 28
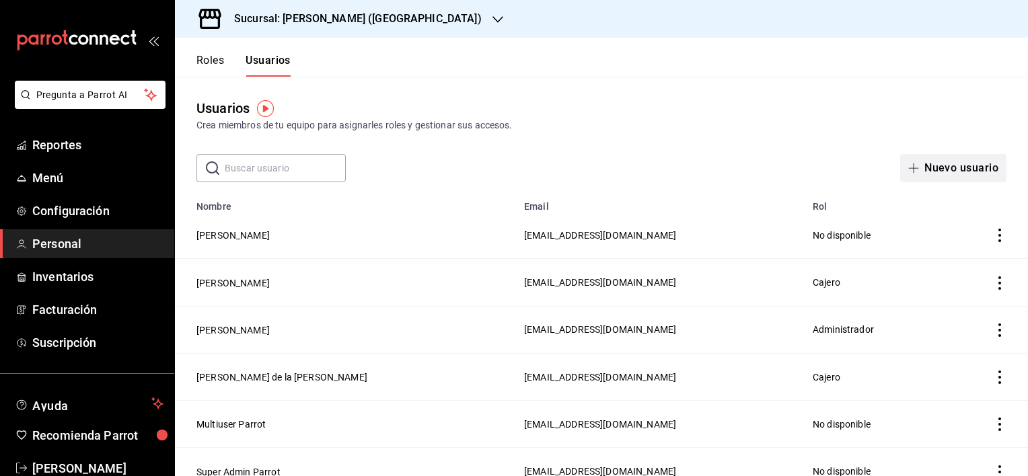
click at [945, 167] on button "Nuevo usuario" at bounding box center [953, 168] width 106 height 28
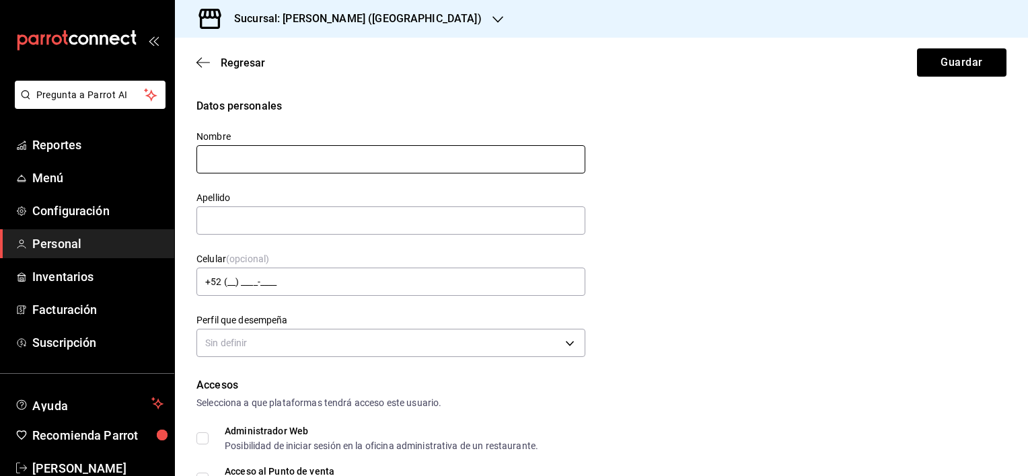
click at [283, 151] on input "text" at bounding box center [390, 159] width 389 height 28
type input "[PERSON_NAME]"
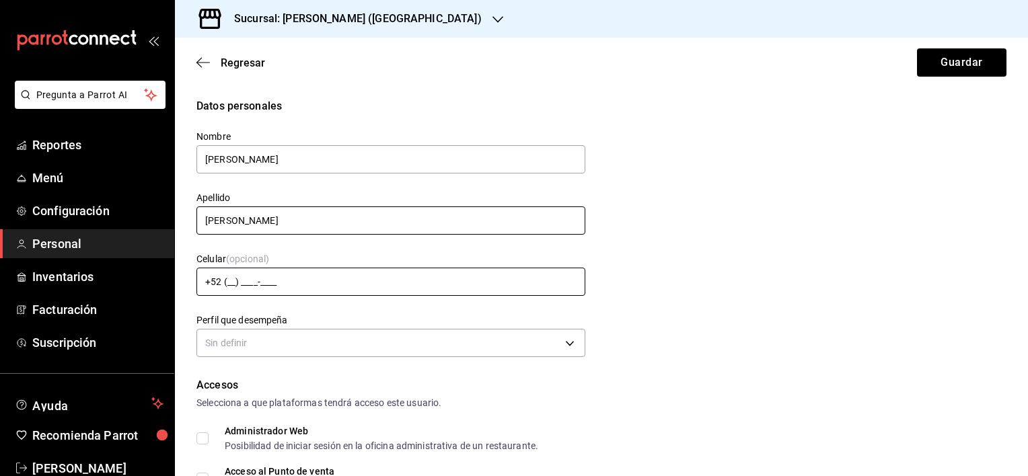
type input "[PERSON_NAME]"
drag, startPoint x: 229, startPoint y: 280, endPoint x: 241, endPoint y: 285, distance: 12.6
click at [229, 280] on input "+52 (__) ____-____" at bounding box center [390, 282] width 389 height 28
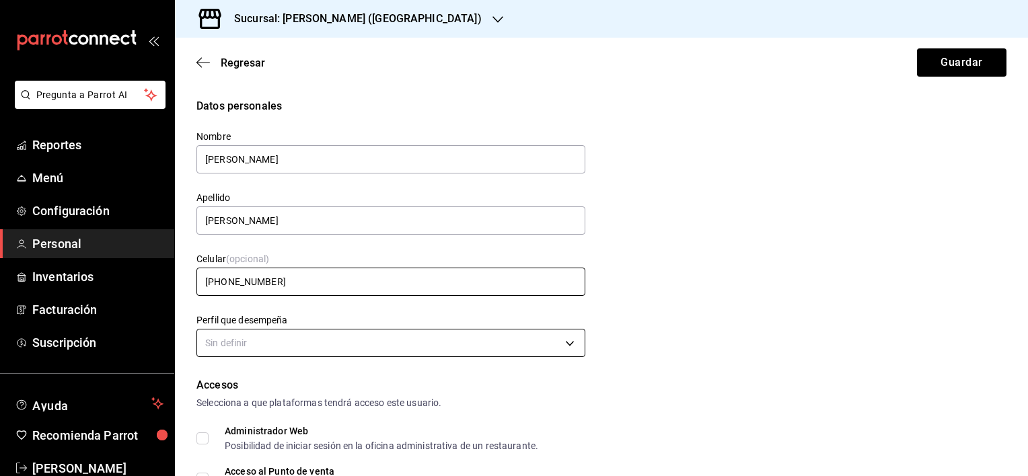
type input "[PHONE_NUMBER]"
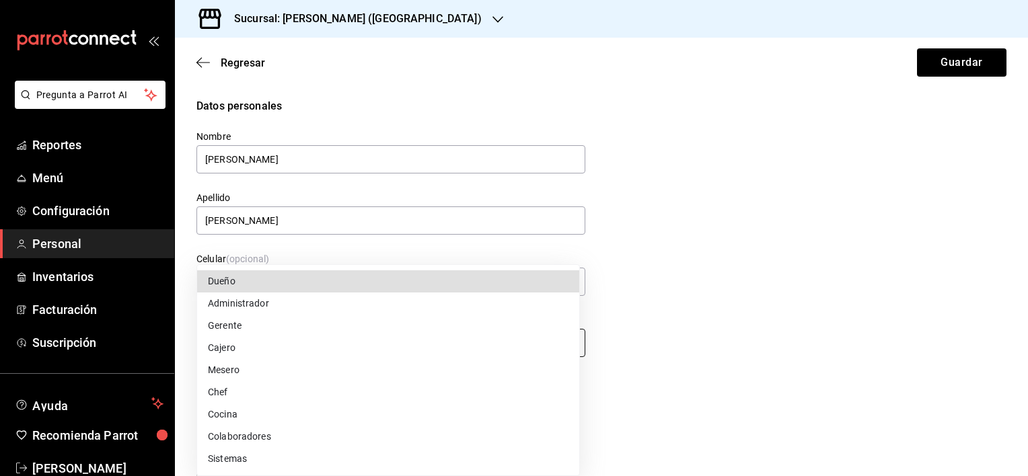
click at [338, 350] on body "Pregunta a Parrot AI Reportes Menú Configuración Personal Inventarios Facturaci…" at bounding box center [514, 238] width 1028 height 476
click at [345, 332] on li "Gerente" at bounding box center [388, 326] width 382 height 22
type input "MANAGER"
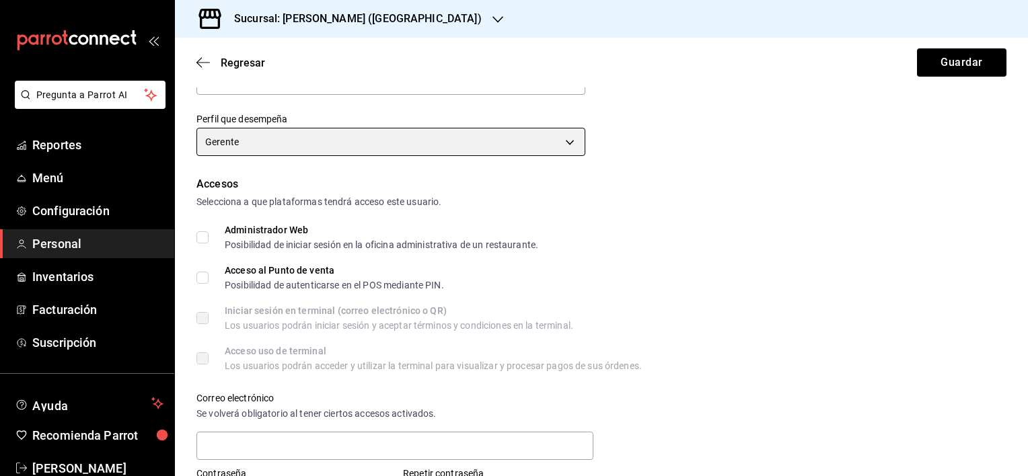
scroll to position [202, 0]
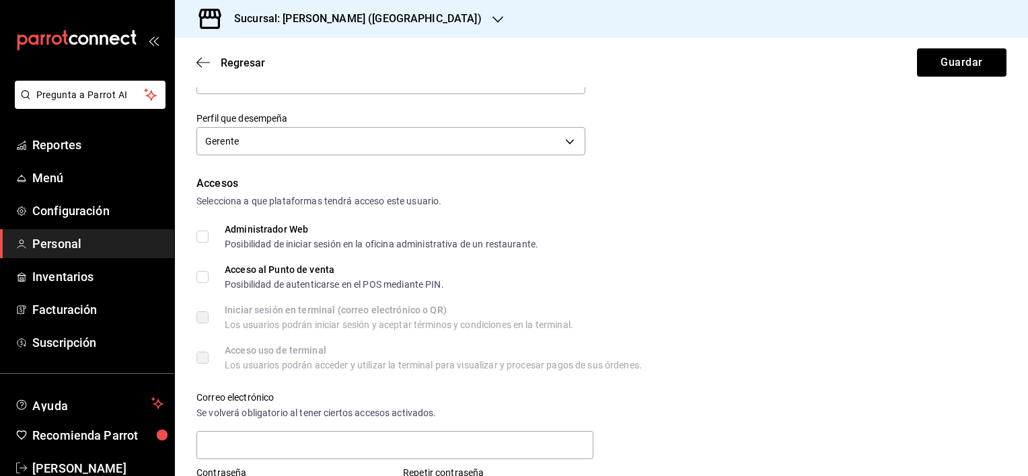
click at [201, 238] on input "Administrador Web Posibilidad de iniciar sesión en la oficina administrativa de…" at bounding box center [202, 237] width 12 height 12
checkbox input "true"
click at [194, 280] on div "Datos personales Nombre [PERSON_NAME] Apellido [PERSON_NAME] Celular (opcional)…" at bounding box center [601, 353] width 853 height 915
click at [201, 277] on input "Acceso al Punto de venta Posibilidad de autenticarse en el POS mediante PIN." at bounding box center [202, 277] width 12 height 12
checkbox input "true"
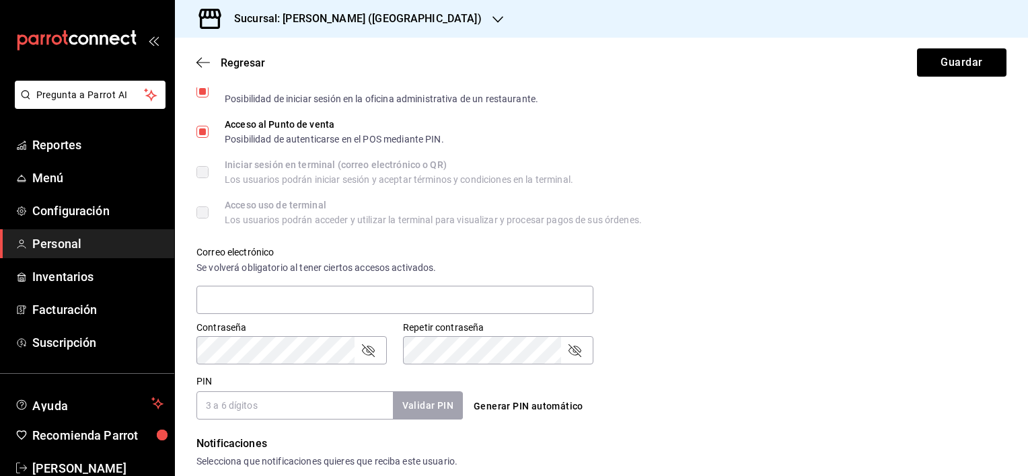
scroll to position [404, 0]
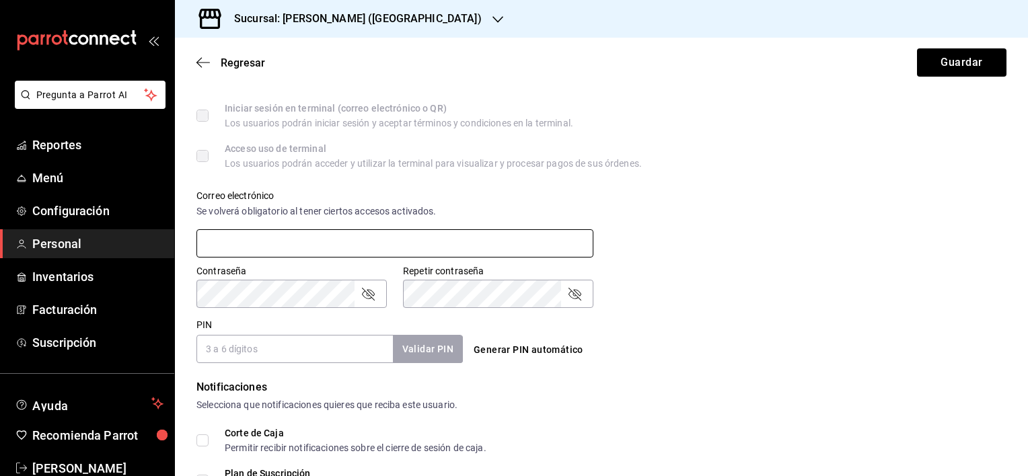
click at [273, 245] on input "text" at bounding box center [394, 243] width 397 height 28
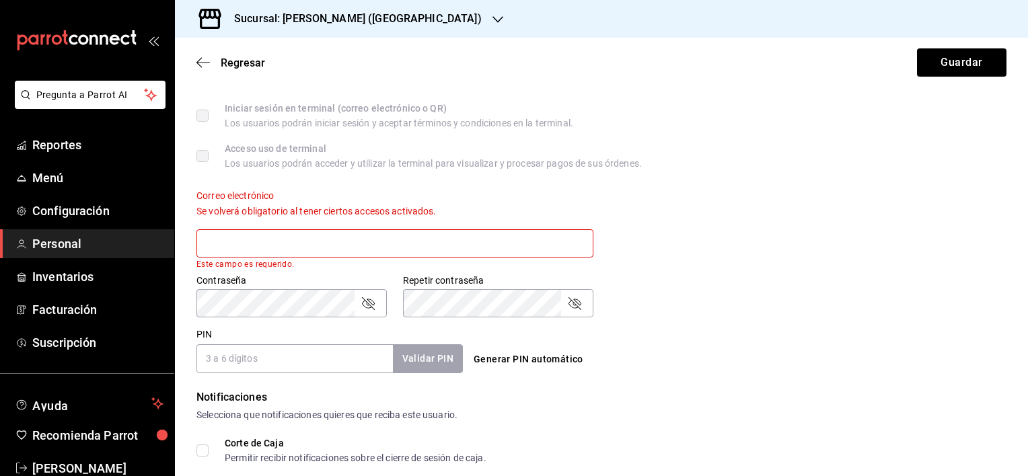
paste input "[PERSON_NAME][EMAIL_ADDRESS][DOMAIN_NAME]"
type input "[PERSON_NAME][EMAIL_ADDRESS][DOMAIN_NAME]"
click at [705, 229] on div "Correo electrónico Se volverá obligatorio al tener ciertos accesos activados. […" at bounding box center [593, 222] width 826 height 96
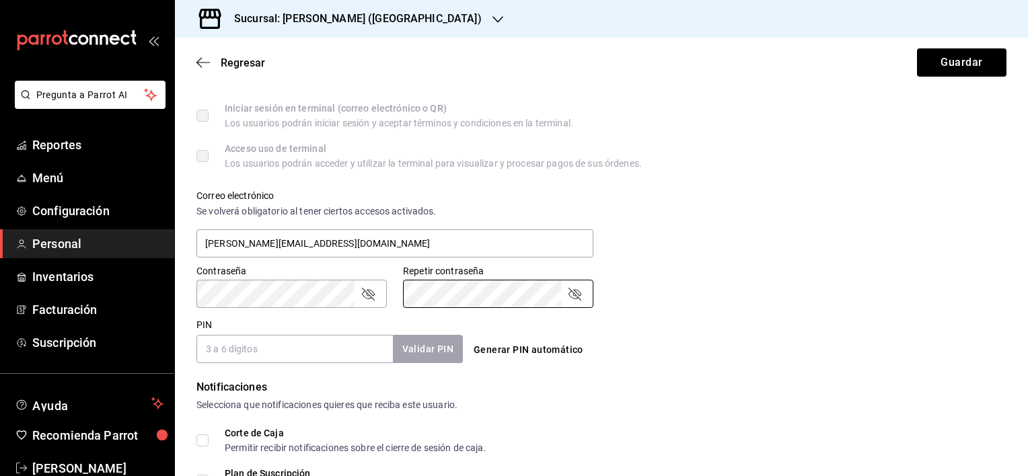
click at [377, 296] on div "Contraseña" at bounding box center [291, 294] width 190 height 28
click at [376, 296] on div "Contraseña" at bounding box center [291, 294] width 190 height 28
click at [365, 293] on icon "passwordField" at bounding box center [368, 294] width 16 height 16
click at [501, 353] on button "Generar PIN automático" at bounding box center [528, 350] width 120 height 25
type input "5136"
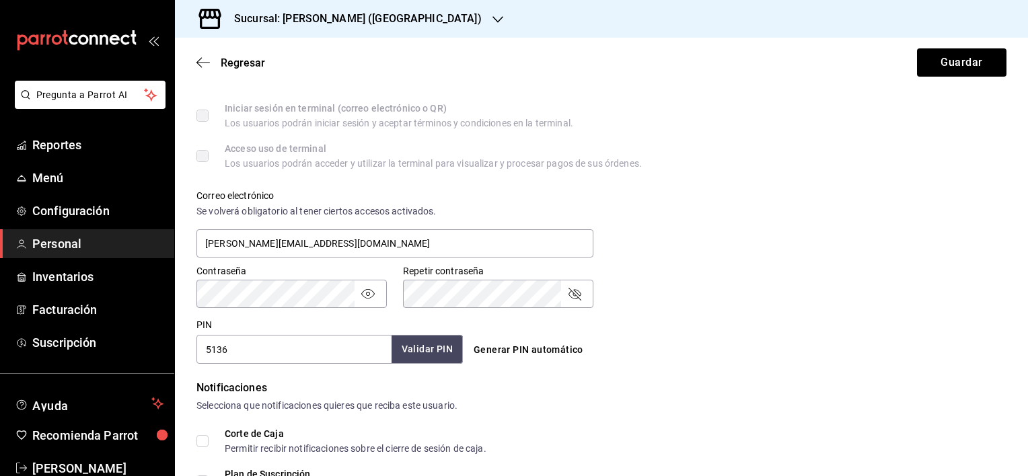
click at [425, 347] on button "Validar PIN" at bounding box center [427, 349] width 71 height 29
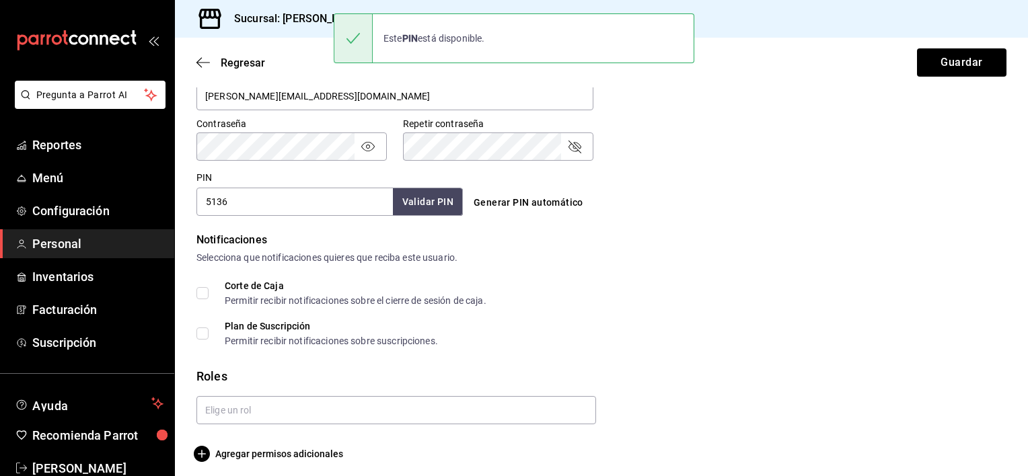
scroll to position [559, 0]
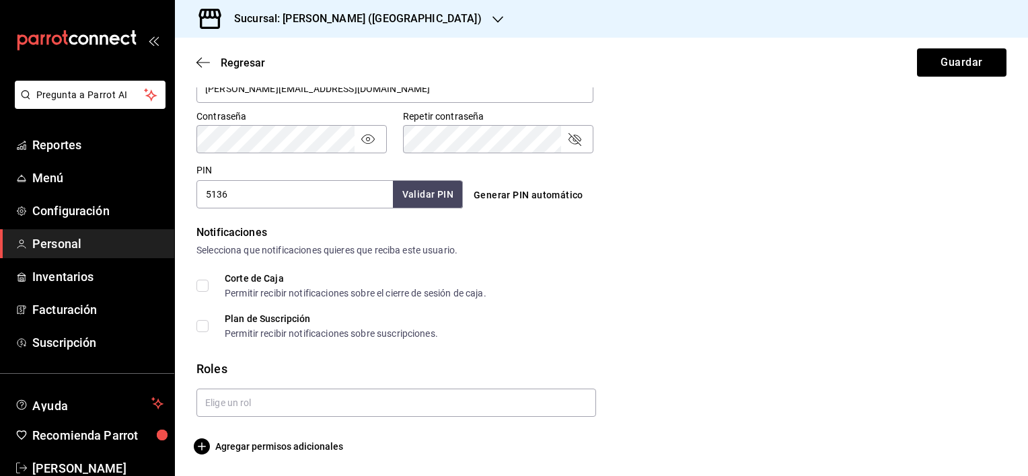
click at [209, 280] on span "Corte de Caja Permitir recibir notificaciones sobre el cierre de sesión de caja." at bounding box center [348, 286] width 278 height 24
click at [209, 280] on input "Corte de Caja Permitir recibir notificaciones sobre el cierre de sesión de caja." at bounding box center [202, 286] width 12 height 12
checkbox input "true"
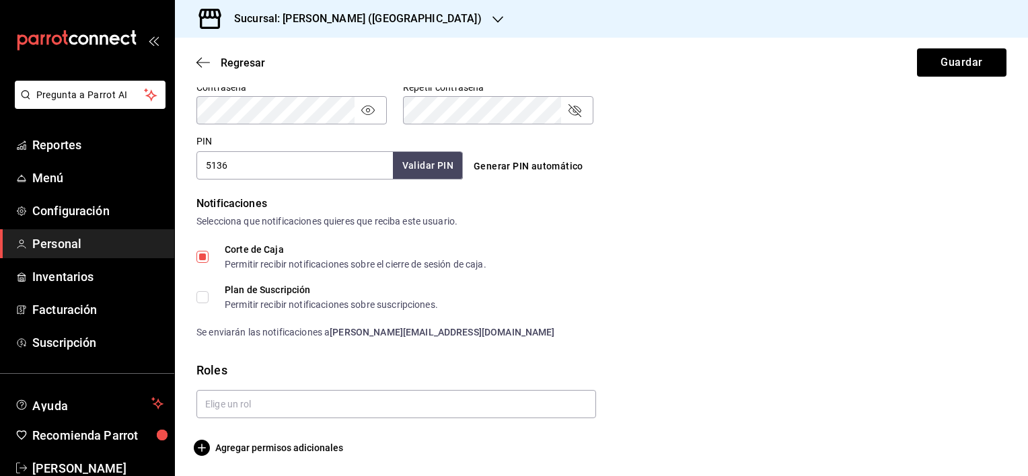
scroll to position [589, 0]
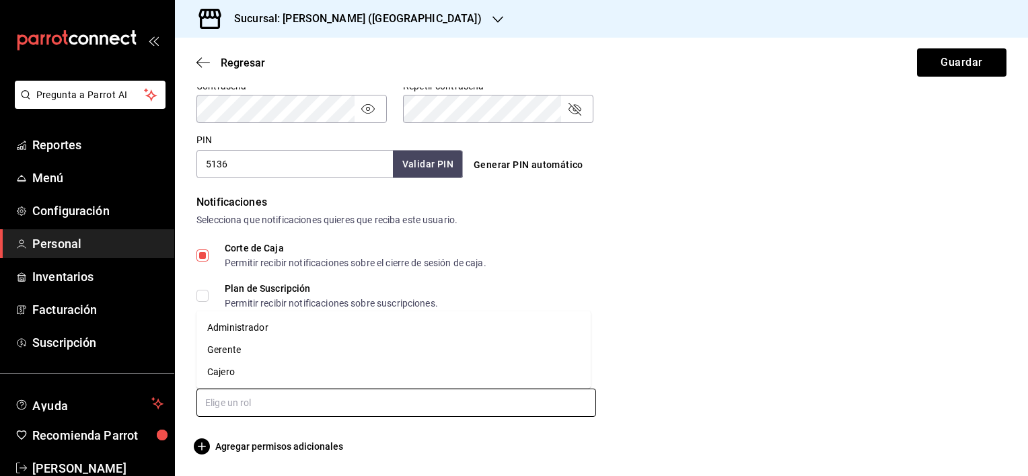
click at [238, 406] on input "text" at bounding box center [396, 403] width 400 height 28
click at [249, 352] on li "Gerente" at bounding box center [393, 350] width 394 height 22
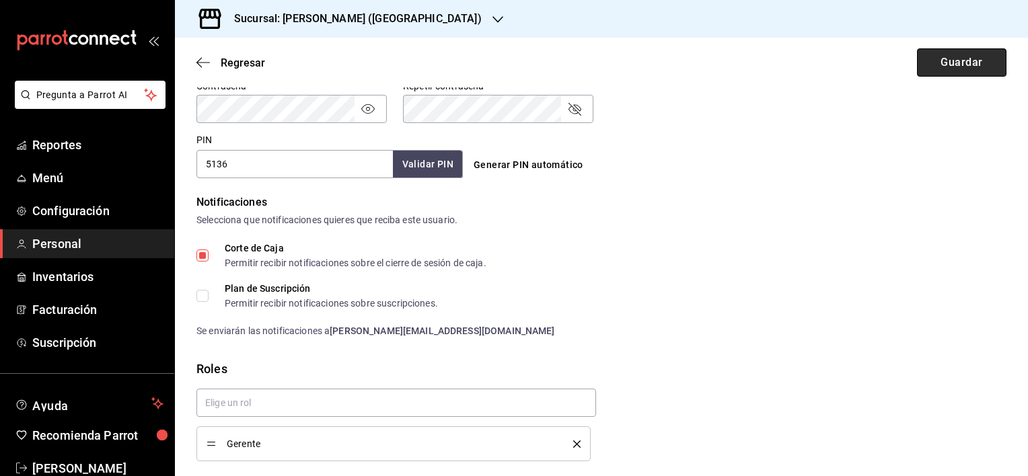
click at [958, 68] on button "Guardar" at bounding box center [961, 62] width 89 height 28
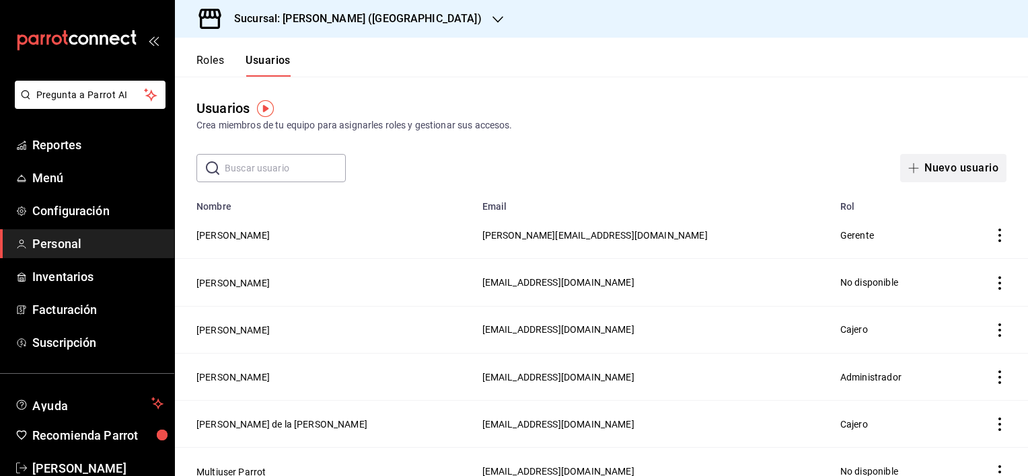
click at [931, 169] on button "Nuevo usuario" at bounding box center [953, 168] width 106 height 28
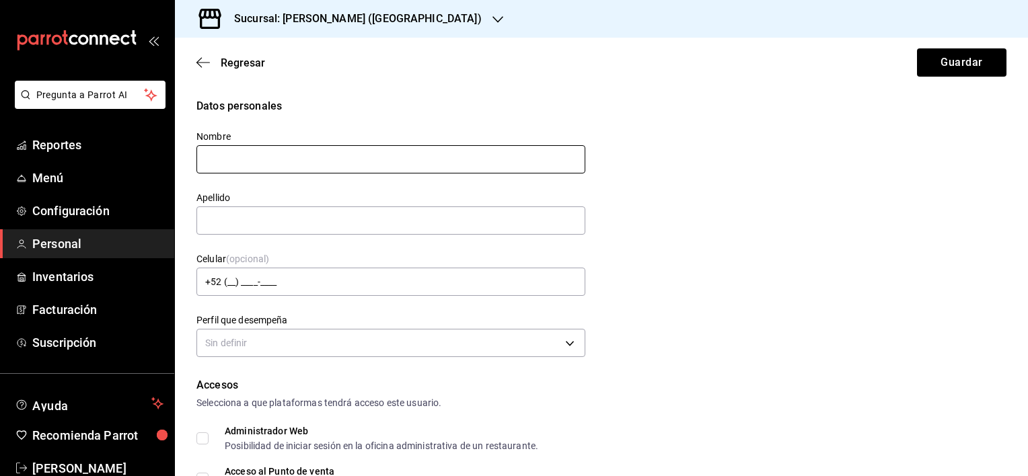
click at [291, 163] on input "text" at bounding box center [390, 159] width 389 height 28
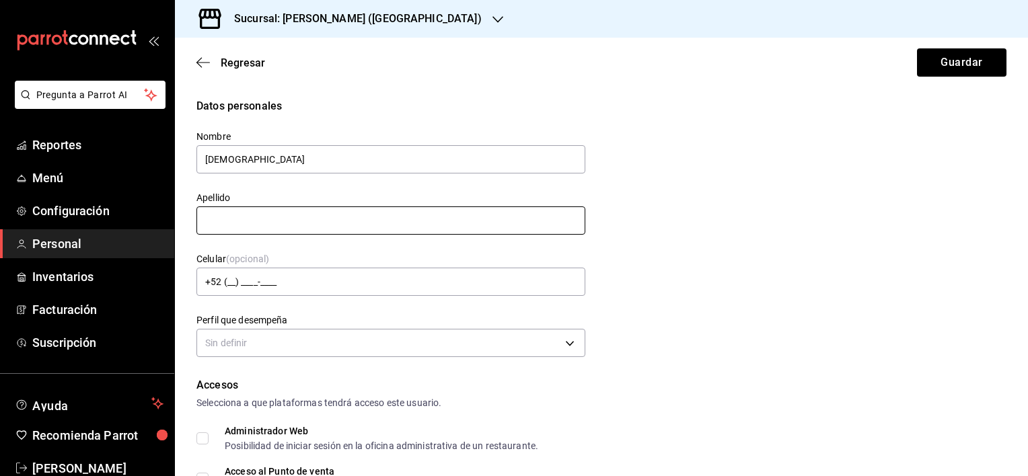
type input "[DEMOGRAPHIC_DATA]"
click at [286, 218] on input "text" at bounding box center [390, 221] width 389 height 28
type input "[PERSON_NAME]"
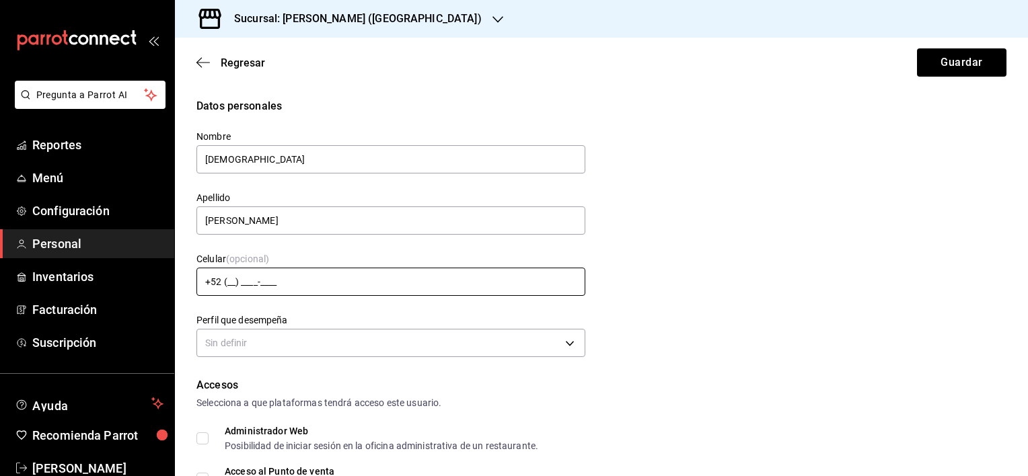
drag, startPoint x: 225, startPoint y: 283, endPoint x: 236, endPoint y: 282, distance: 10.1
click at [225, 283] on input "+52 (__) ____-____" at bounding box center [390, 282] width 389 height 28
click at [705, 342] on div "Datos personales Nombre [PERSON_NAME] Apellido Del [PERSON_NAME] Celular (opcio…" at bounding box center [601, 229] width 810 height 263
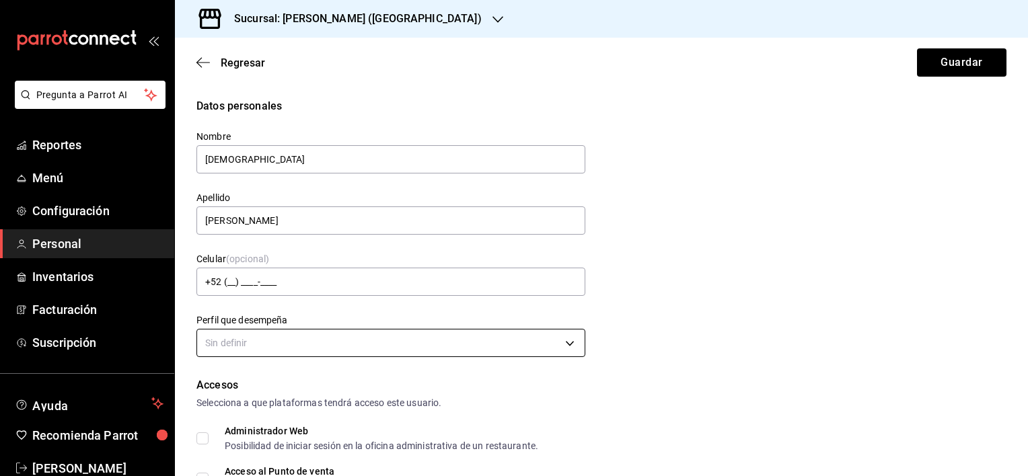
click at [382, 349] on body "Pregunta a Parrot AI Reportes Menú Configuración Personal Inventarios Facturaci…" at bounding box center [514, 238] width 1028 height 476
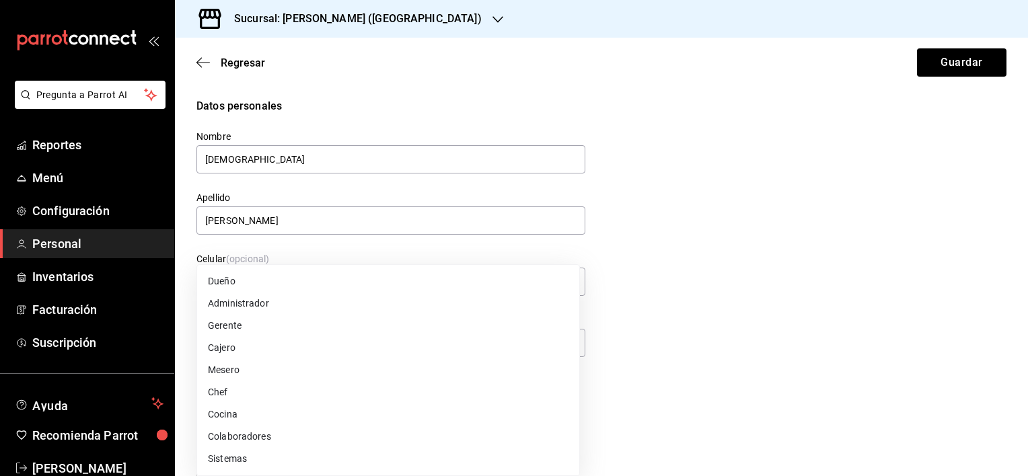
click at [321, 347] on li "Cajero" at bounding box center [388, 348] width 382 height 22
type input "CASHIER"
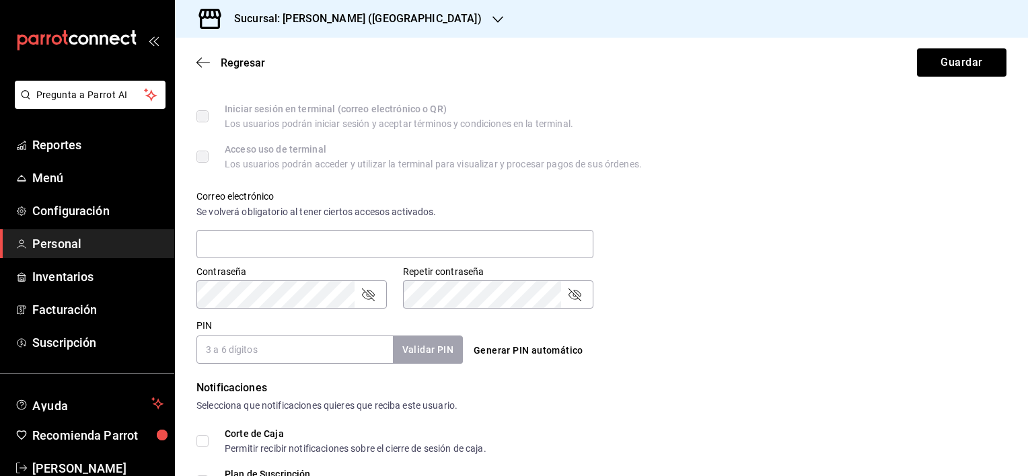
scroll to position [404, 0]
click at [258, 355] on input "PIN" at bounding box center [294, 349] width 196 height 28
click at [517, 348] on button "Generar PIN automático" at bounding box center [528, 350] width 120 height 25
type input "1834"
click at [413, 354] on button "Validar PIN" at bounding box center [427, 349] width 71 height 29
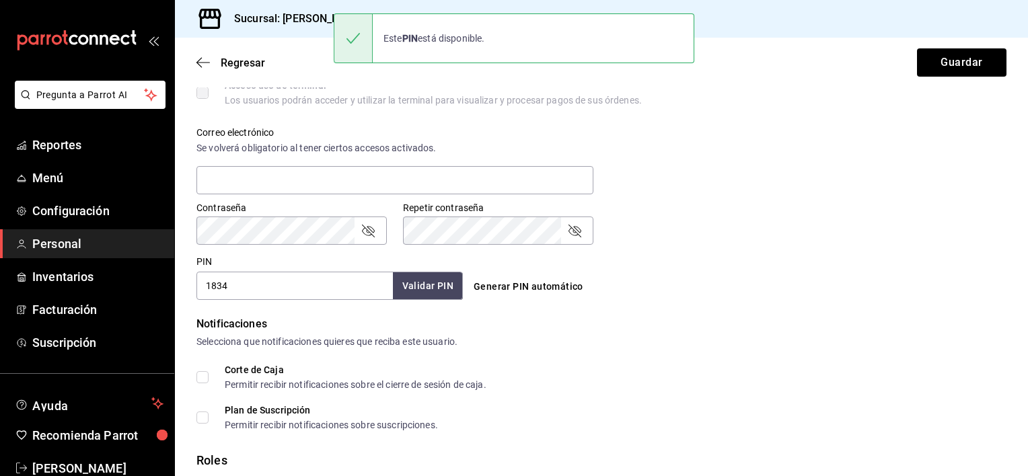
scroll to position [538, 0]
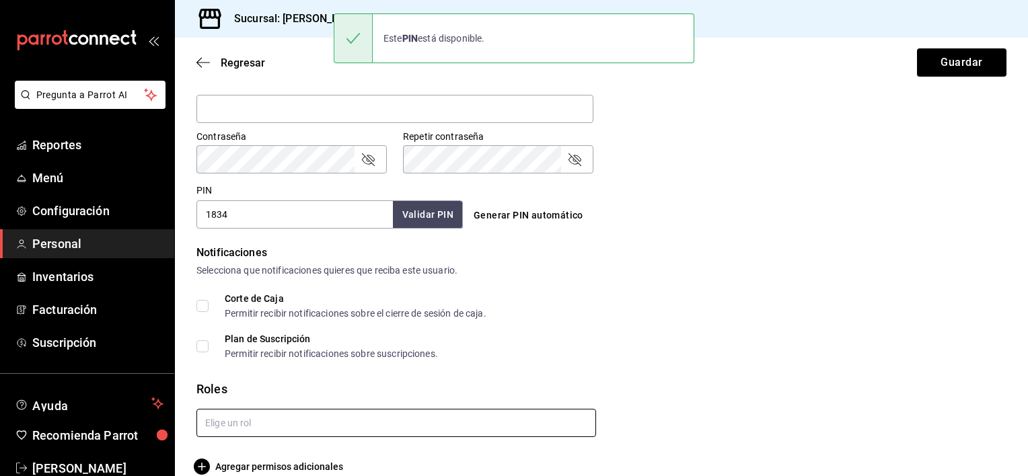
click at [308, 433] on input "text" at bounding box center [396, 423] width 400 height 28
click at [269, 388] on li "Cajero" at bounding box center [393, 393] width 394 height 22
checkbox input "true"
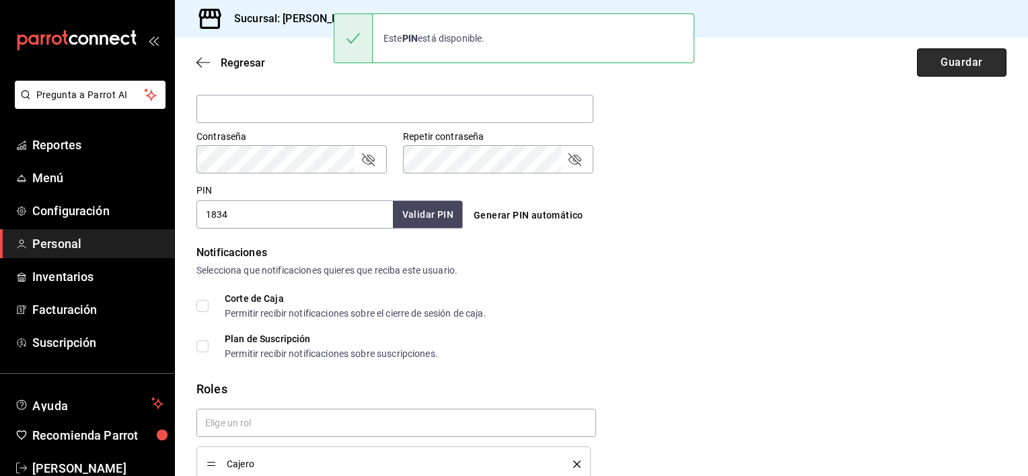
click at [978, 58] on button "Guardar" at bounding box center [961, 62] width 89 height 28
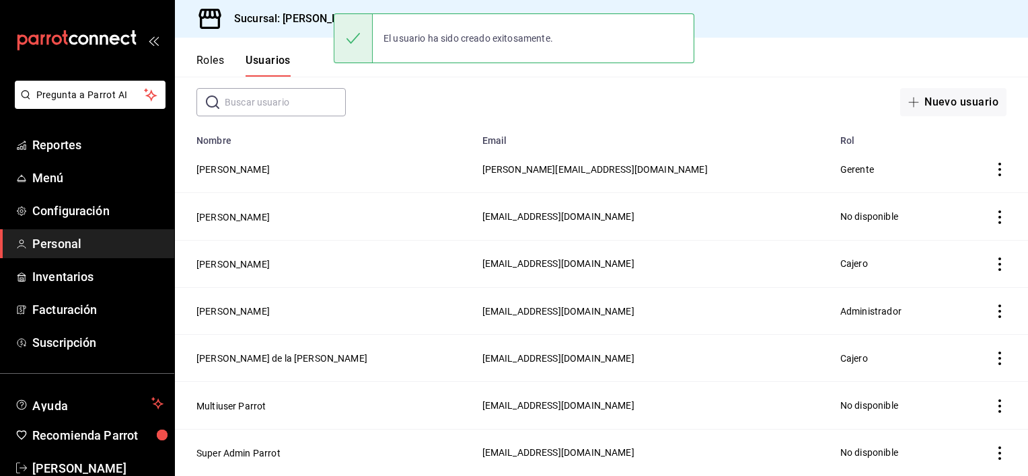
scroll to position [67, 0]
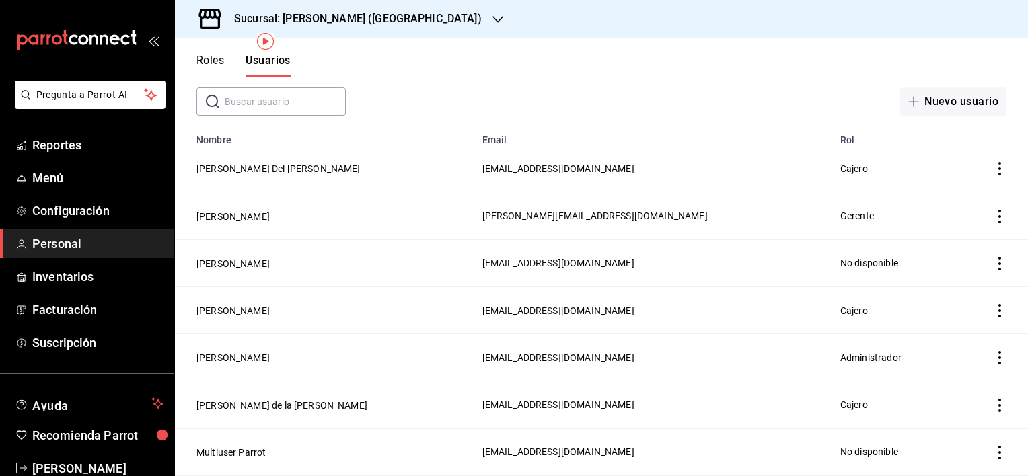
click at [493, 14] on icon "button" at bounding box center [498, 19] width 11 height 11
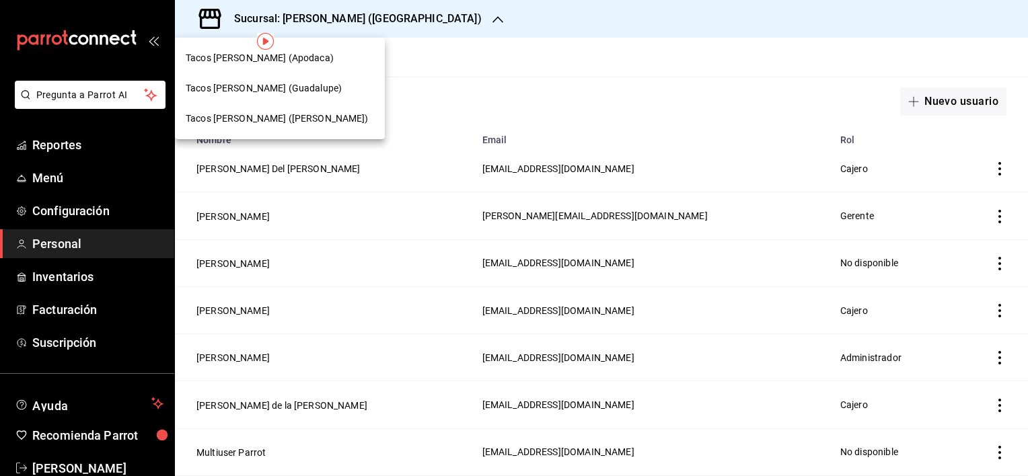
click at [339, 63] on div "Tacos [PERSON_NAME] (Apodaca)" at bounding box center [280, 58] width 188 height 14
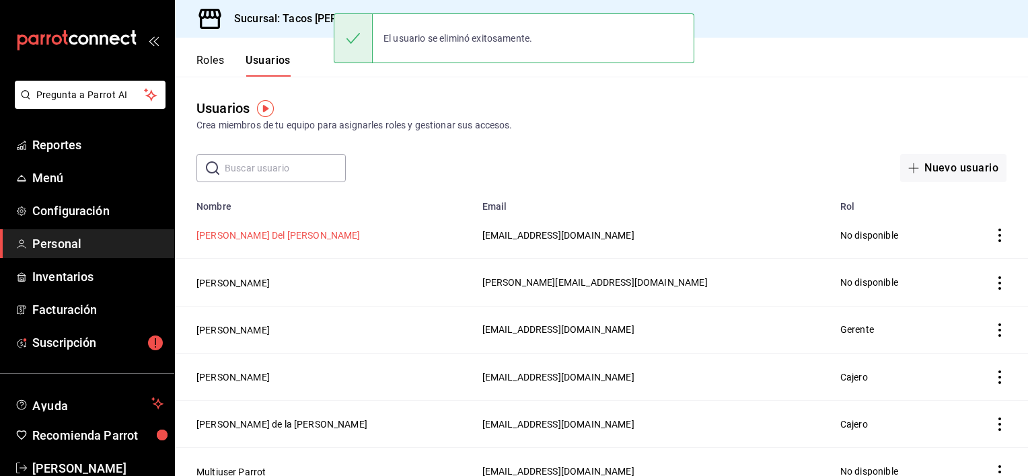
click at [258, 237] on button "[PERSON_NAME] Del [PERSON_NAME]" at bounding box center [278, 235] width 164 height 13
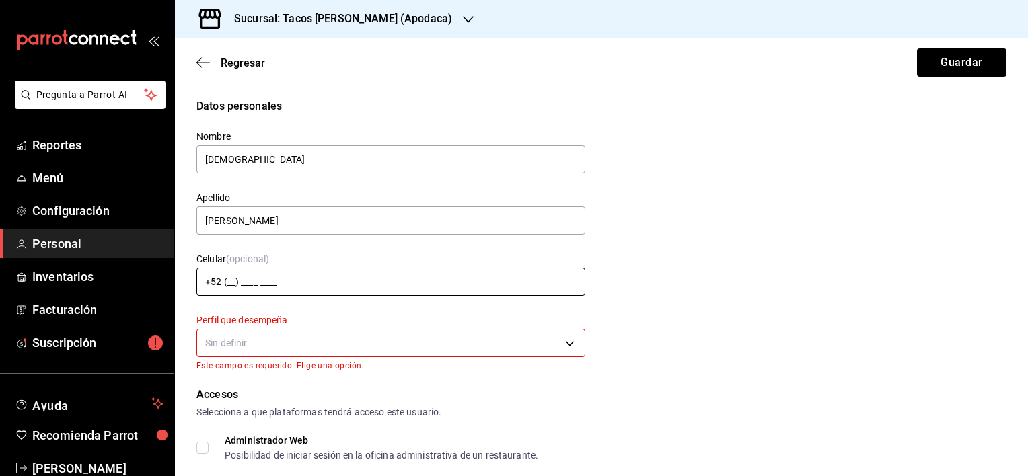
click at [228, 286] on input "+52 (__) ____-____" at bounding box center [390, 282] width 389 height 28
click at [266, 344] on body "Pregunta a Parrot AI Reportes Menú Configuración Personal Inventarios Facturaci…" at bounding box center [514, 238] width 1028 height 476
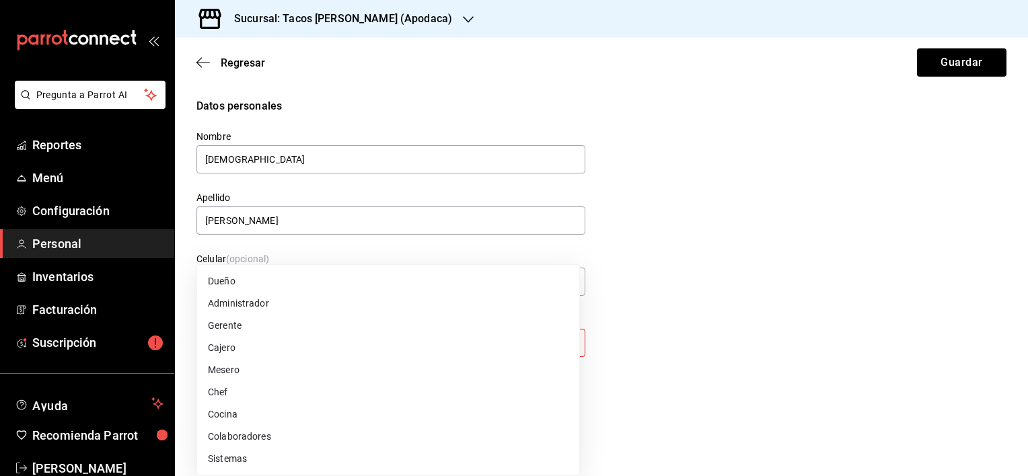
click at [256, 348] on li "Cajero" at bounding box center [388, 348] width 382 height 22
type input "CASHIER"
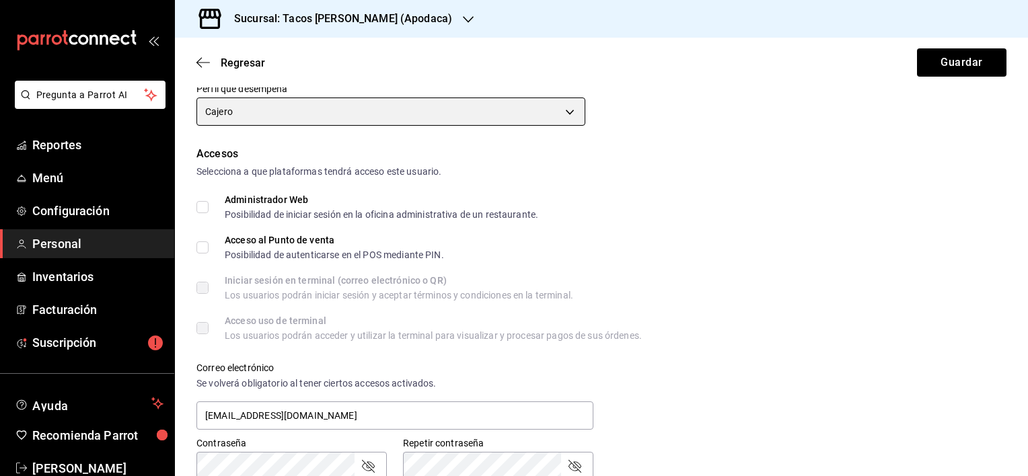
scroll to position [336, 0]
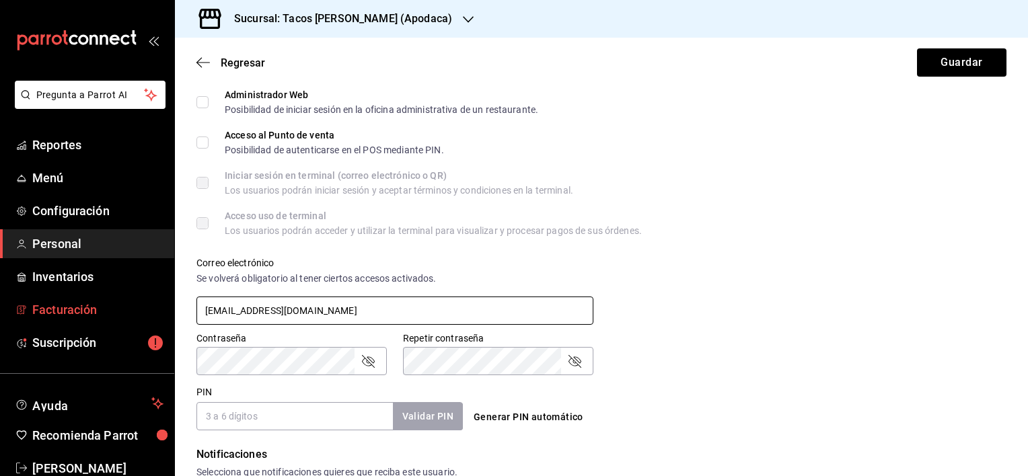
drag, startPoint x: 445, startPoint y: 310, endPoint x: 162, endPoint y: 313, distance: 283.3
click at [162, 313] on div "Pregunta a Parrot AI Reportes Menú Configuración Personal Inventarios Facturaci…" at bounding box center [514, 238] width 1028 height 476
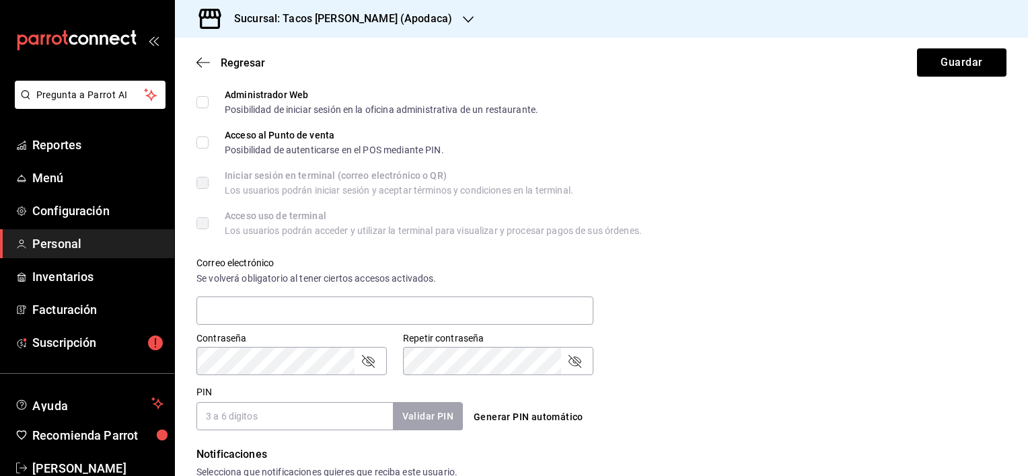
click at [292, 410] on input "PIN" at bounding box center [294, 416] width 196 height 28
type input "1834"
click at [441, 415] on button "Validar PIN" at bounding box center [427, 416] width 71 height 29
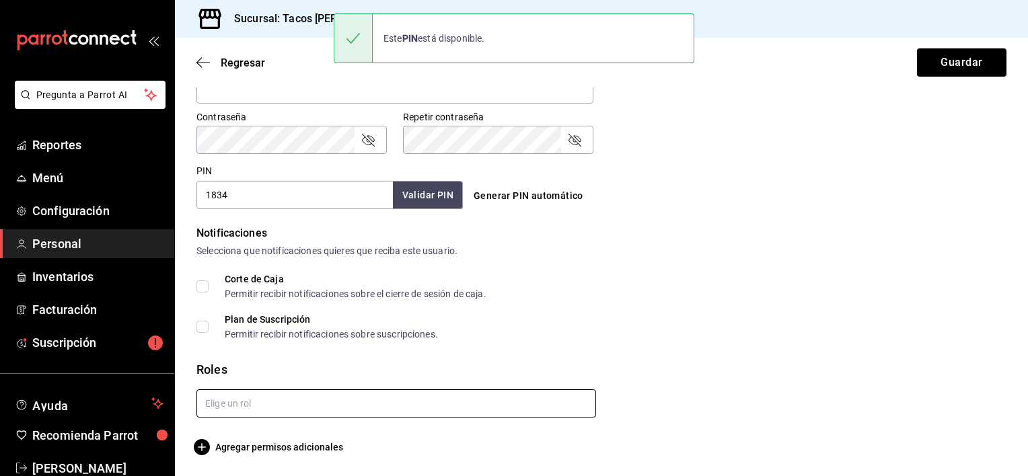
scroll to position [559, 0]
click at [256, 406] on input "text" at bounding box center [396, 403] width 400 height 28
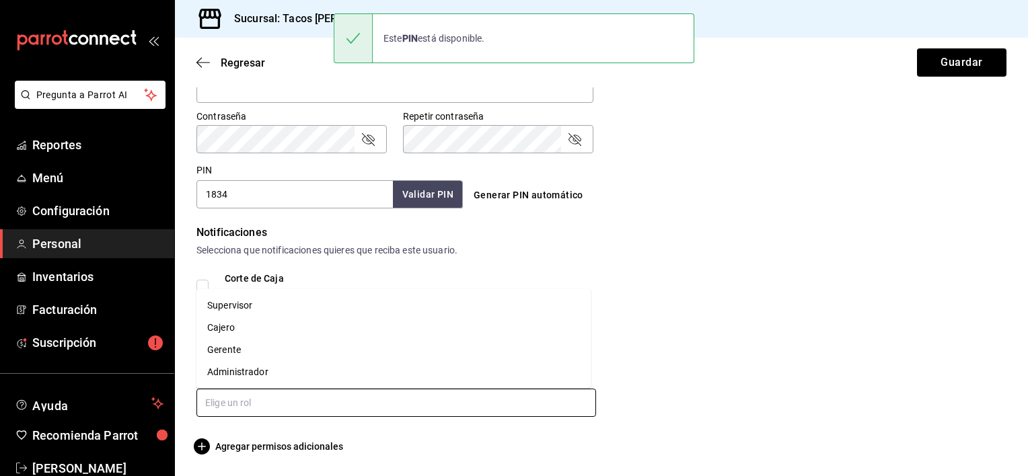
click at [267, 328] on li "Cajero" at bounding box center [393, 328] width 394 height 22
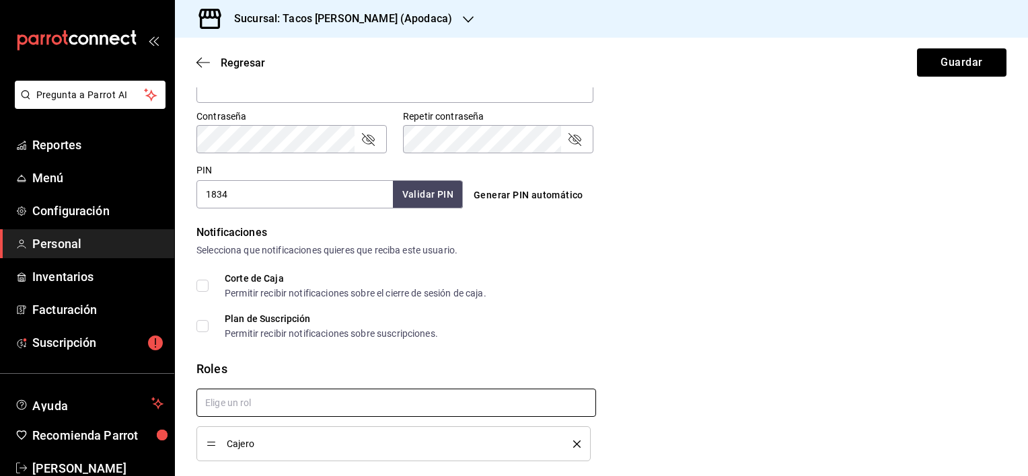
checkbox input "true"
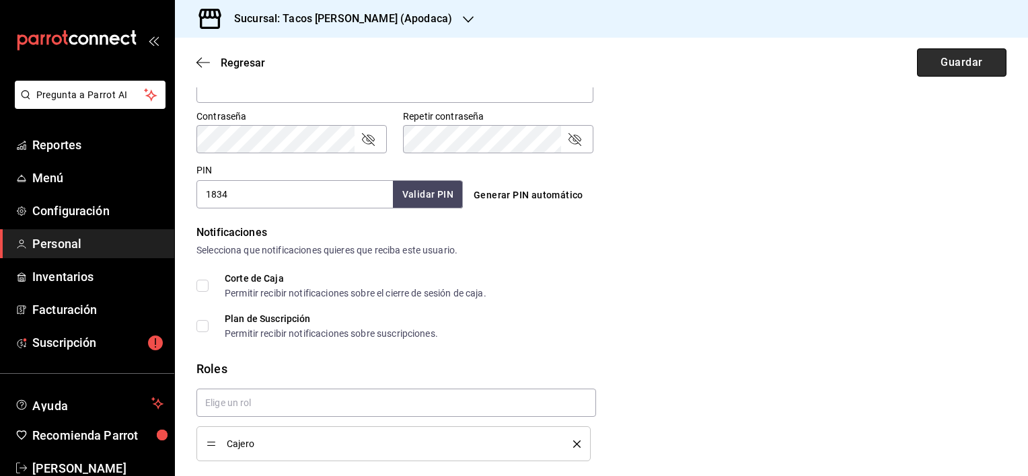
click at [964, 63] on button "Guardar" at bounding box center [961, 62] width 89 height 28
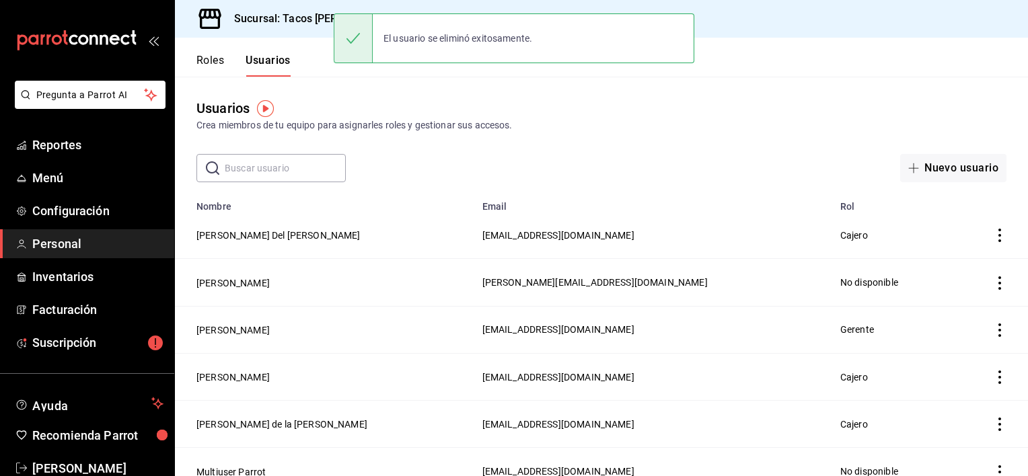
click at [211, 65] on button "Roles" at bounding box center [210, 65] width 28 height 23
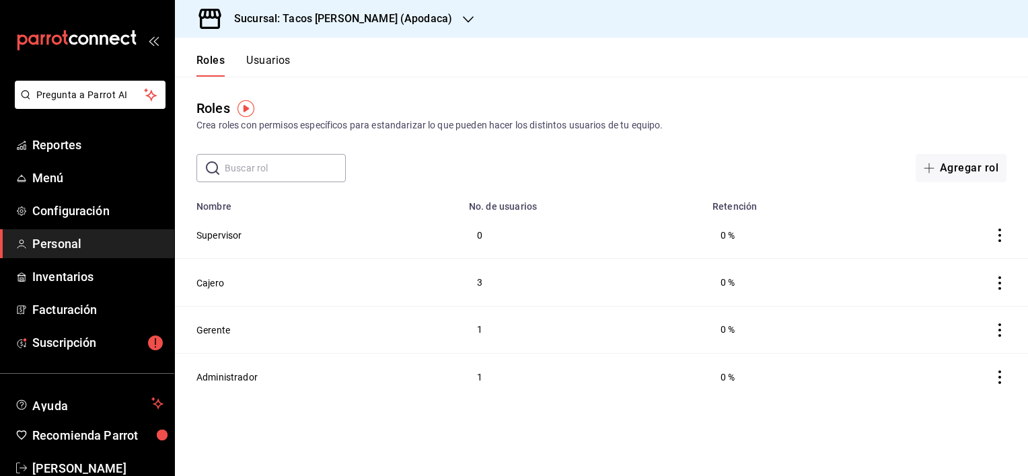
click at [275, 66] on button "Usuarios" at bounding box center [268, 65] width 44 height 23
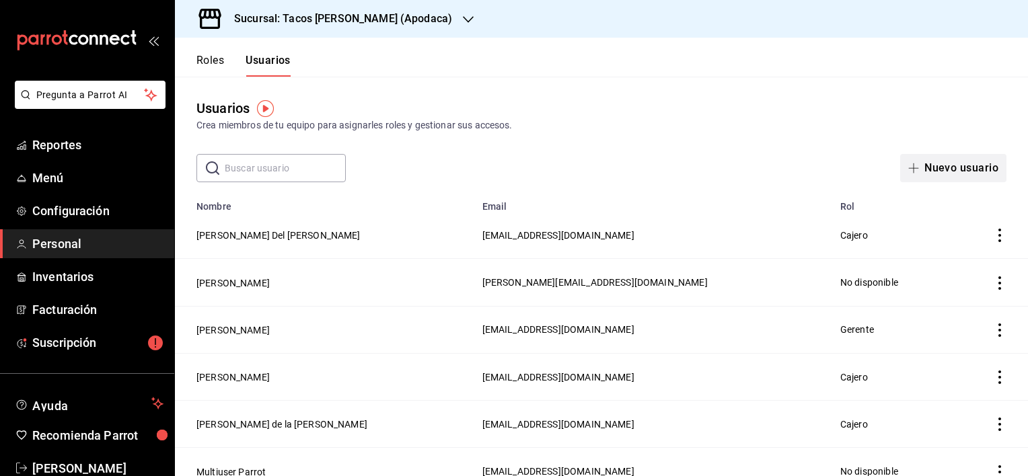
click at [937, 167] on button "Nuevo usuario" at bounding box center [953, 168] width 106 height 28
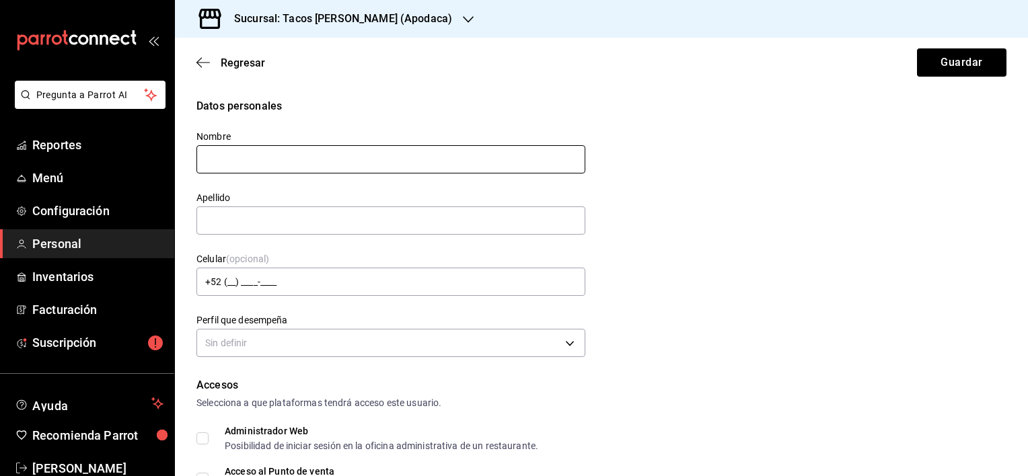
click at [428, 157] on input "text" at bounding box center [390, 159] width 389 height 28
type input "Abril"
type input "M"
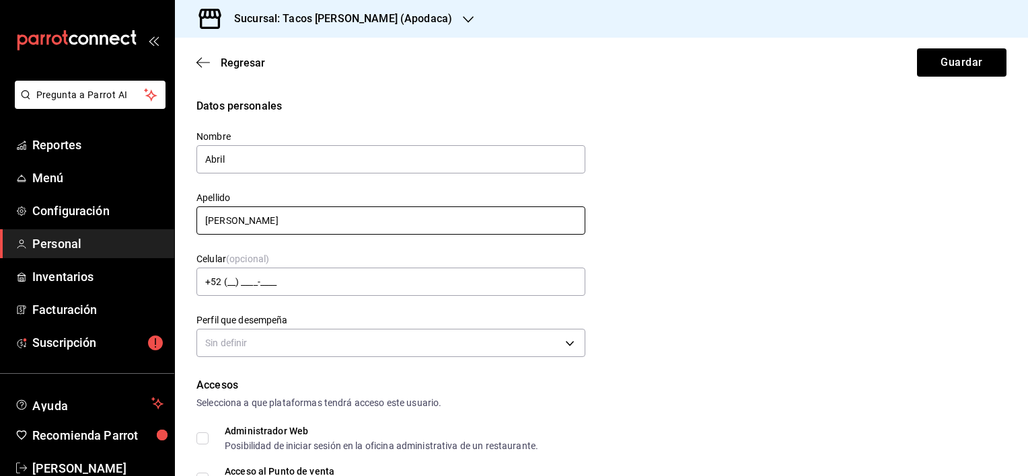
type input "[PERSON_NAME]"
type input "[EMAIL_ADDRESS][DOMAIN_NAME]"
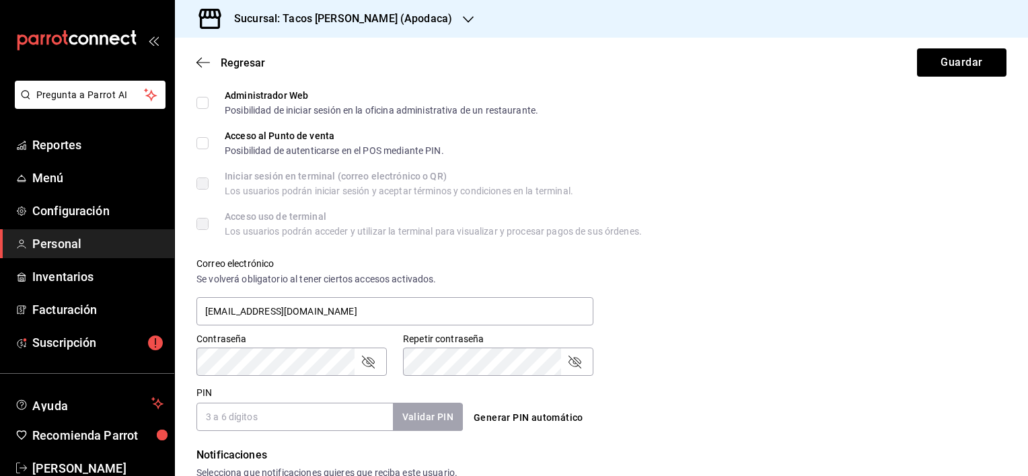
scroll to position [336, 0]
drag, startPoint x: 383, startPoint y: 293, endPoint x: 409, endPoint y: 318, distance: 36.6
click at [215, 306] on div "Correo electrónico Se volverá obligatorio al tener ciertos accesos activados. […" at bounding box center [394, 292] width 397 height 70
drag, startPoint x: 217, startPoint y: 312, endPoint x: 83, endPoint y: 320, distance: 134.2
click at [83, 320] on div "Pregunta a Parrot AI Reportes Menú Configuración Personal Inventarios Facturaci…" at bounding box center [514, 238] width 1028 height 476
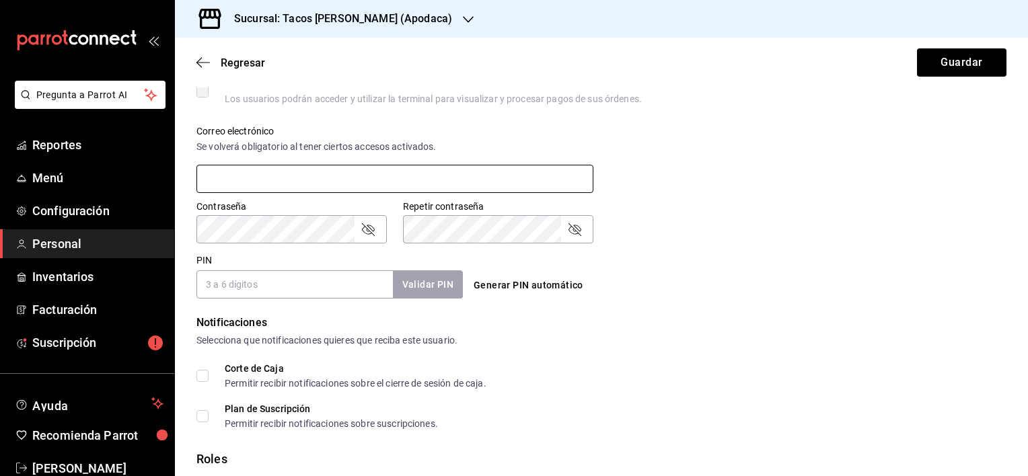
scroll to position [471, 0]
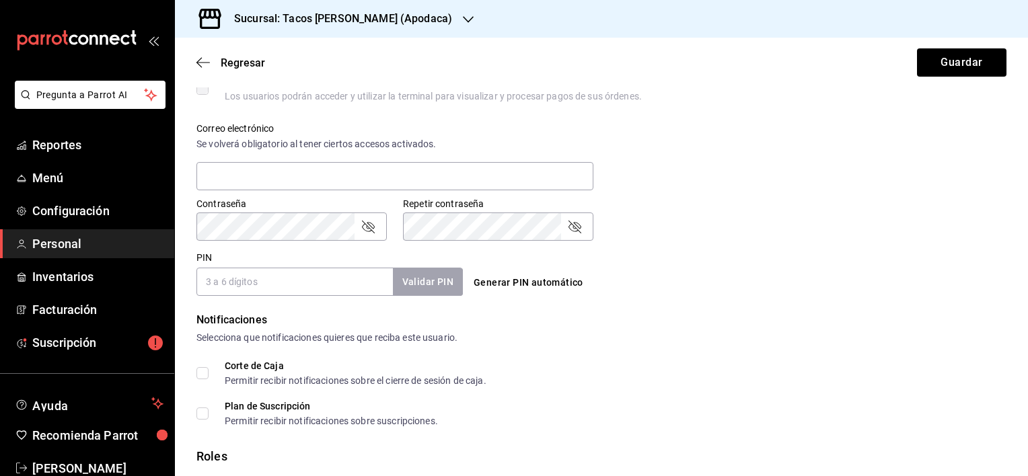
click at [258, 280] on input "PIN" at bounding box center [294, 282] width 196 height 28
click at [506, 282] on button "Generar PIN automático" at bounding box center [528, 283] width 120 height 25
type input "0989"
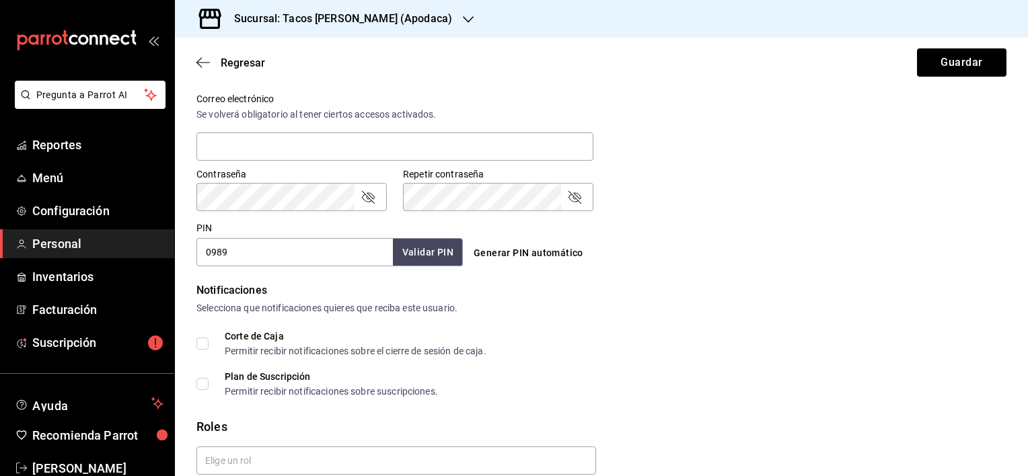
scroll to position [559, 0]
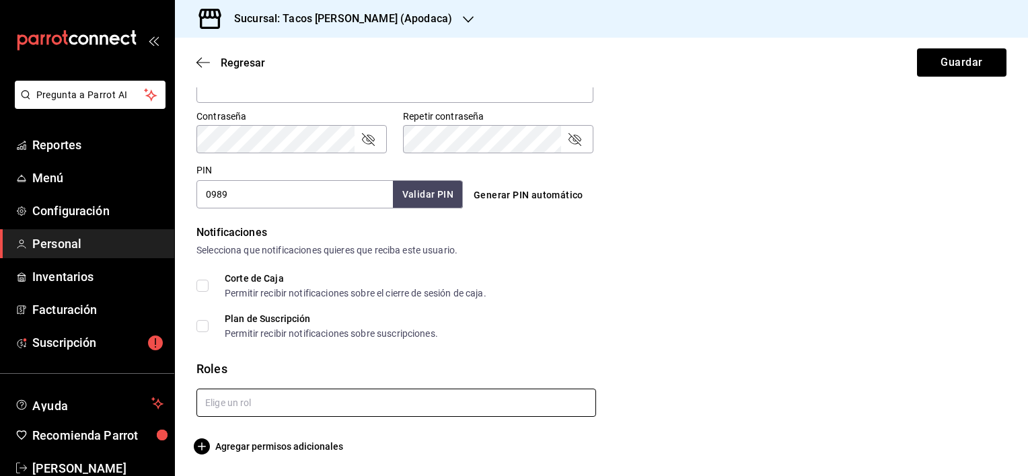
click at [258, 412] on input "text" at bounding box center [396, 403] width 400 height 28
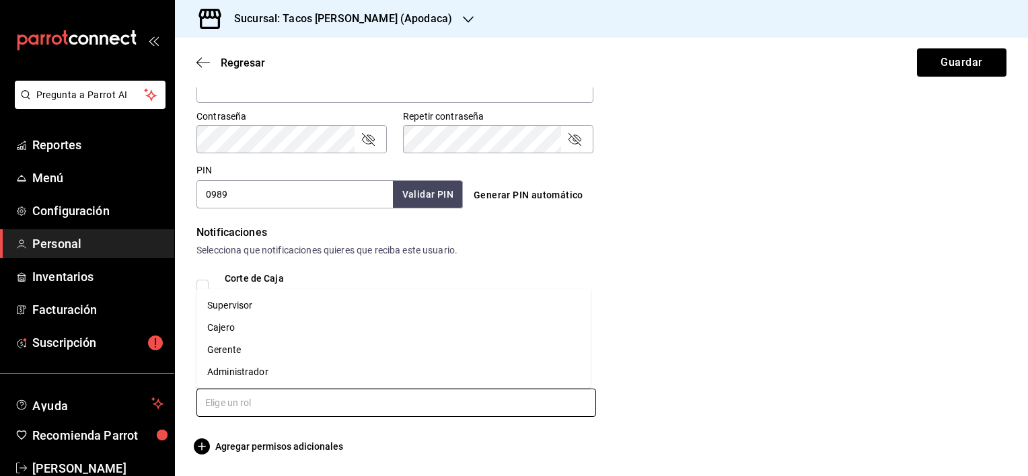
click at [264, 325] on li "Cajero" at bounding box center [393, 328] width 394 height 22
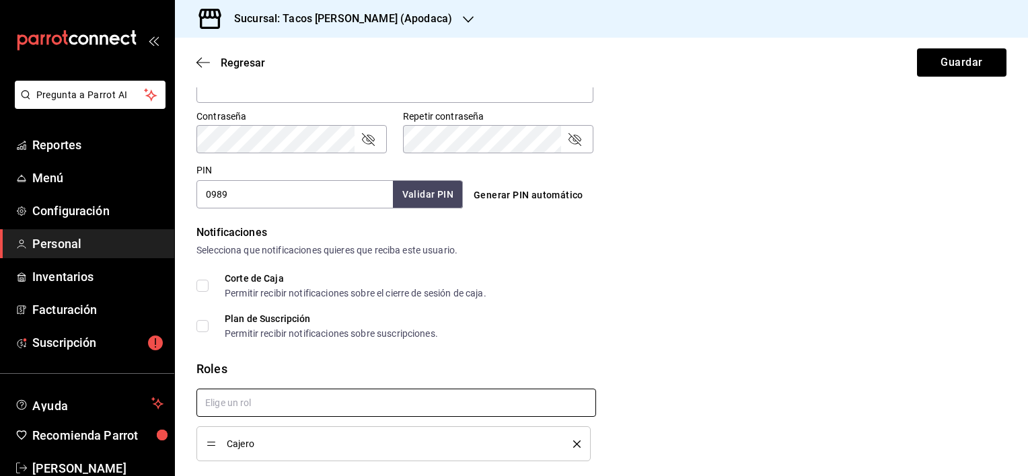
checkbox input "true"
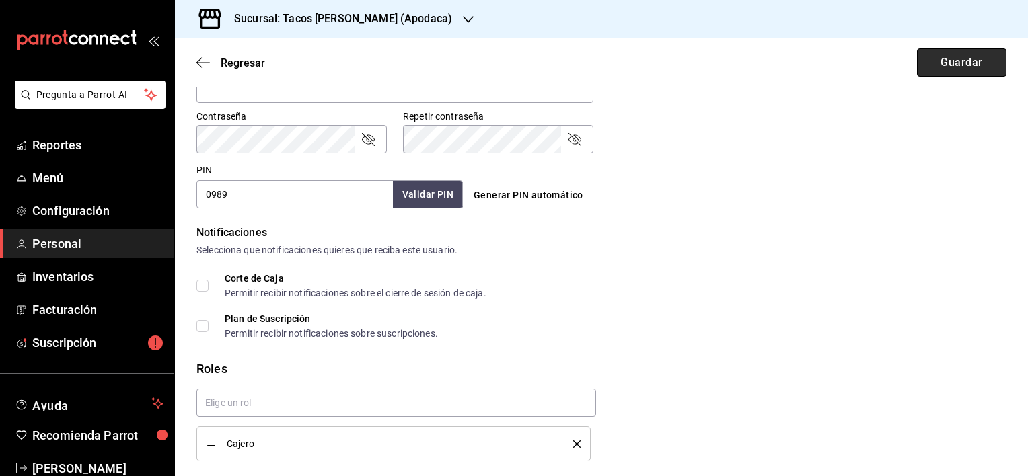
click at [993, 66] on button "Guardar" at bounding box center [961, 62] width 89 height 28
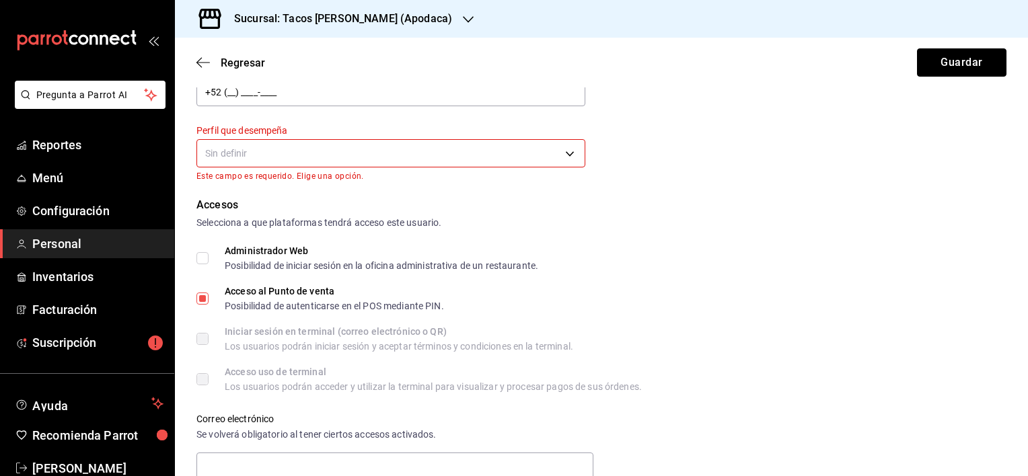
scroll to position [164, 0]
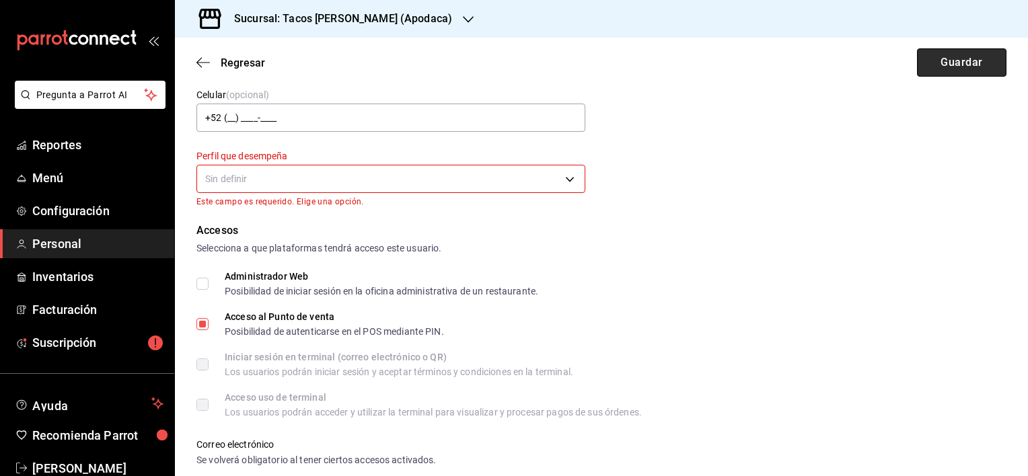
click at [941, 61] on button "Guardar" at bounding box center [961, 62] width 89 height 28
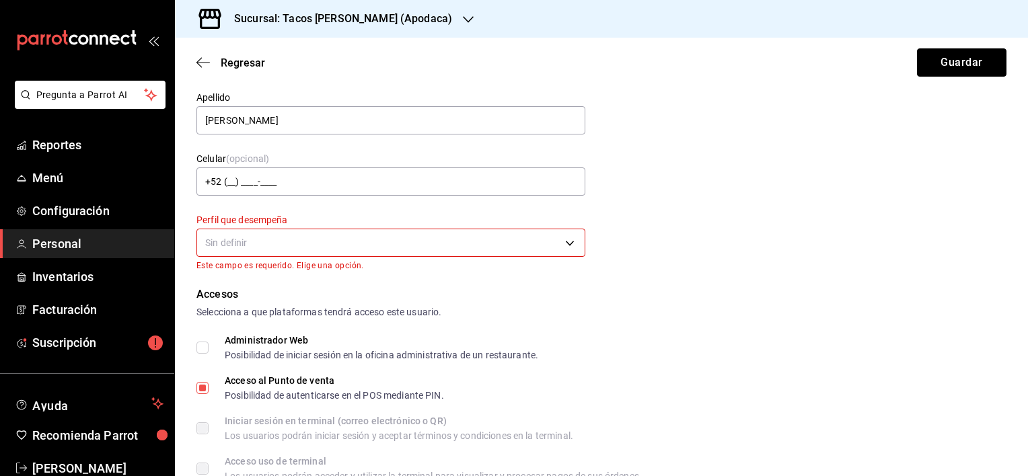
scroll to position [97, 0]
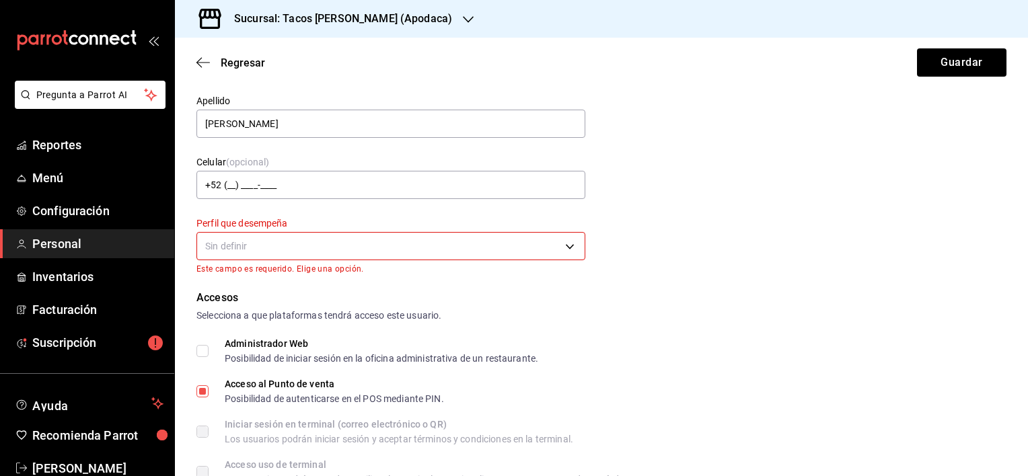
click at [452, 254] on body "Pregunta a Parrot AI Reportes Menú Configuración Personal Inventarios Facturaci…" at bounding box center [514, 238] width 1028 height 476
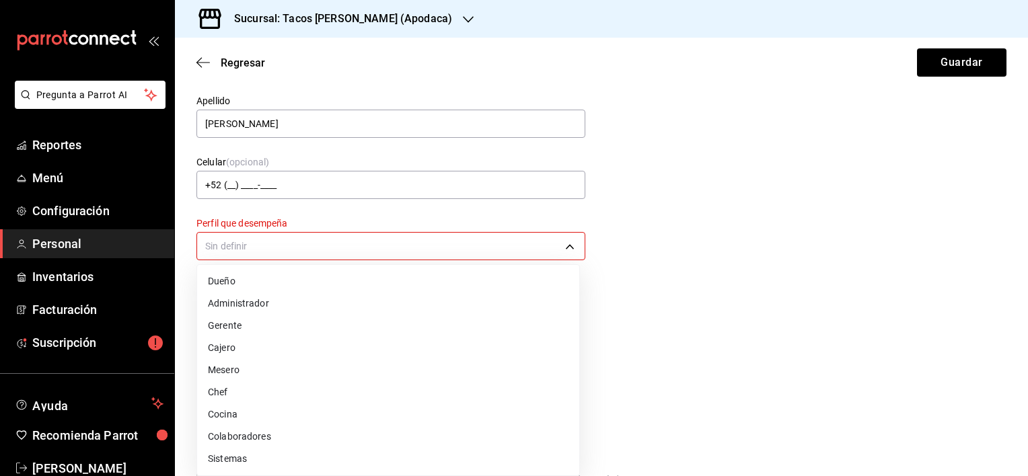
click at [307, 346] on li "Cajero" at bounding box center [388, 348] width 382 height 22
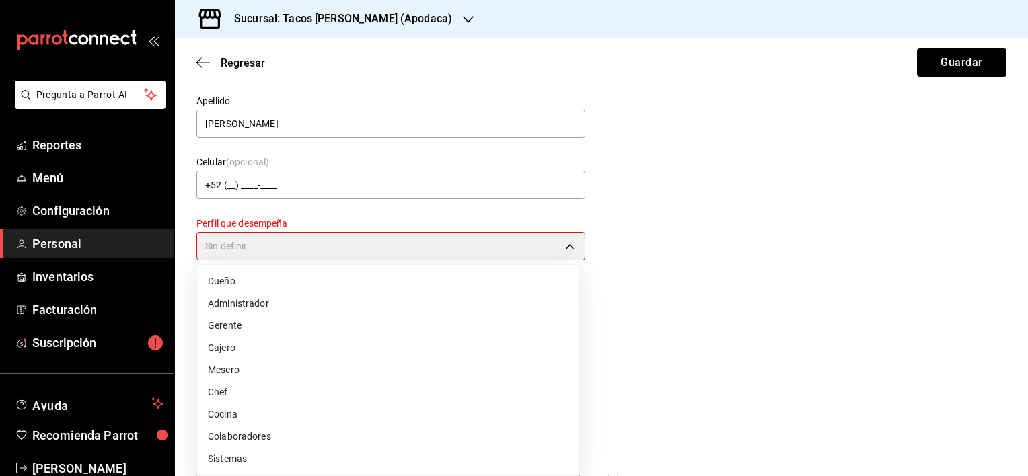
type input "CASHIER"
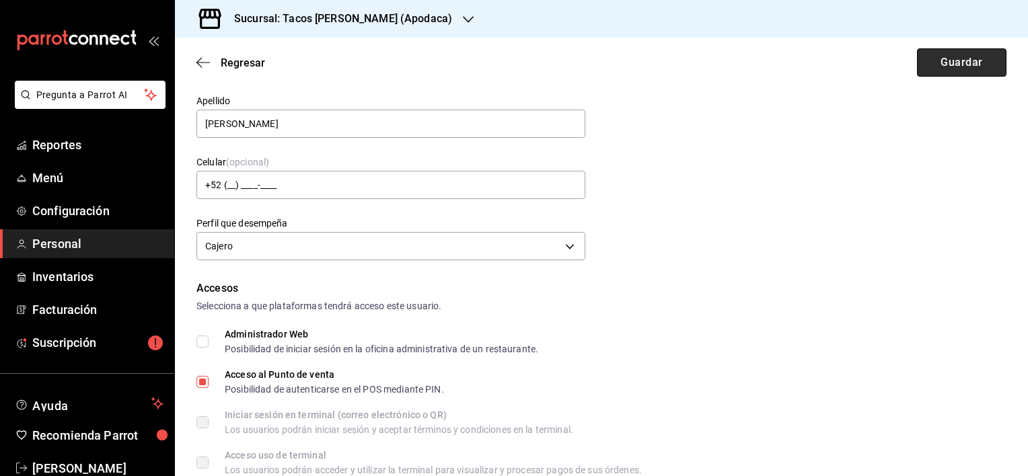
click at [939, 75] on button "Guardar" at bounding box center [961, 62] width 89 height 28
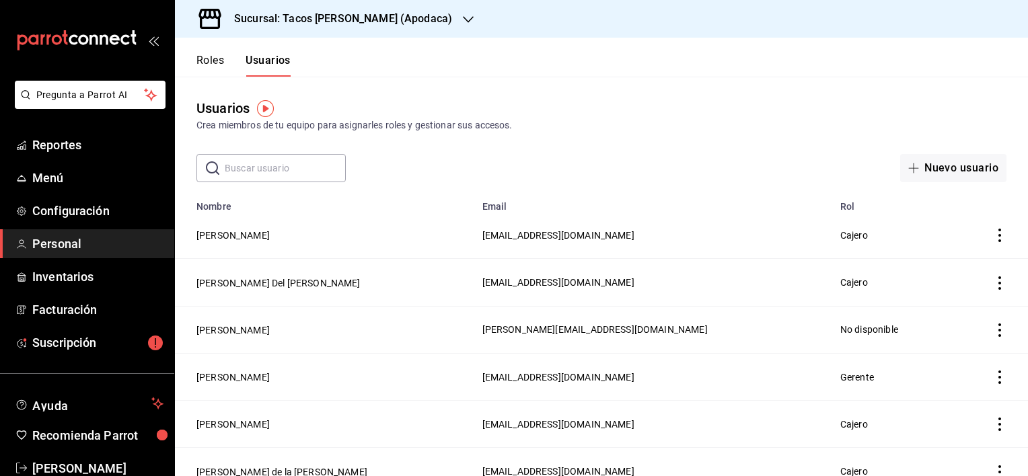
click at [454, 22] on div "Sucursal: Tacos [PERSON_NAME] (Apodaca)" at bounding box center [332, 19] width 293 height 38
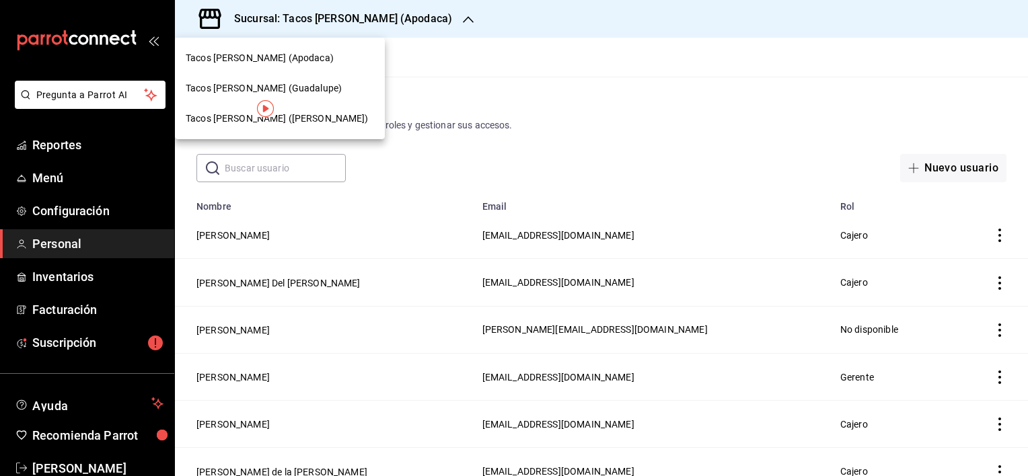
click at [355, 89] on div "Tacos [PERSON_NAME] (Guadalupe)" at bounding box center [280, 88] width 188 height 14
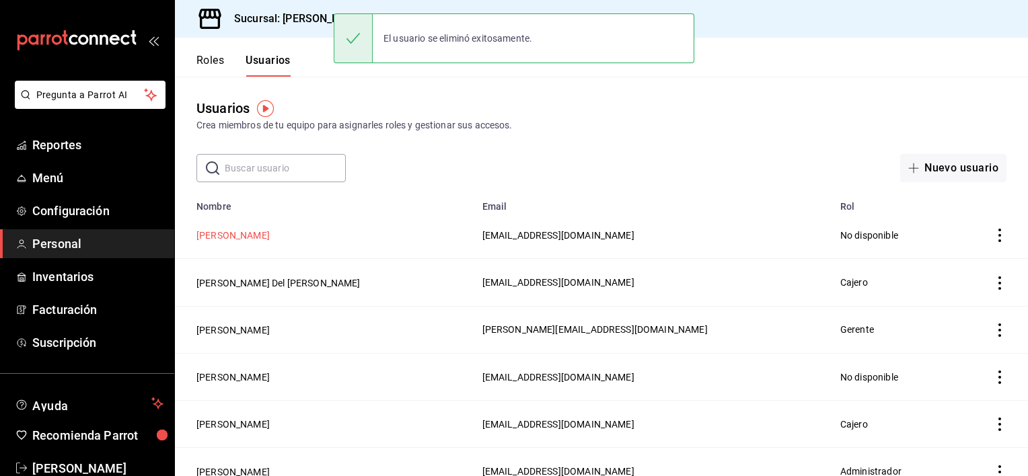
click at [266, 235] on button "[PERSON_NAME]" at bounding box center [232, 235] width 73 height 13
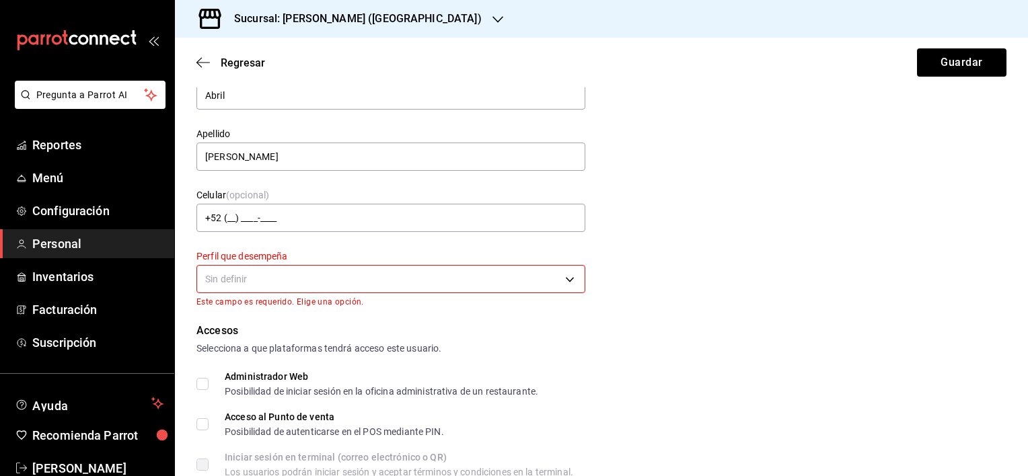
scroll to position [67, 0]
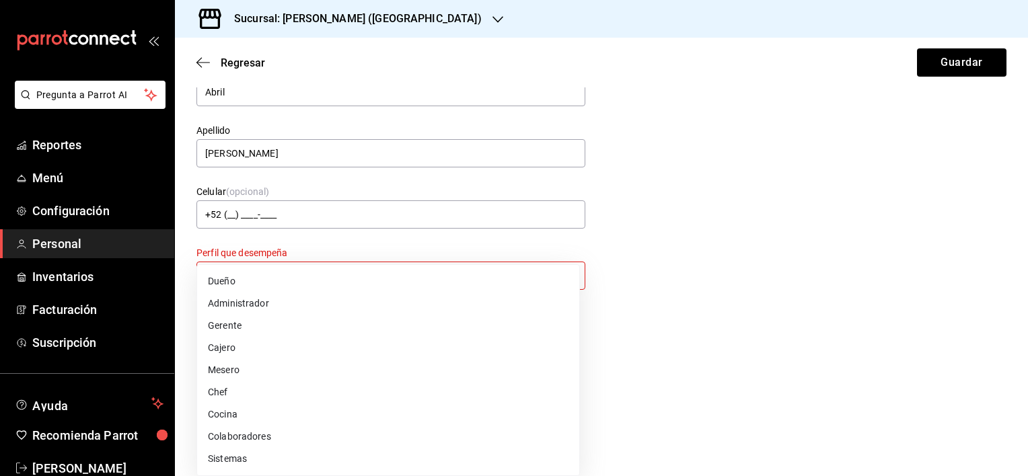
click at [318, 273] on body "Pregunta a Parrot AI Reportes Menú Configuración Personal Inventarios Facturaci…" at bounding box center [514, 238] width 1028 height 476
click at [266, 347] on li "Cajero" at bounding box center [388, 348] width 382 height 22
type input "CASHIER"
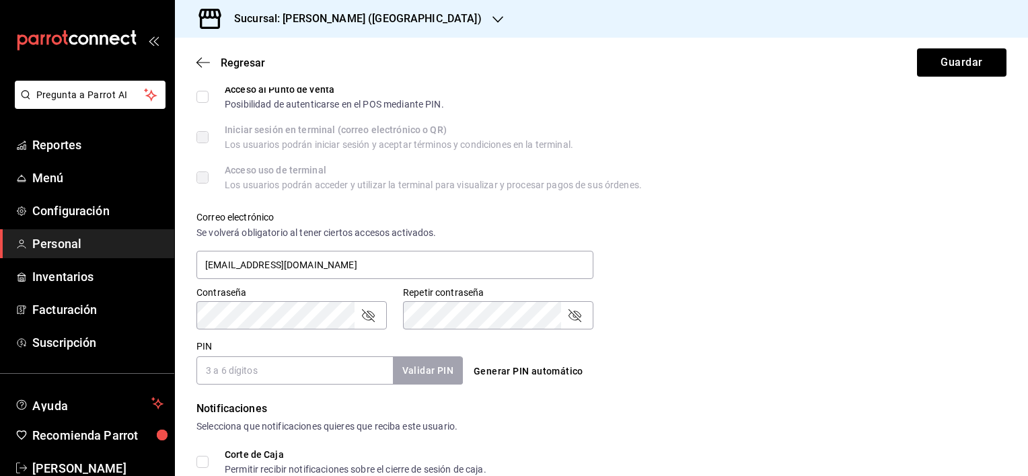
scroll to position [404, 0]
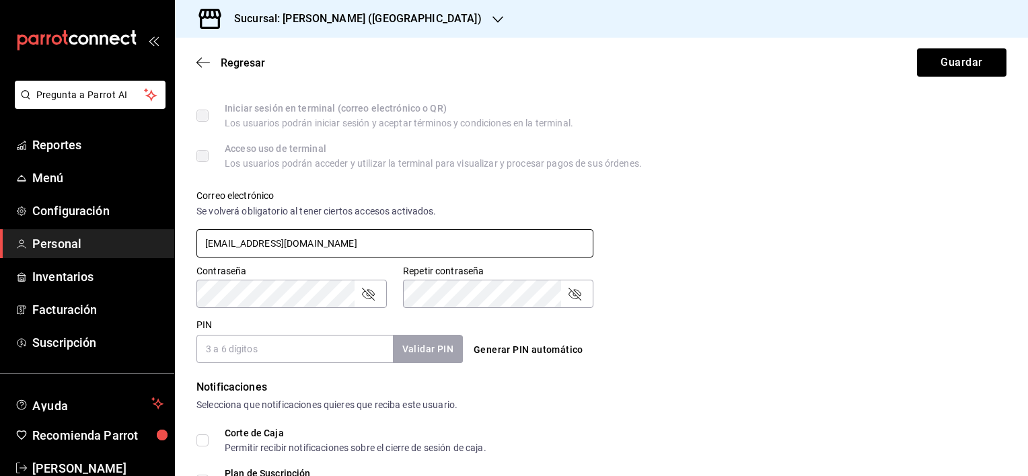
drag, startPoint x: 457, startPoint y: 244, endPoint x: 145, endPoint y: 244, distance: 311.6
click at [145, 244] on div "Pregunta a Parrot AI Reportes Menú Configuración Personal Inventarios Facturaci…" at bounding box center [514, 238] width 1028 height 476
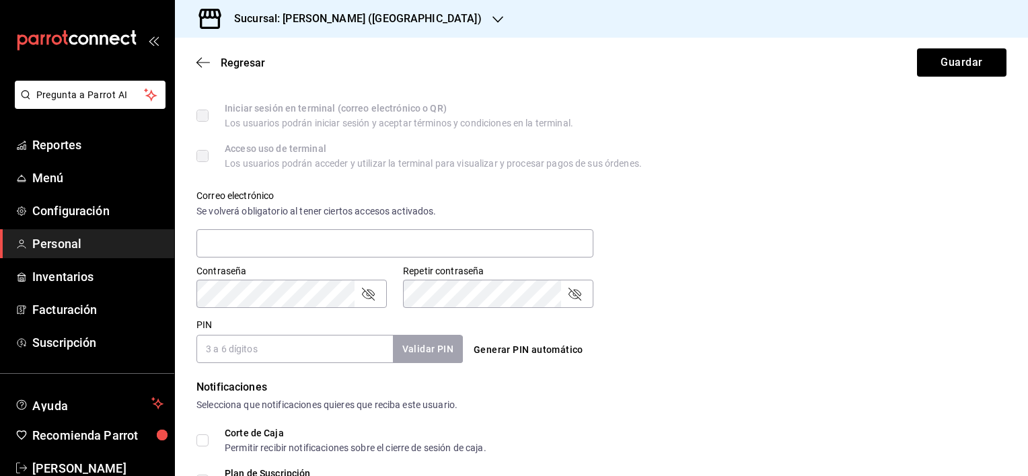
click at [262, 350] on input "PIN" at bounding box center [294, 349] width 196 height 28
type input "0989"
click at [432, 347] on button "Validar PIN" at bounding box center [427, 349] width 71 height 29
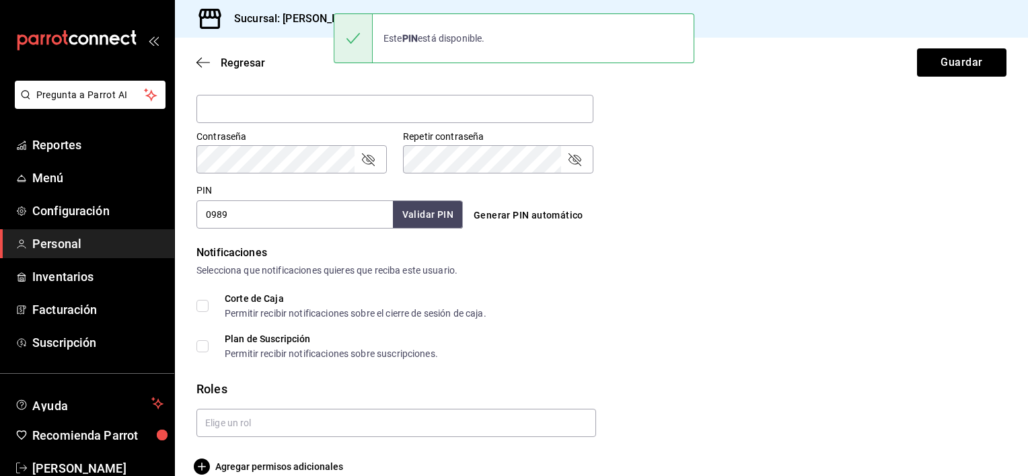
scroll to position [559, 0]
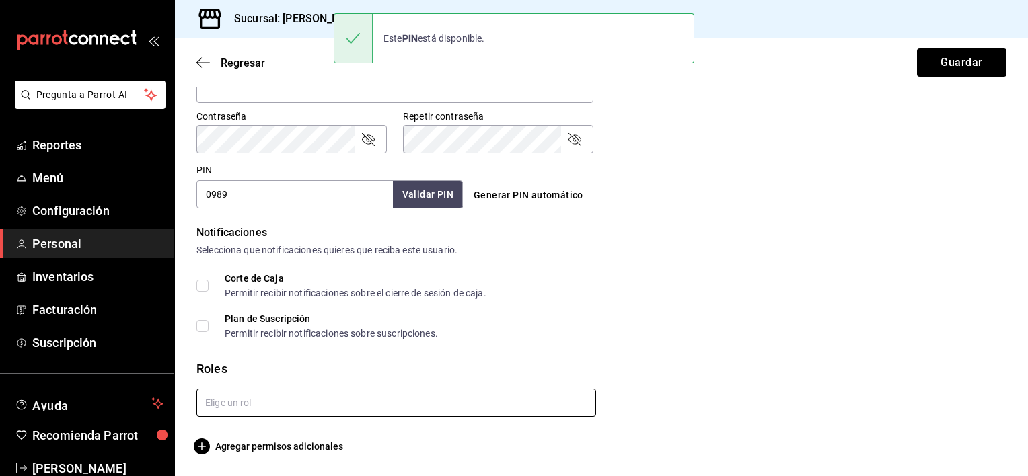
click at [357, 398] on input "text" at bounding box center [396, 403] width 400 height 28
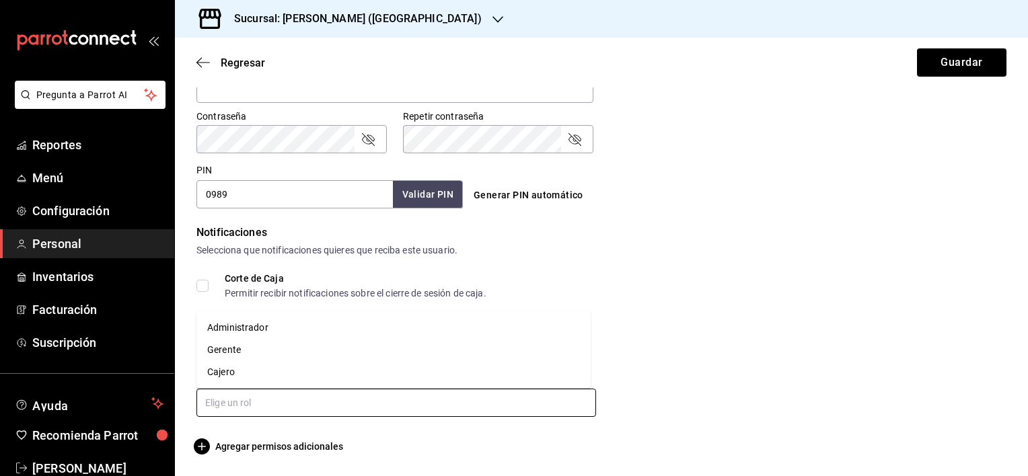
click at [301, 374] on li "Cajero" at bounding box center [393, 372] width 394 height 22
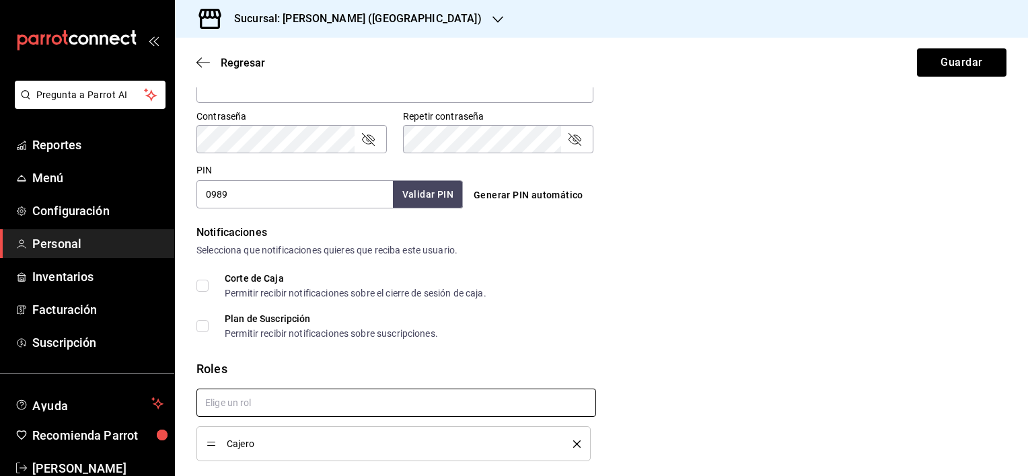
checkbox input "true"
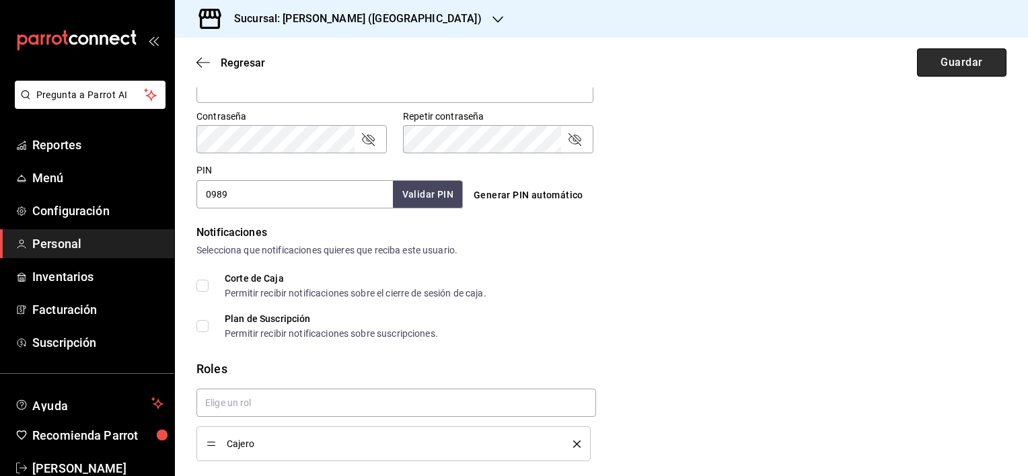
click at [963, 71] on button "Guardar" at bounding box center [961, 62] width 89 height 28
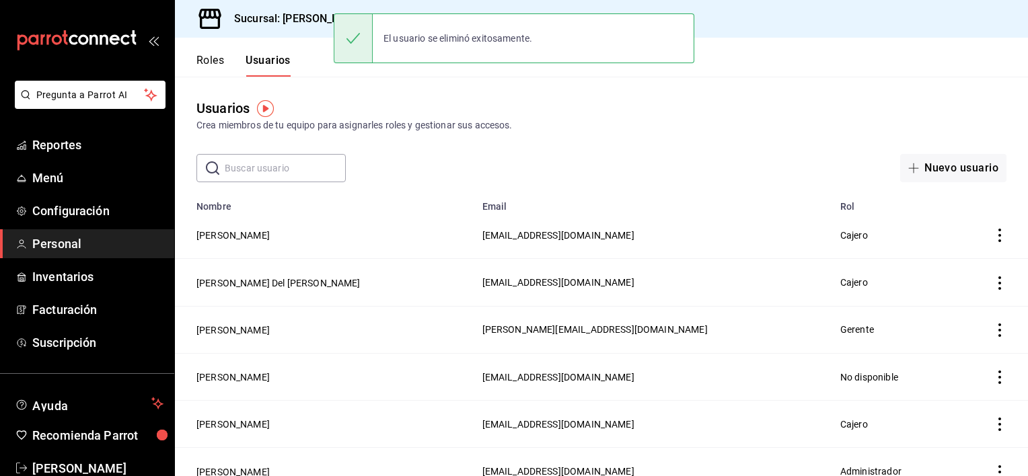
click at [284, 292] on td "[PERSON_NAME] Del [PERSON_NAME]" at bounding box center [324, 282] width 299 height 47
click at [285, 285] on button "[PERSON_NAME] Del [PERSON_NAME]" at bounding box center [278, 283] width 164 height 13
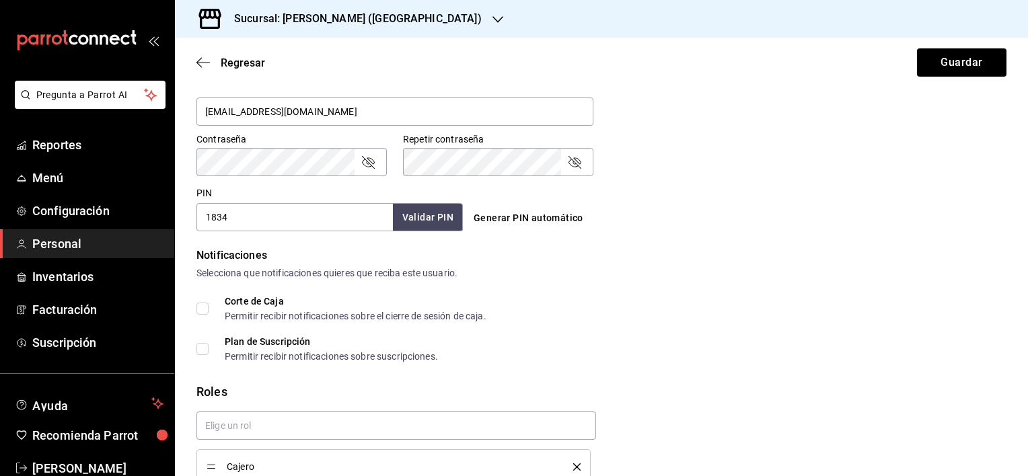
scroll to position [536, 0]
click at [203, 57] on icon "button" at bounding box center [202, 63] width 13 height 12
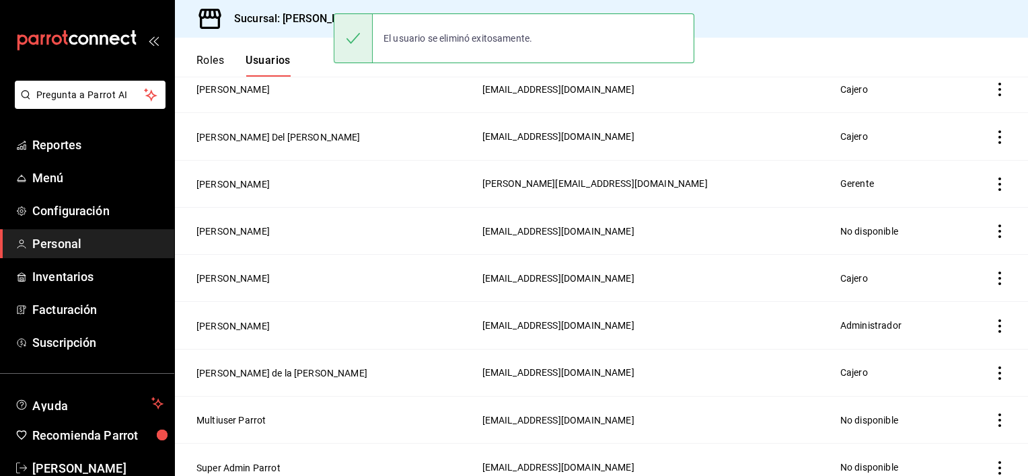
scroll to position [162, 0]
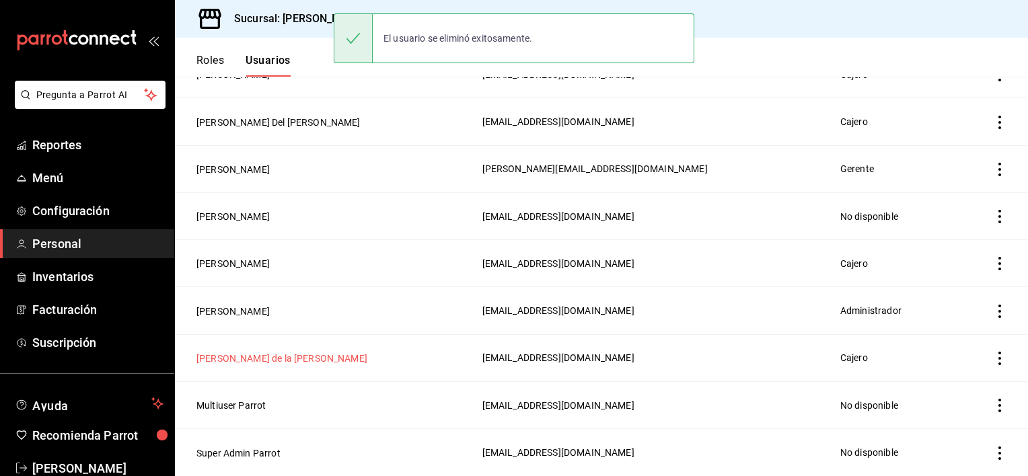
click at [266, 358] on button "[PERSON_NAME] de la [PERSON_NAME]" at bounding box center [281, 358] width 171 height 13
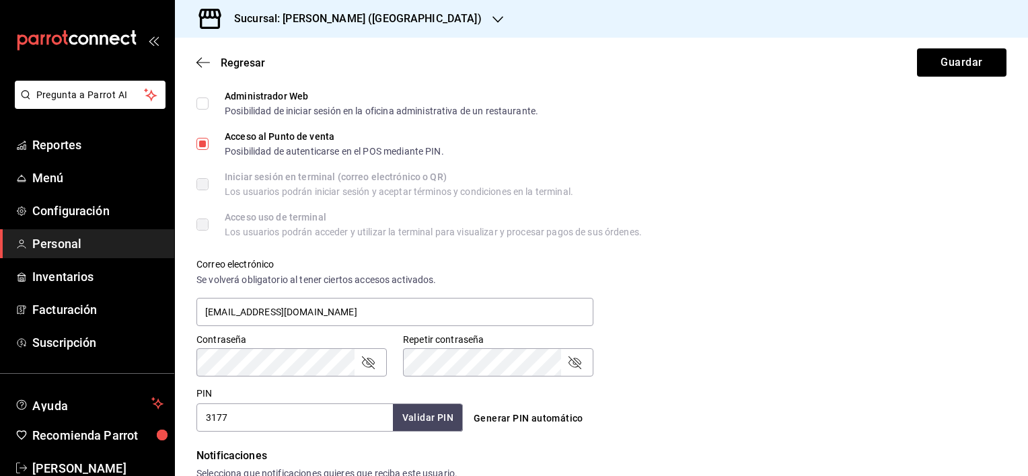
scroll to position [334, 0]
click at [493, 22] on icon "button" at bounding box center [498, 19] width 11 height 11
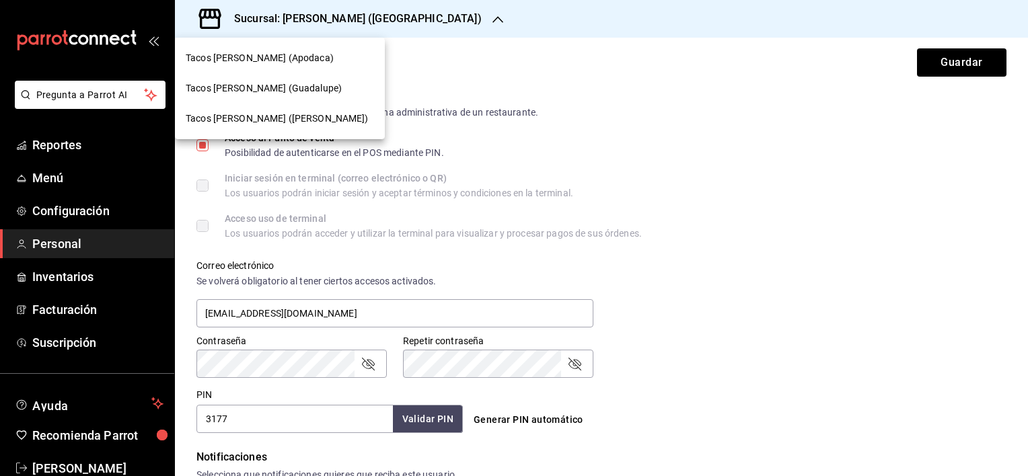
click at [309, 113] on span "Tacos [PERSON_NAME] ([PERSON_NAME])" at bounding box center [277, 119] width 183 height 14
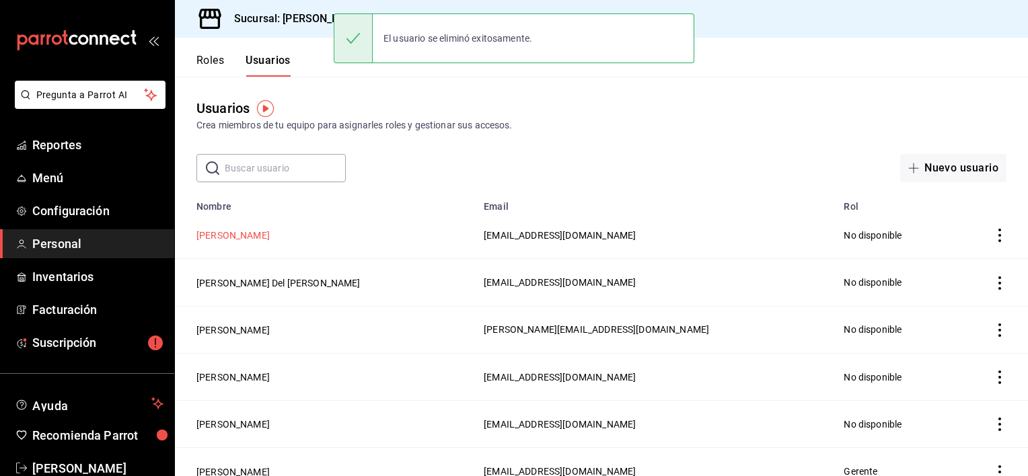
click at [270, 239] on button "[PERSON_NAME]" at bounding box center [232, 235] width 73 height 13
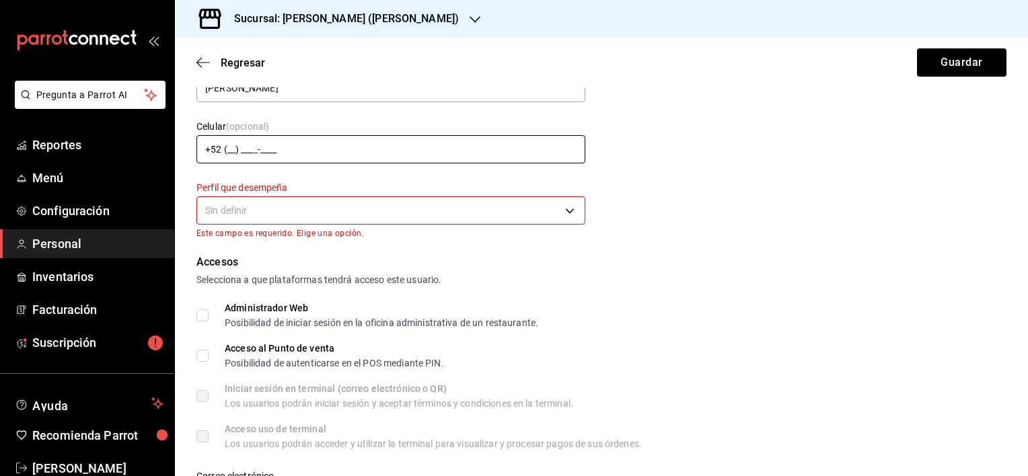
scroll to position [135, 0]
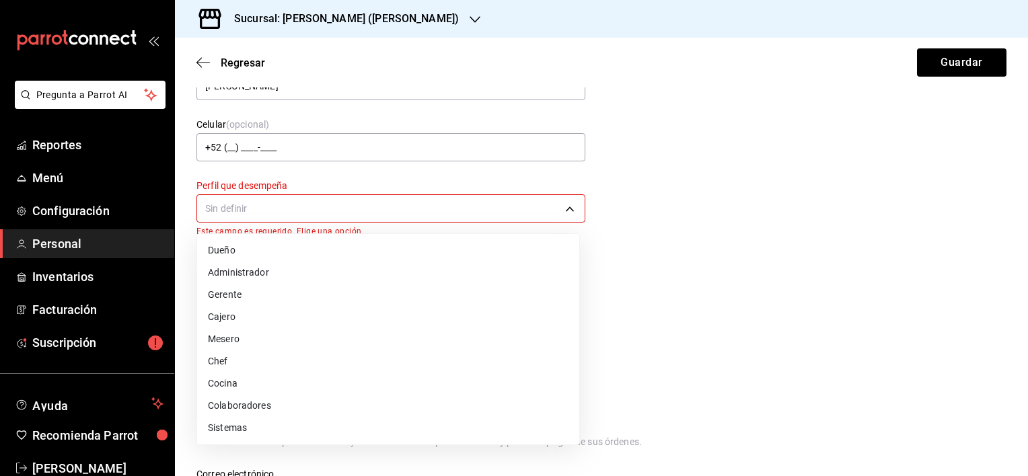
click at [299, 208] on body "Pregunta a Parrot AI Reportes Menú Configuración Personal Inventarios Facturaci…" at bounding box center [514, 238] width 1028 height 476
click at [226, 312] on li "Cajero" at bounding box center [388, 317] width 382 height 22
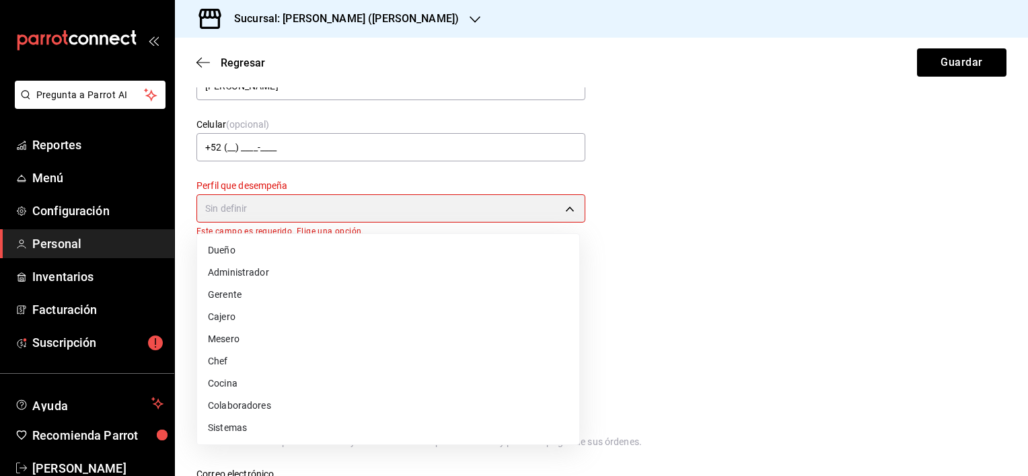
type input "CASHIER"
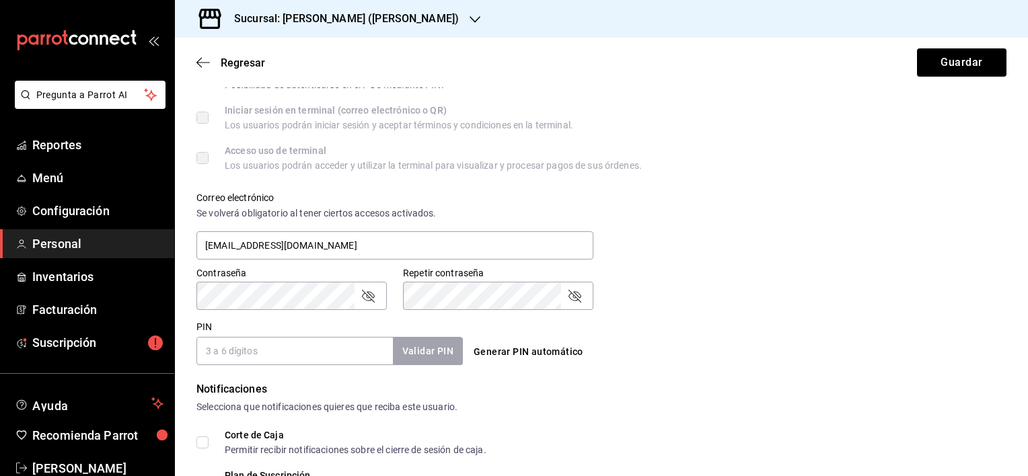
scroll to position [404, 0]
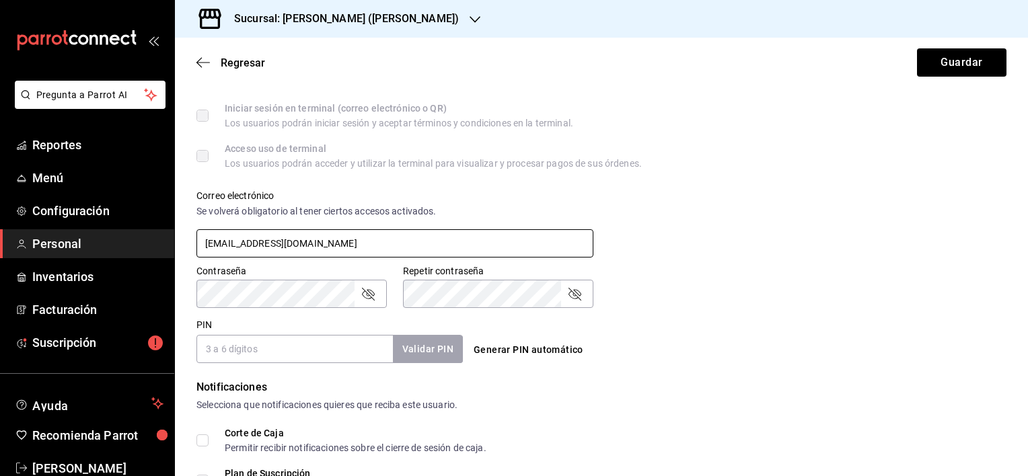
drag, startPoint x: 435, startPoint y: 242, endPoint x: 126, endPoint y: 242, distance: 309.5
click at [126, 242] on div "Pregunta a Parrot AI Reportes Menú Configuración Personal Inventarios Facturaci…" at bounding box center [514, 238] width 1028 height 476
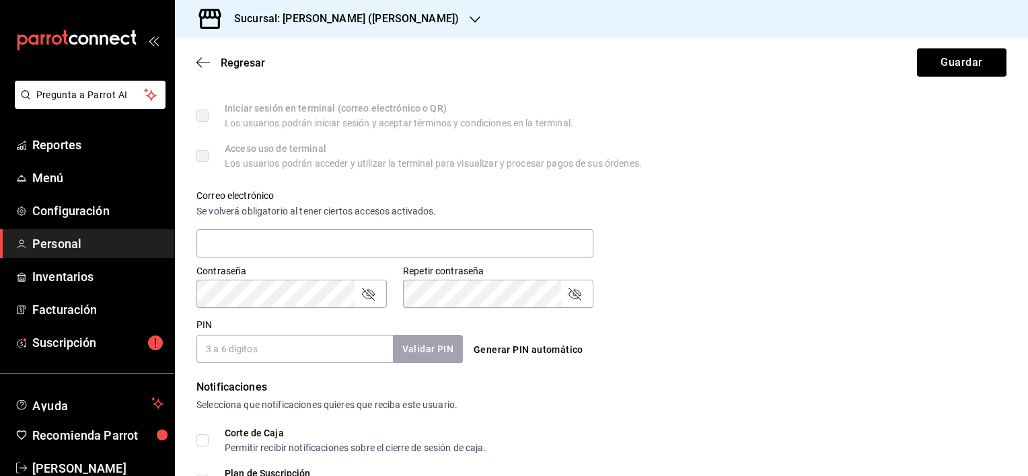
click at [254, 355] on input "PIN" at bounding box center [294, 349] width 196 height 28
type input "0989"
click at [425, 351] on button "Validar PIN" at bounding box center [427, 349] width 71 height 29
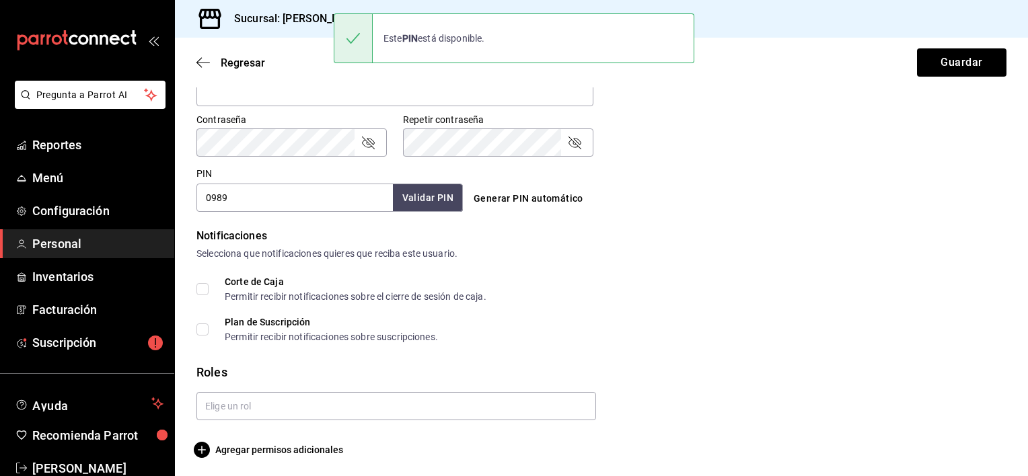
scroll to position [559, 0]
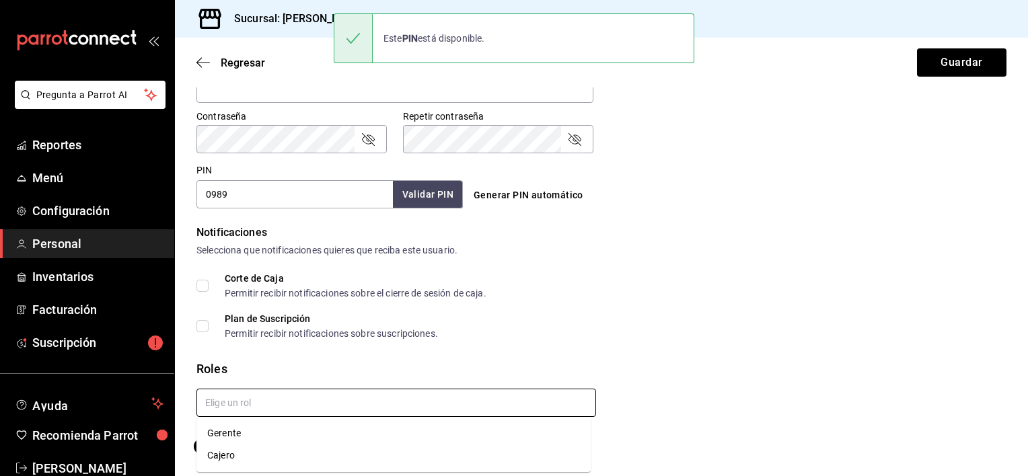
click at [318, 399] on input "text" at bounding box center [396, 403] width 400 height 28
click at [253, 450] on li "Cajero" at bounding box center [393, 456] width 394 height 22
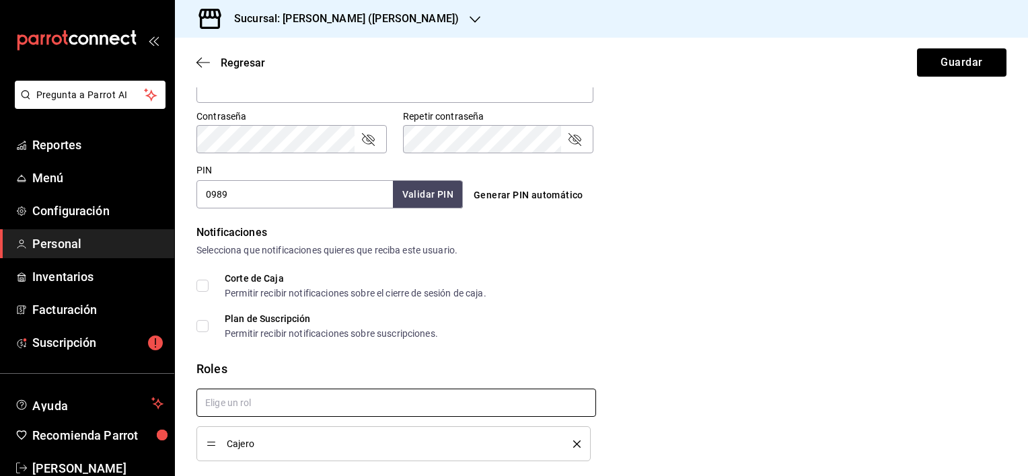
checkbox input "true"
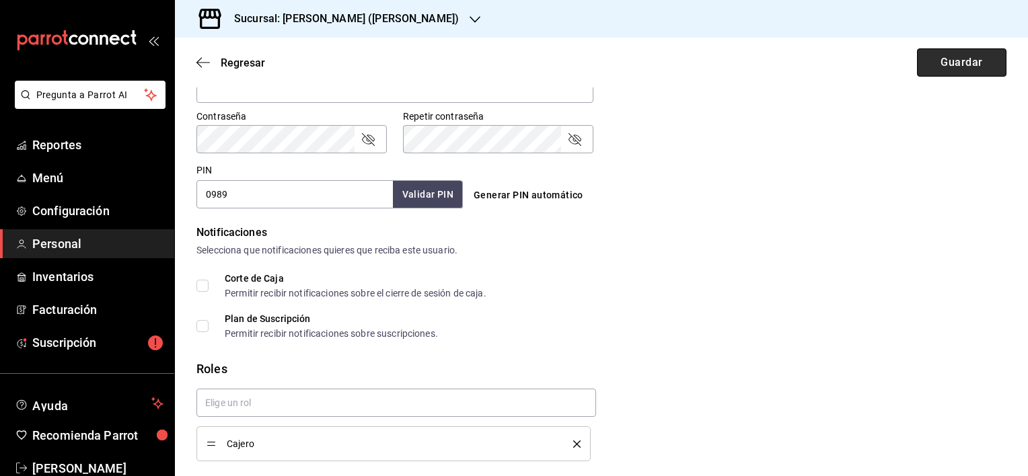
click at [958, 70] on button "Guardar" at bounding box center [961, 62] width 89 height 28
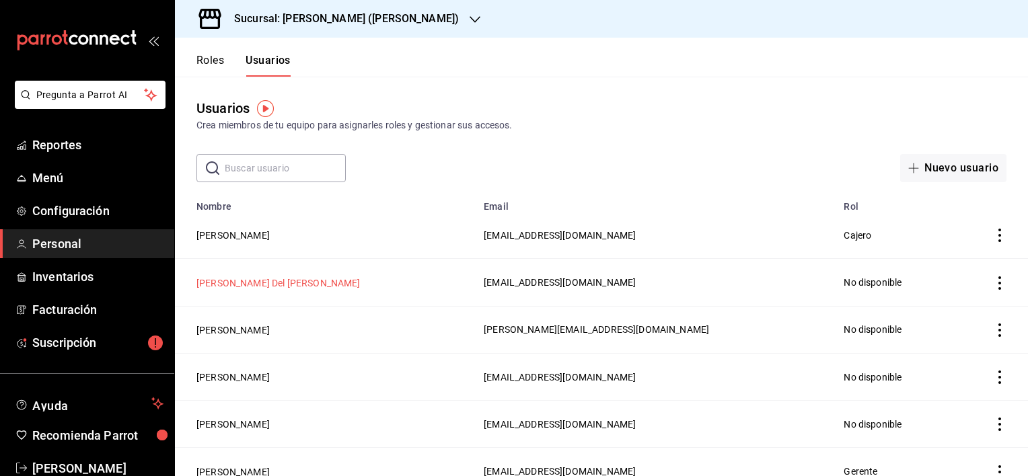
click at [273, 283] on button "[PERSON_NAME] Del [PERSON_NAME]" at bounding box center [278, 283] width 164 height 13
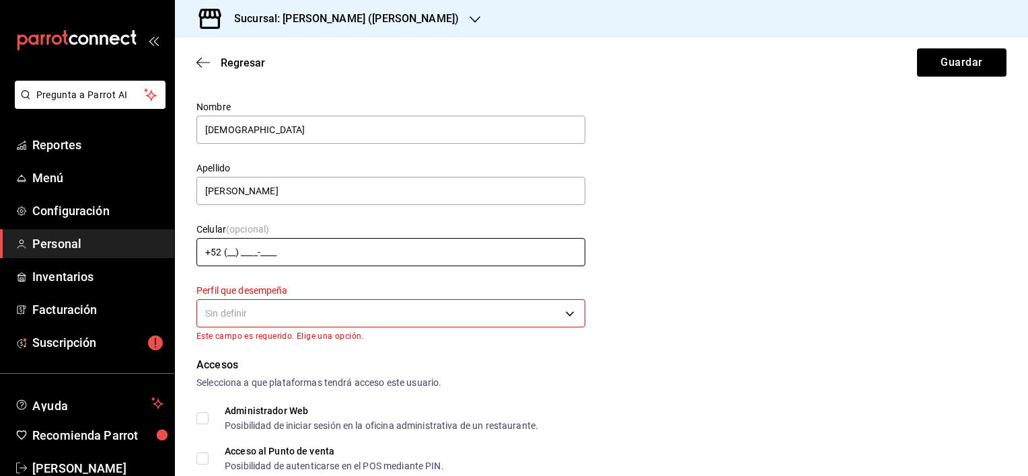
scroll to position [67, 0]
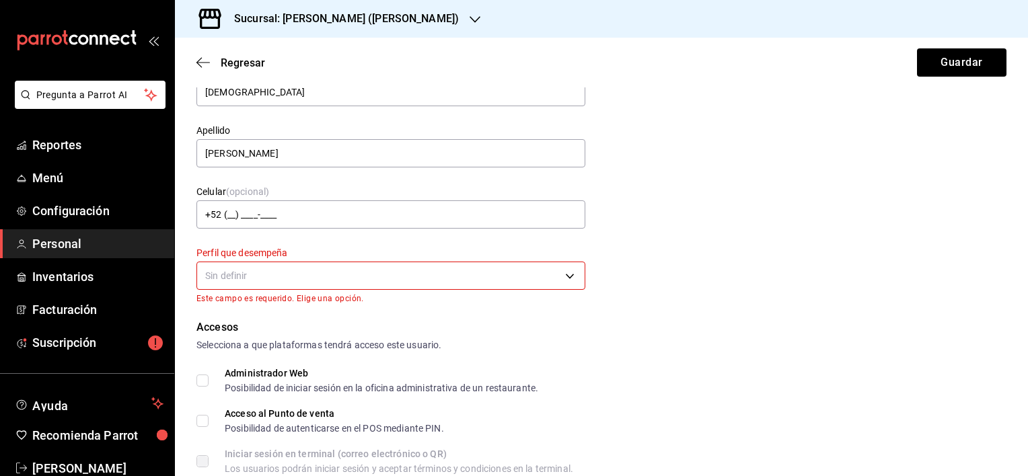
click at [291, 278] on body "Pregunta a Parrot AI Reportes Menú Configuración Personal Inventarios Facturaci…" at bounding box center [514, 238] width 1028 height 476
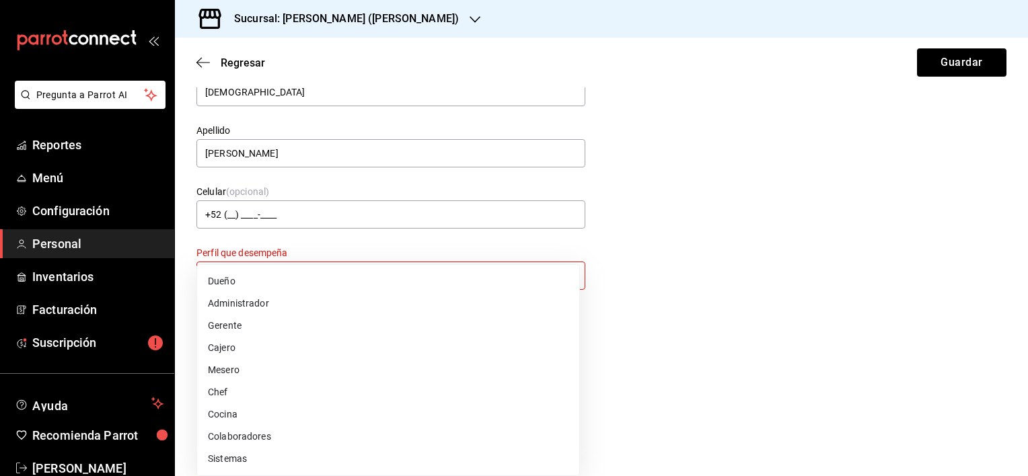
click at [248, 345] on li "Cajero" at bounding box center [388, 348] width 382 height 22
type input "CASHIER"
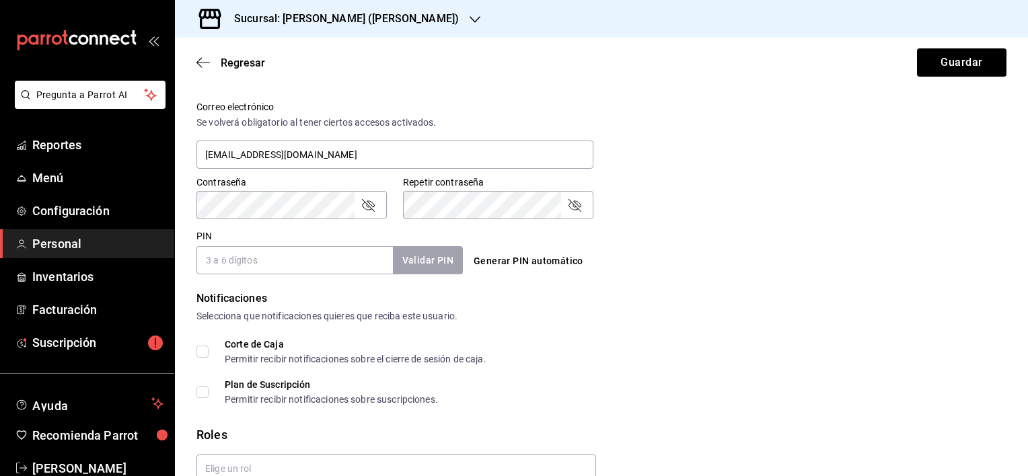
scroll to position [491, 0]
click at [273, 272] on input "PIN" at bounding box center [294, 262] width 196 height 28
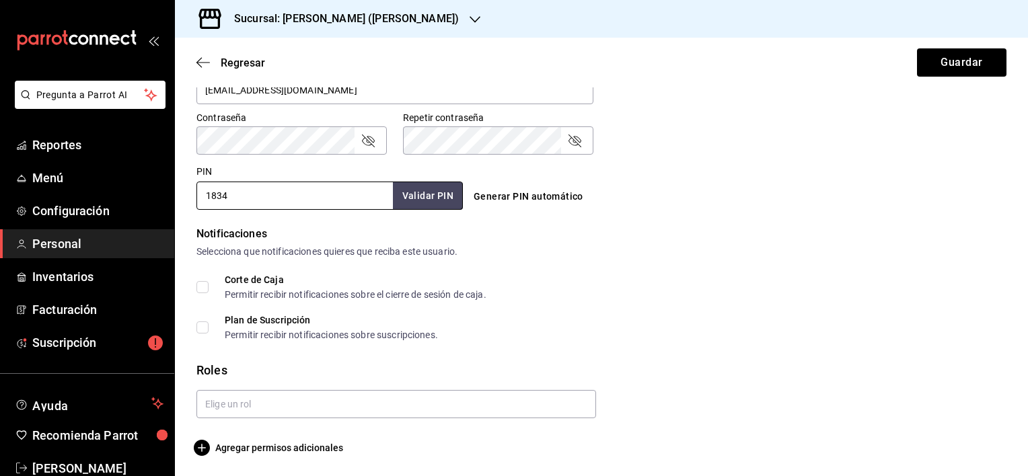
scroll to position [559, 0]
type input "1834"
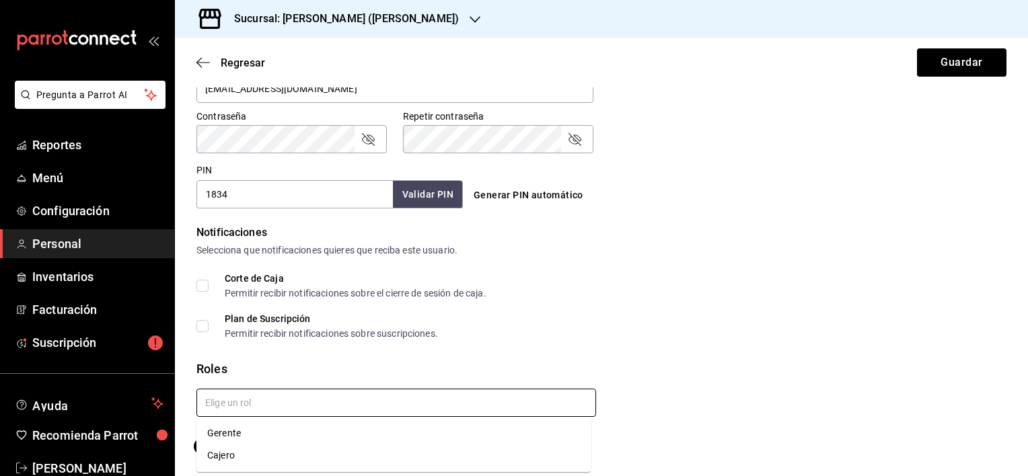
click at [279, 401] on input "text" at bounding box center [396, 403] width 400 height 28
click at [243, 453] on li "Cajero" at bounding box center [393, 456] width 394 height 22
checkbox input "true"
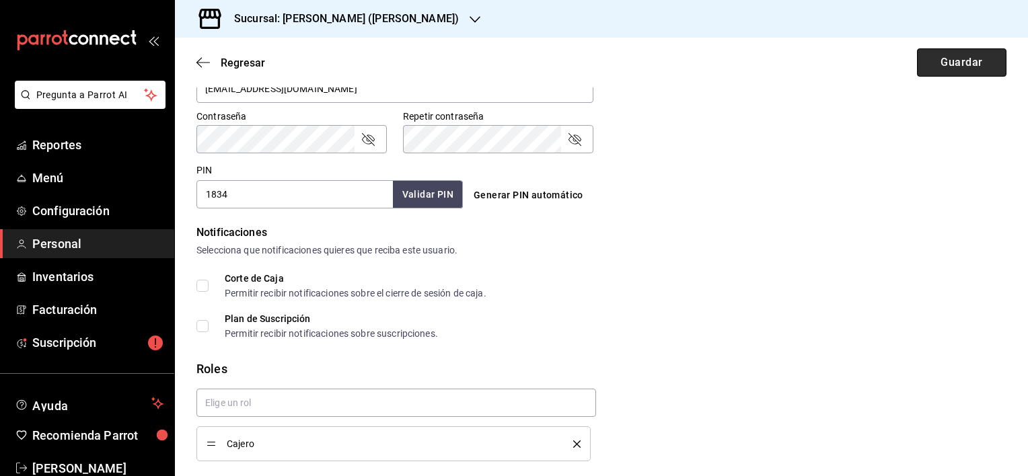
click at [945, 69] on button "Guardar" at bounding box center [961, 62] width 89 height 28
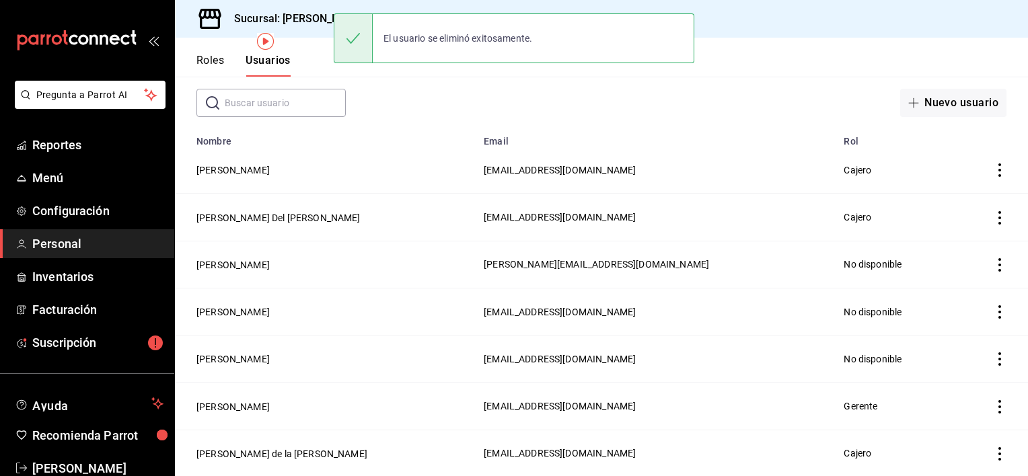
scroll to position [67, 0]
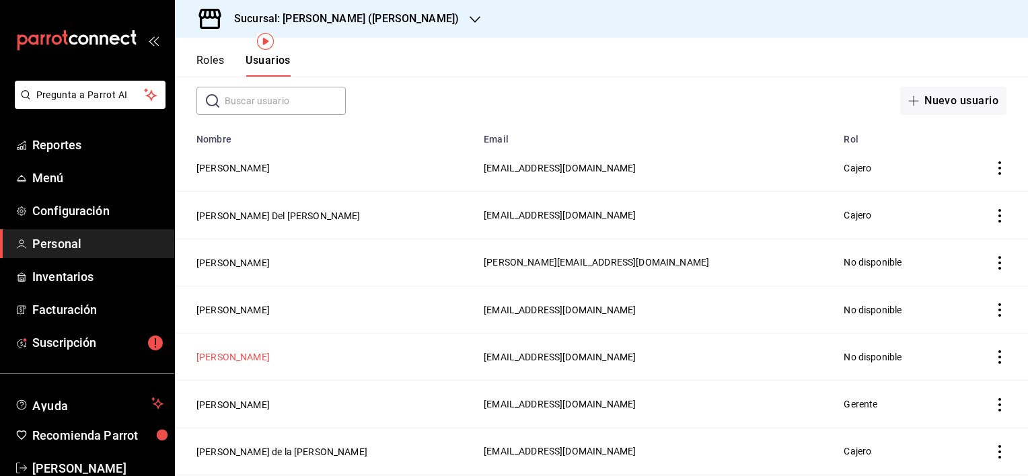
click at [262, 353] on button "[PERSON_NAME]" at bounding box center [232, 357] width 73 height 13
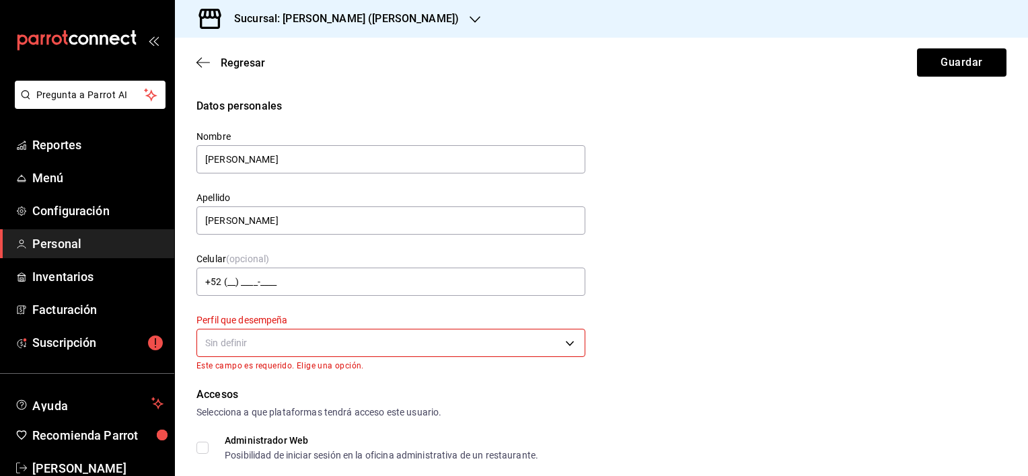
click at [271, 342] on body "Pregunta a Parrot AI Reportes Menú Configuración Personal Inventarios Facturaci…" at bounding box center [514, 238] width 1028 height 476
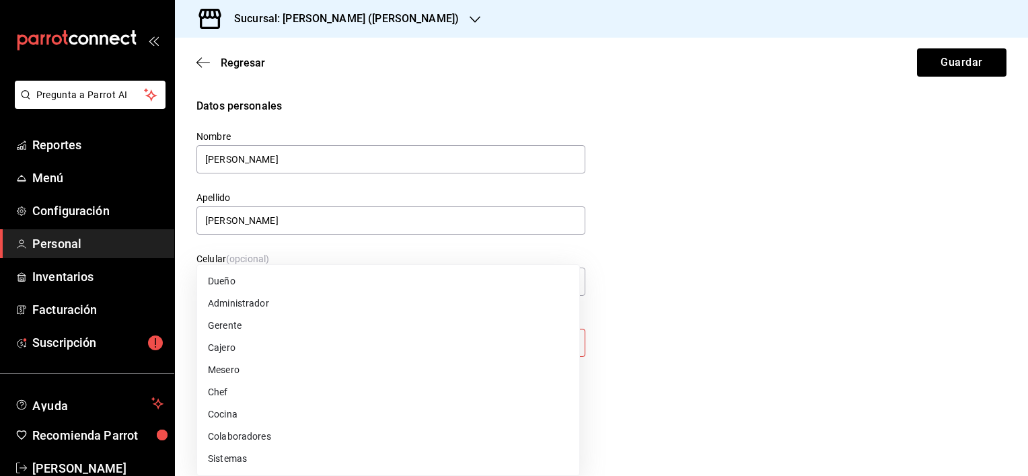
click at [258, 347] on li "Cajero" at bounding box center [388, 348] width 382 height 22
type input "CASHIER"
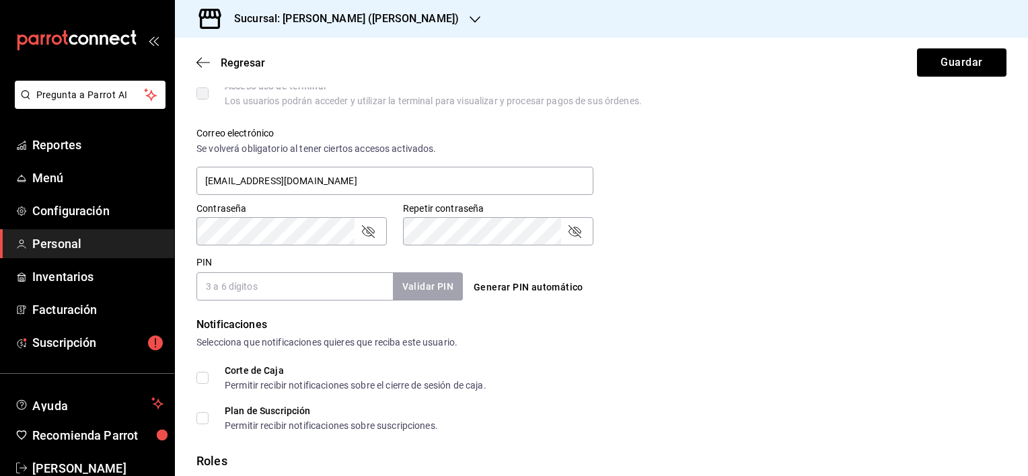
scroll to position [471, 0]
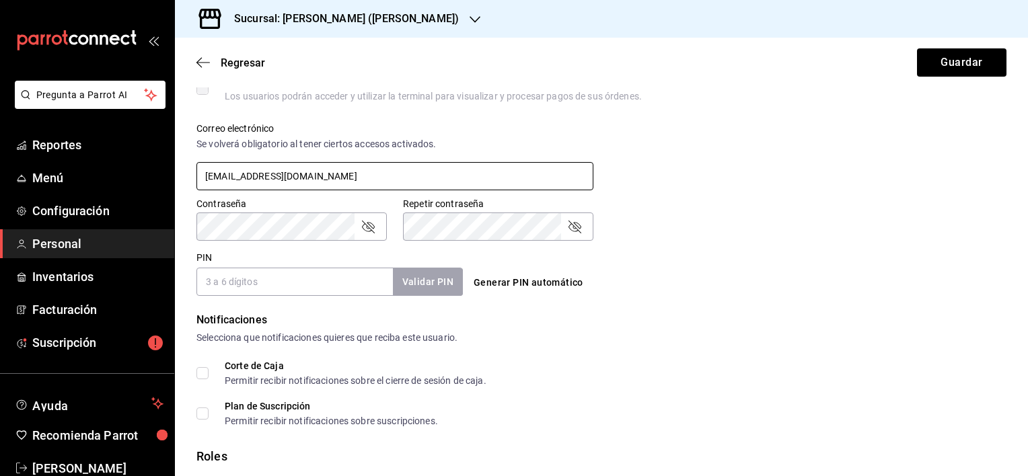
click at [455, 175] on input "[EMAIL_ADDRESS][DOMAIN_NAME]" at bounding box center [394, 176] width 397 height 28
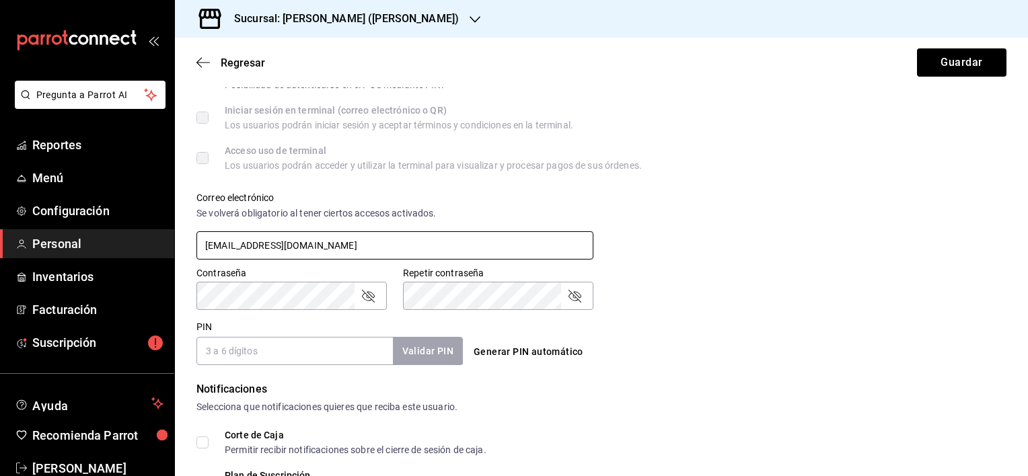
scroll to position [404, 0]
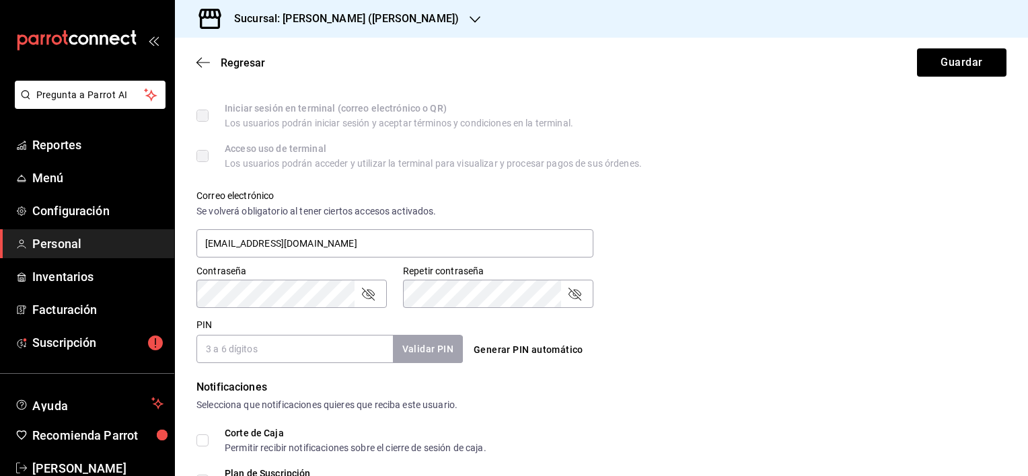
click at [293, 351] on input "PIN" at bounding box center [294, 349] width 196 height 28
click at [229, 358] on input "PIN" at bounding box center [294, 349] width 196 height 28
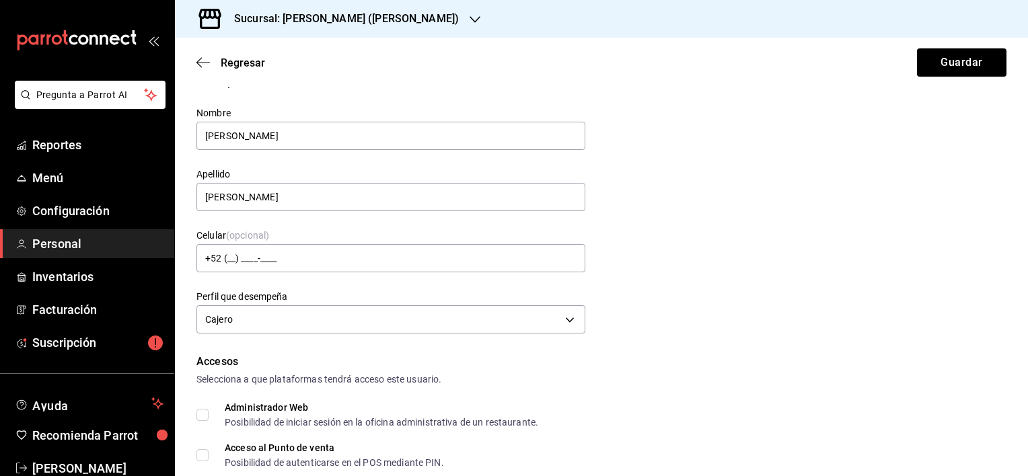
scroll to position [0, 0]
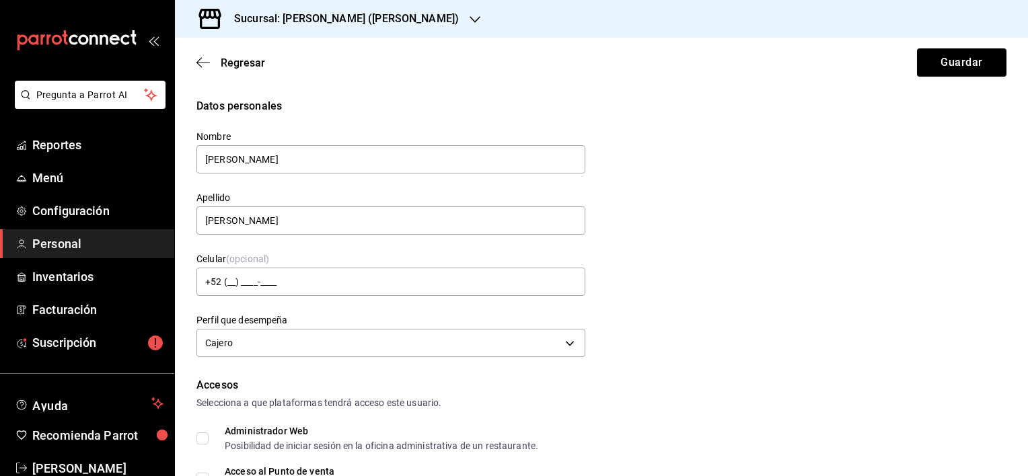
click at [853, 198] on div "Datos personales Nombre [PERSON_NAME] [PERSON_NAME] Celular (opcional) +52 (__)…" at bounding box center [601, 229] width 810 height 263
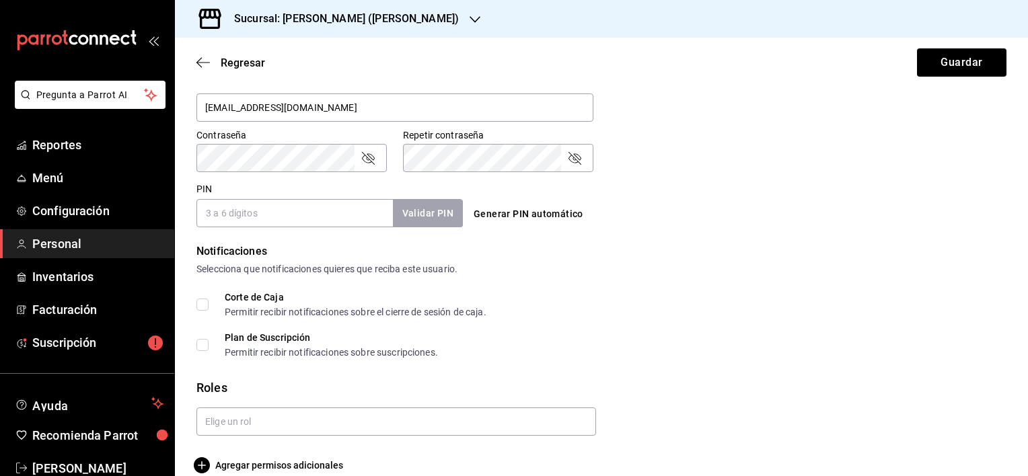
scroll to position [559, 0]
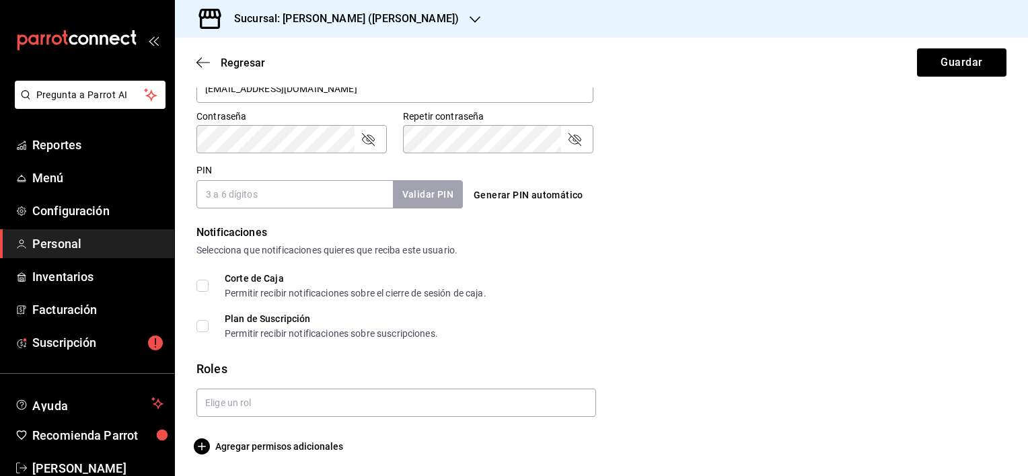
click at [308, 205] on input "PIN" at bounding box center [294, 194] width 196 height 28
type input "1834"
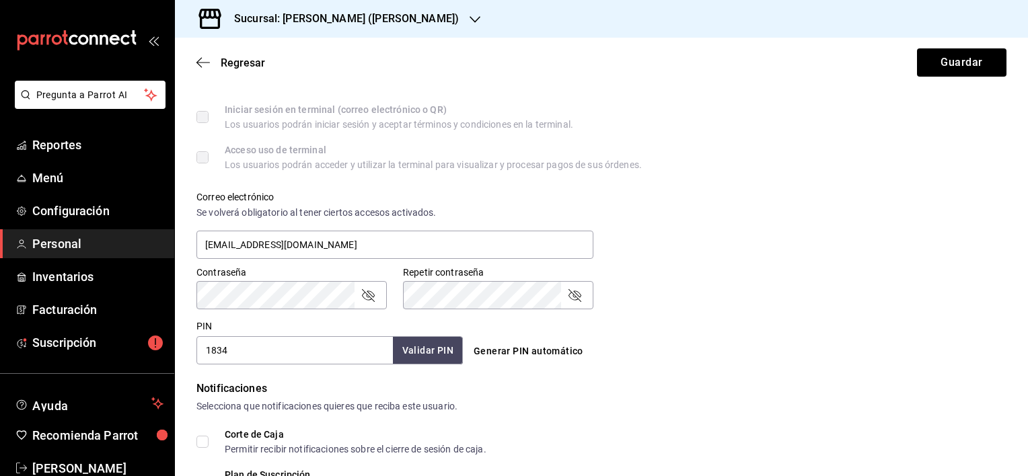
scroll to position [404, 0]
drag, startPoint x: 260, startPoint y: 351, endPoint x: 180, endPoint y: 351, distance: 80.8
click at [180, 351] on div "Datos personales Nombre [PERSON_NAME] [PERSON_NAME] Celular (opcional) +52 (__)…" at bounding box center [601, 151] width 853 height 915
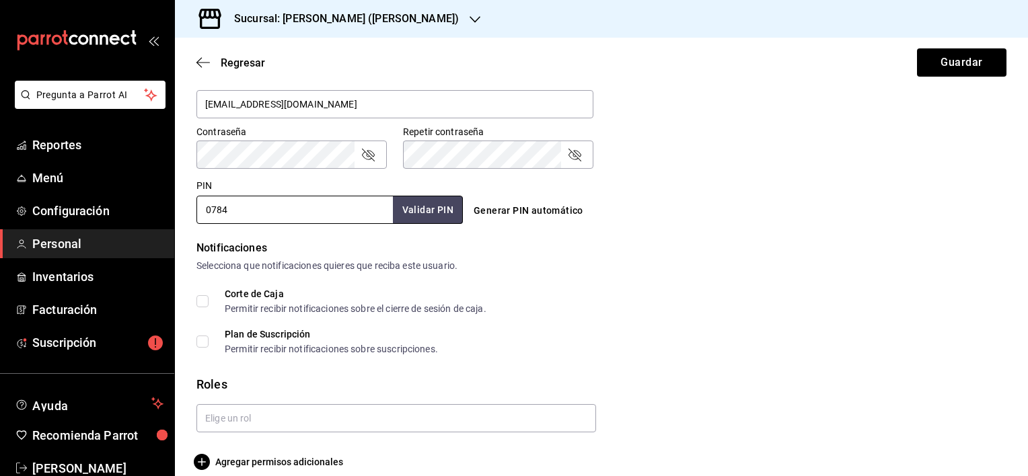
scroll to position [559, 0]
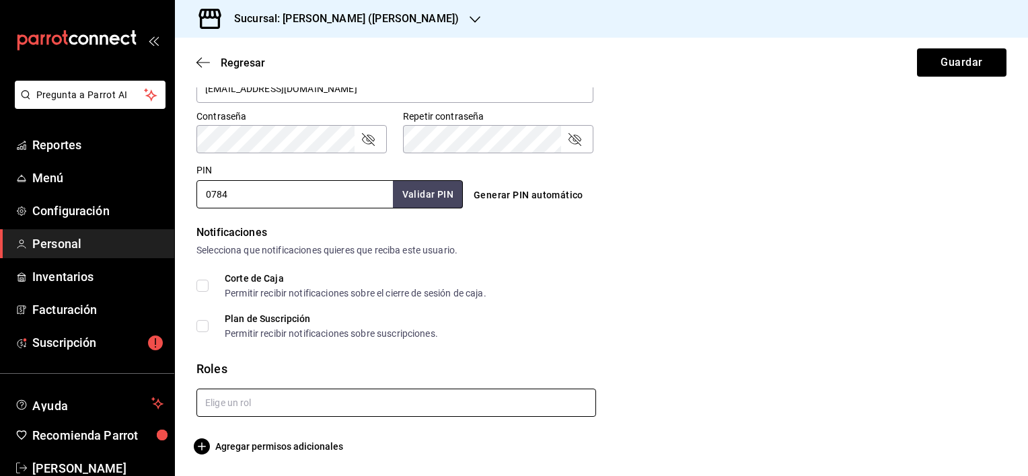
type input "0784"
click at [236, 406] on input "text" at bounding box center [396, 403] width 400 height 28
click at [225, 452] on li "Cajero" at bounding box center [393, 456] width 394 height 22
checkbox input "true"
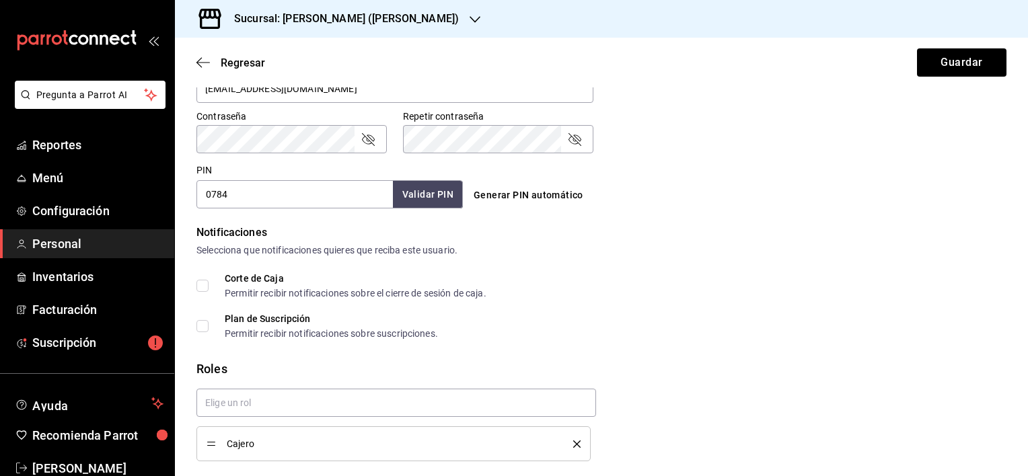
click at [960, 77] on div "Regresar Guardar" at bounding box center [601, 63] width 853 height 50
click at [968, 63] on button "Guardar" at bounding box center [961, 62] width 89 height 28
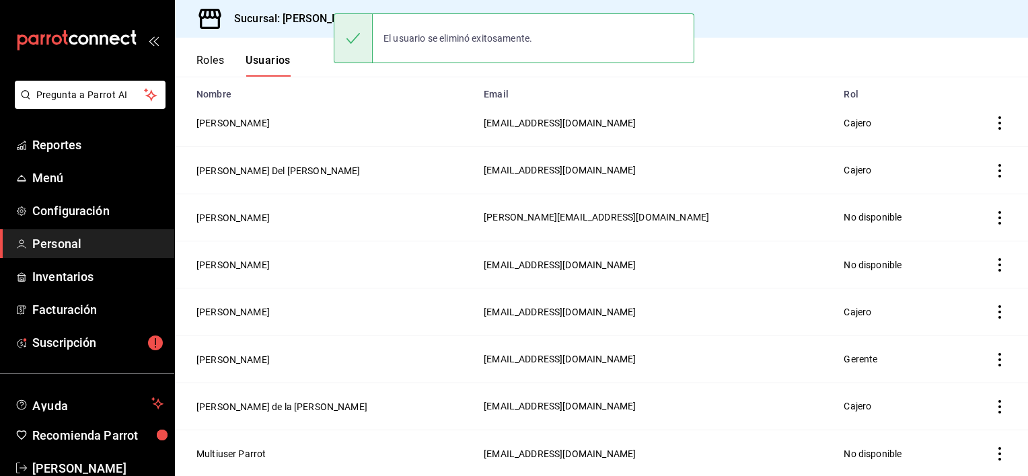
scroll to position [135, 0]
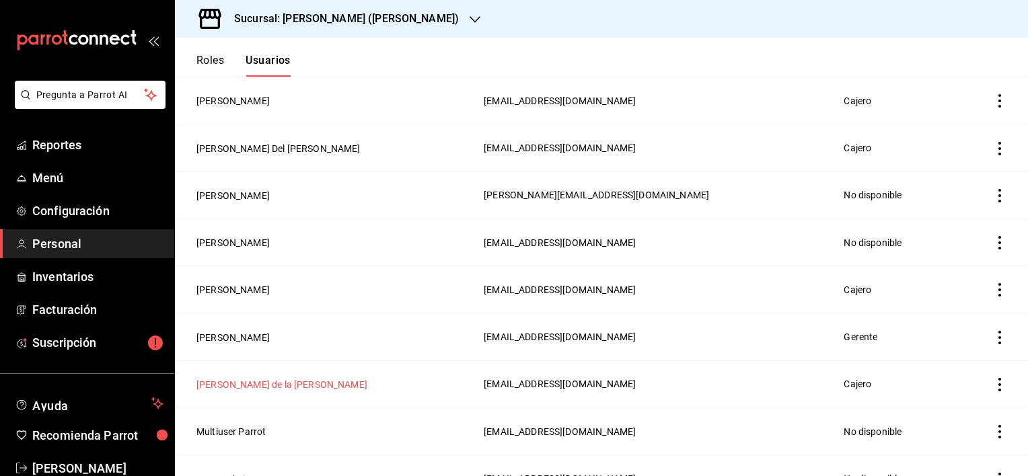
click at [292, 386] on button "[PERSON_NAME] de la [PERSON_NAME]" at bounding box center [281, 384] width 171 height 13
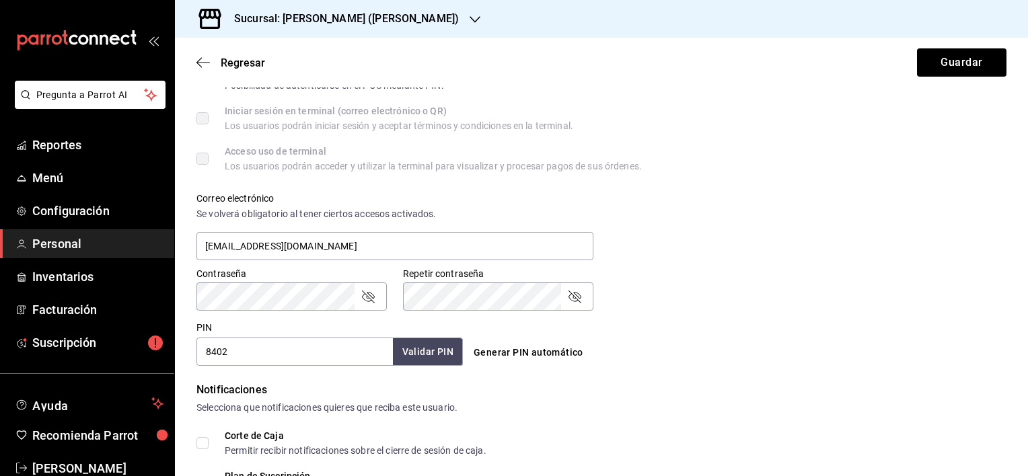
scroll to position [404, 0]
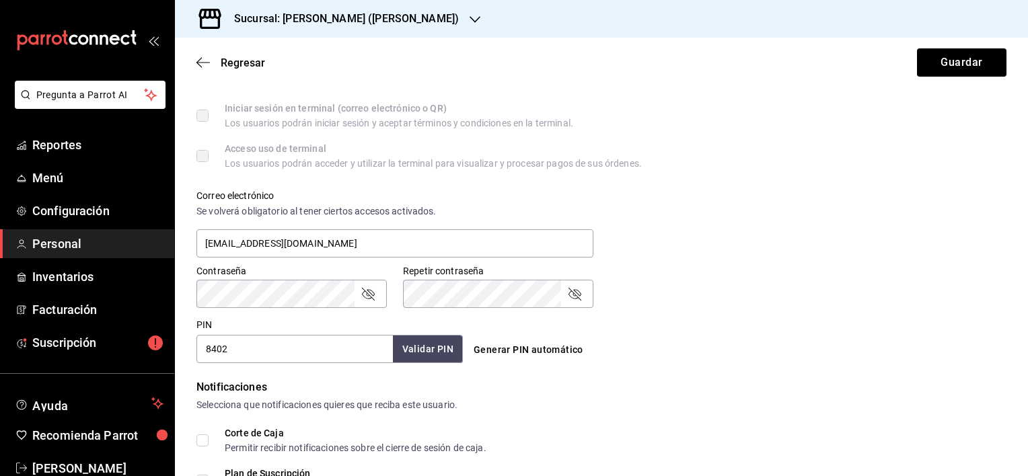
click at [199, 351] on input "8402" at bounding box center [294, 349] width 196 height 28
type input "3177"
click at [431, 353] on button "Validar PIN" at bounding box center [427, 349] width 71 height 29
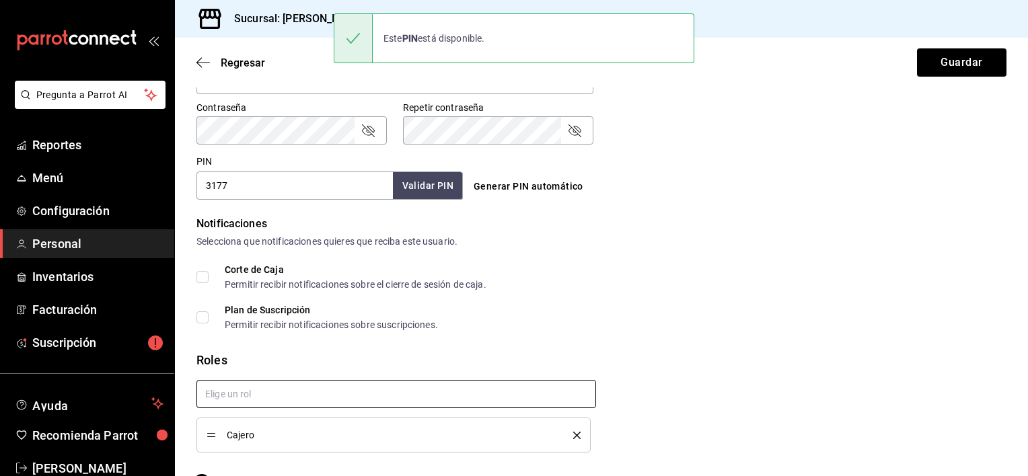
scroll to position [603, 0]
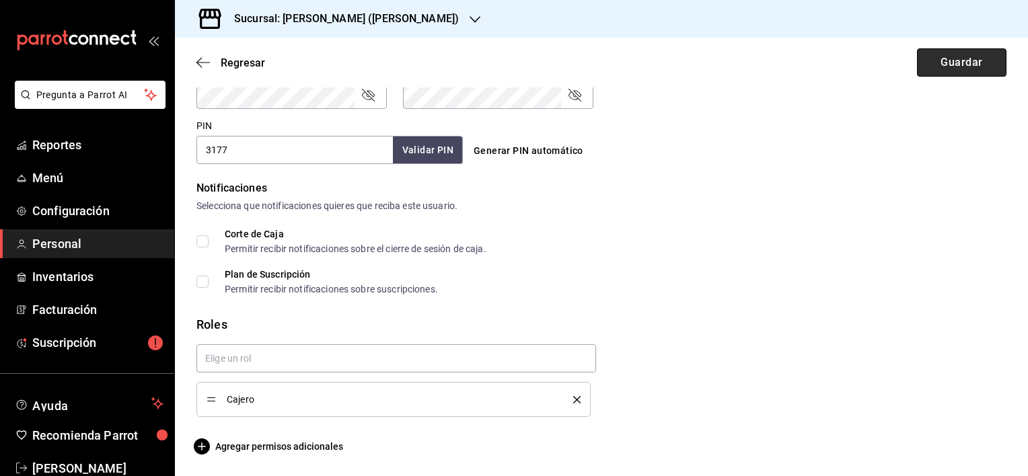
click at [940, 63] on button "Guardar" at bounding box center [961, 62] width 89 height 28
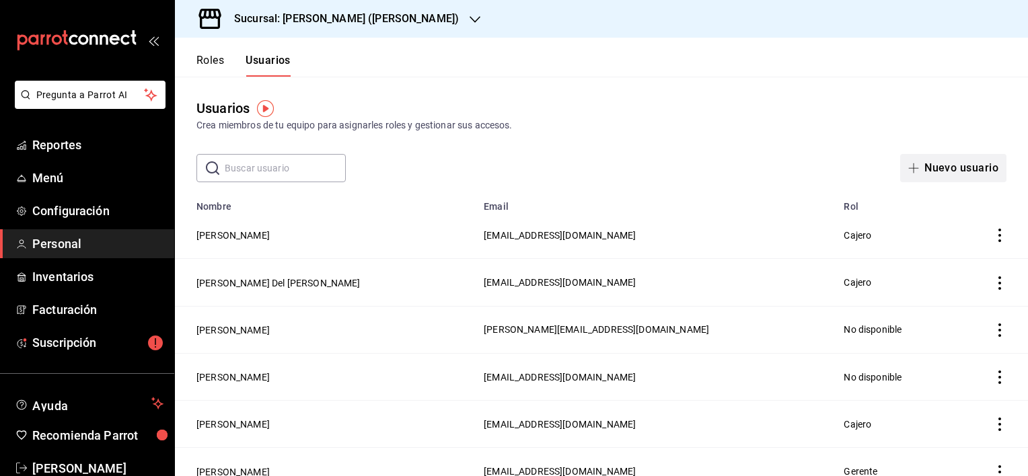
click at [940, 170] on button "Nuevo usuario" at bounding box center [953, 168] width 106 height 28
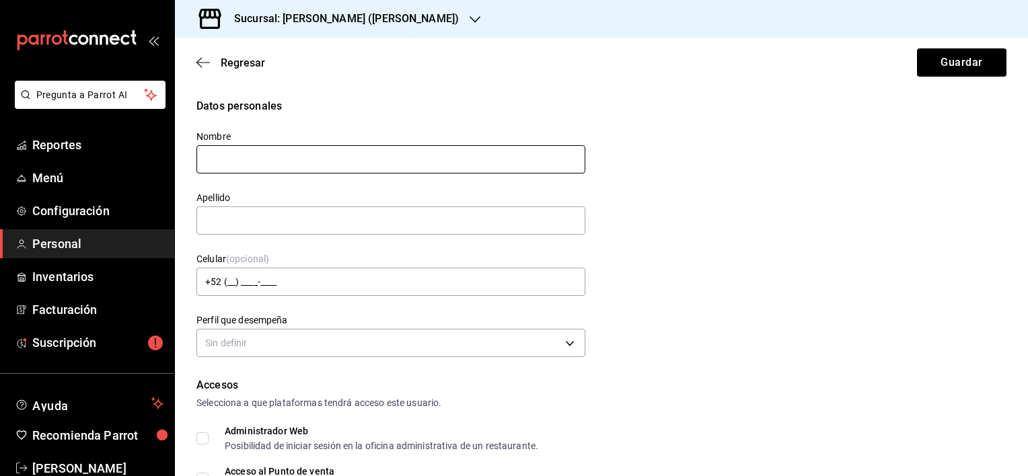
click at [444, 163] on input "text" at bounding box center [390, 159] width 389 height 28
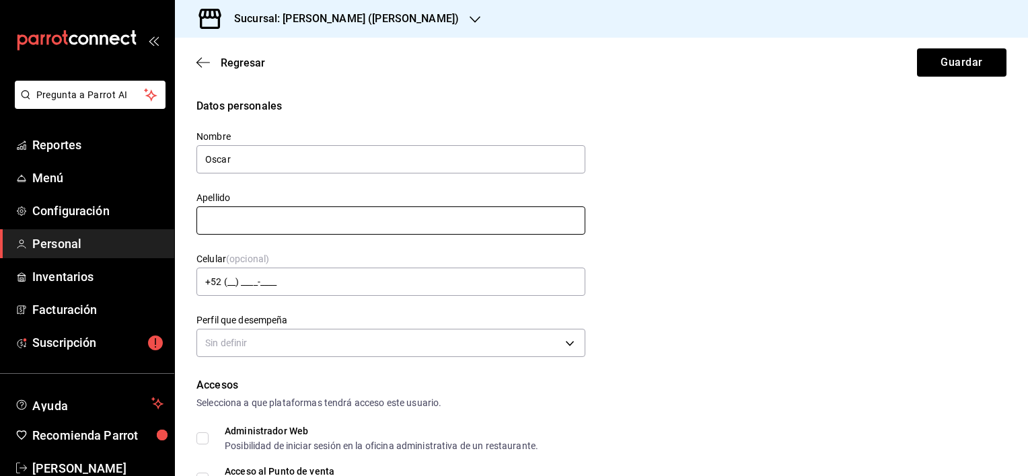
type input "Oscar"
click at [315, 221] on input "text" at bounding box center [390, 221] width 389 height 28
type input "[PERSON_NAME]"
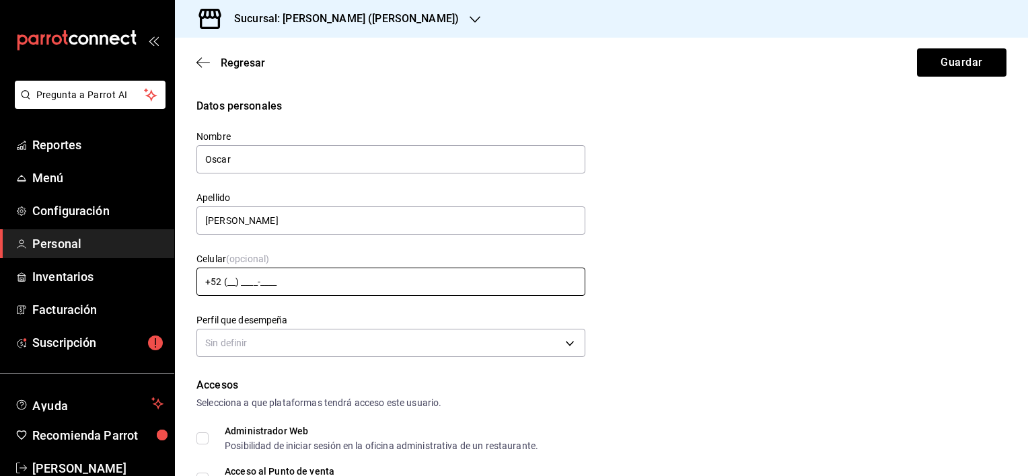
click at [240, 285] on input "+52 (__) ____-____" at bounding box center [390, 282] width 389 height 28
type input "[PHONE_NUMBER][DATE]"
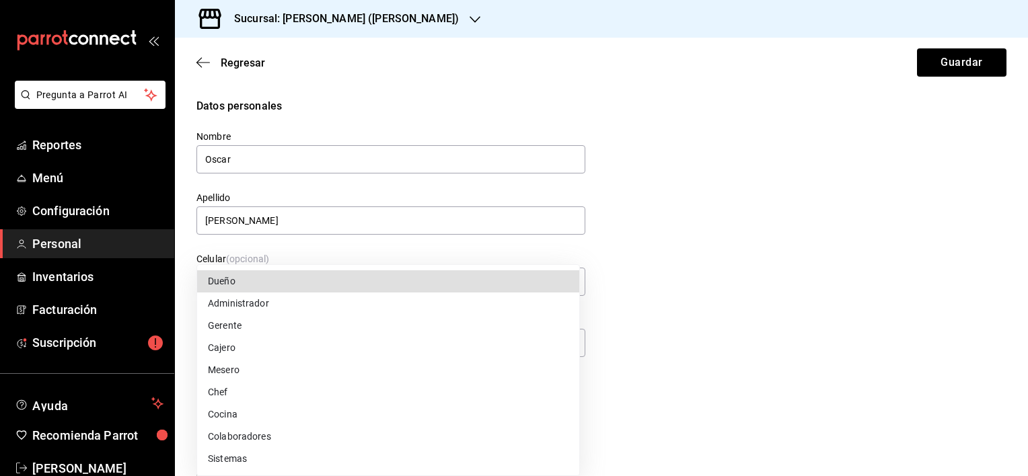
click at [260, 342] on body "Pregunta a Parrot AI Reportes Menú Configuración Personal Inventarios Facturaci…" at bounding box center [514, 238] width 1028 height 476
click at [256, 345] on li "Cajero" at bounding box center [388, 348] width 382 height 22
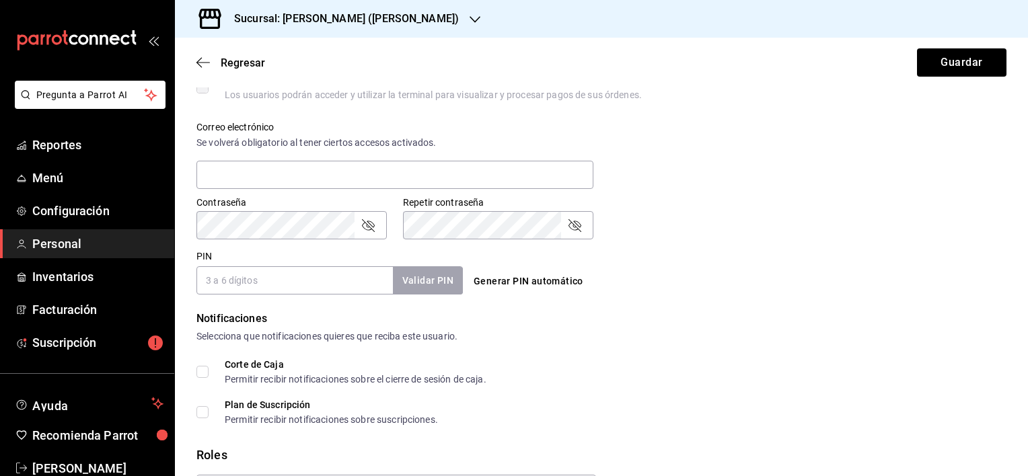
scroll to position [471, 0]
click at [285, 290] on input "PIN" at bounding box center [294, 282] width 196 height 28
click at [785, 256] on div "PIN Validar PIN ​ Generar PIN automático" at bounding box center [599, 271] width 816 height 50
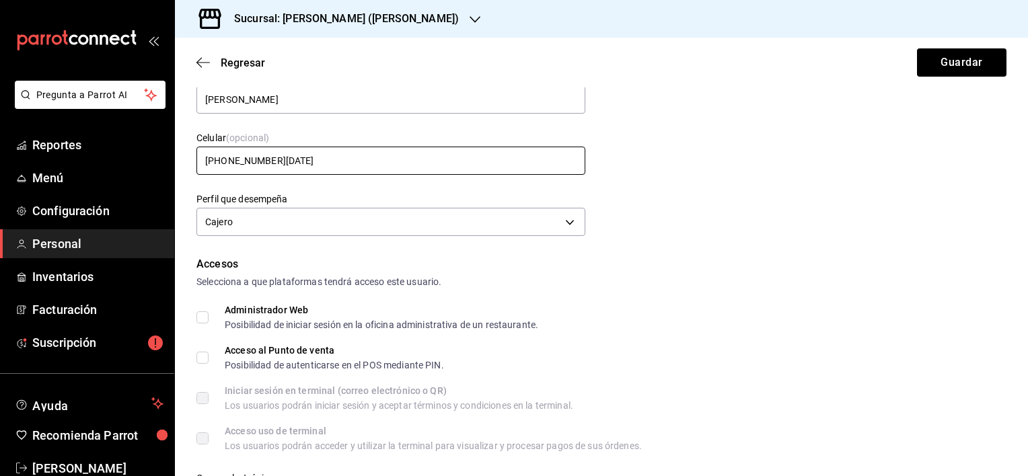
scroll to position [135, 0]
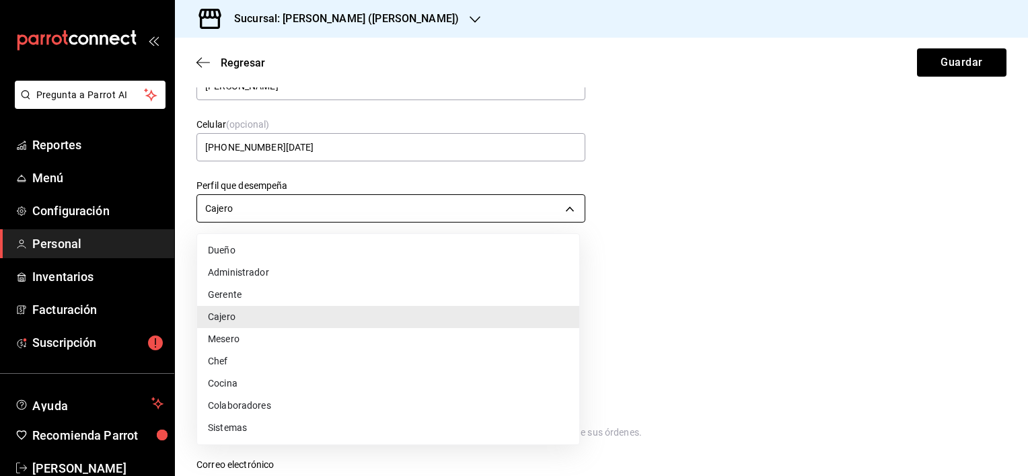
click at [318, 207] on body "Pregunta a Parrot AI Reportes Menú Configuración Personal Inventarios Facturaci…" at bounding box center [514, 238] width 1028 height 476
click at [269, 303] on li "Gerente" at bounding box center [388, 295] width 382 height 22
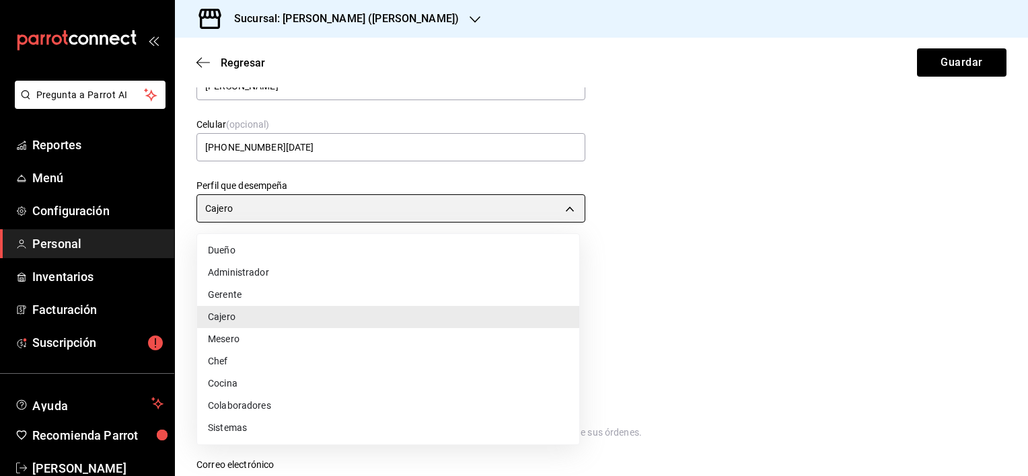
type input "MANAGER"
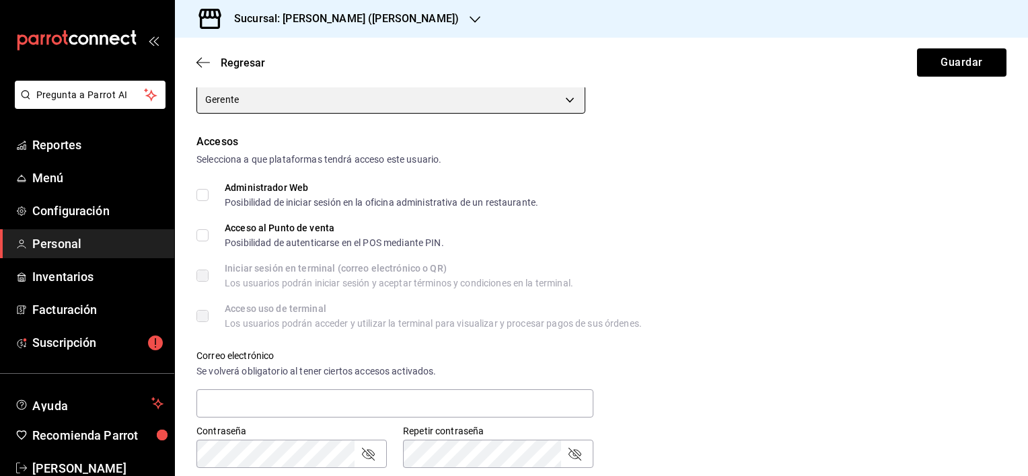
scroll to position [269, 0]
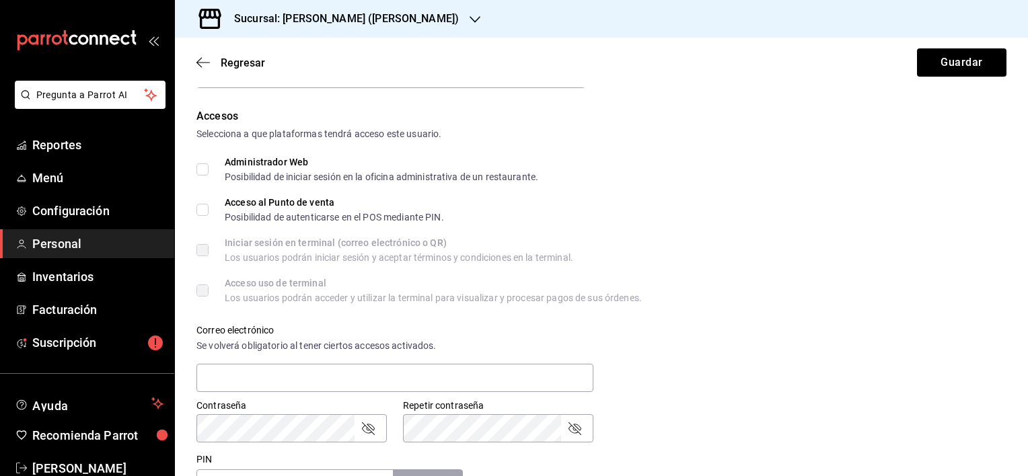
click at [205, 167] on input "Administrador Web Posibilidad de iniciar sesión en la oficina administrativa de…" at bounding box center [202, 170] width 12 height 12
checkbox input "true"
click at [208, 208] on input "Acceso al Punto de venta Posibilidad de autenticarse en el POS mediante PIN." at bounding box center [202, 210] width 12 height 12
checkbox input "true"
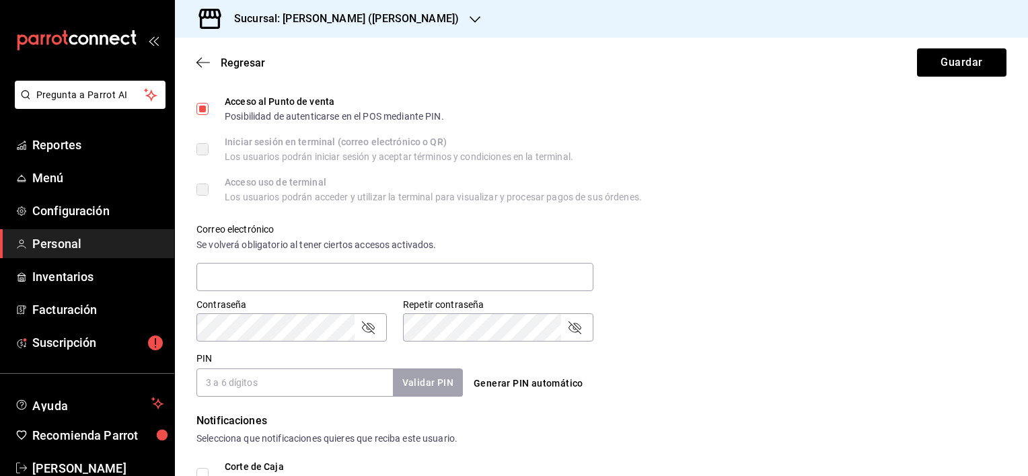
scroll to position [404, 0]
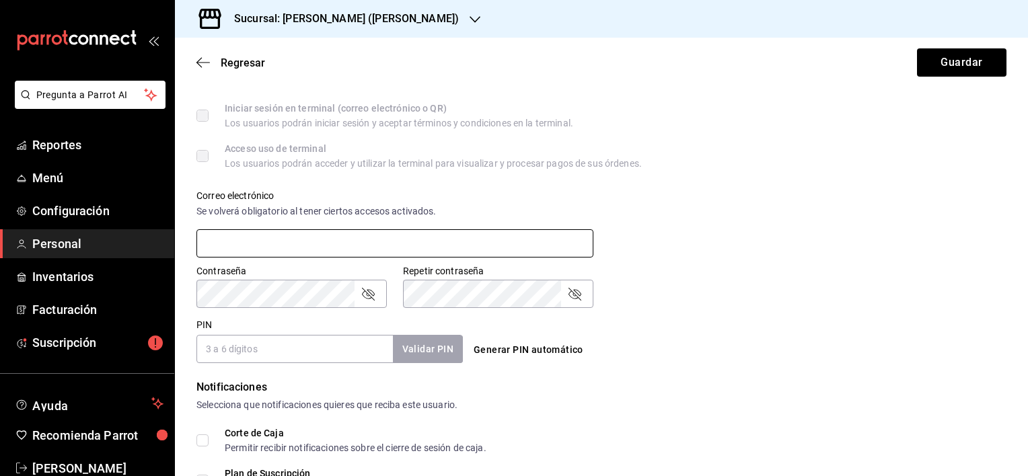
paste input "[EMAIL_ADDRESS][DOMAIN_NAME]"
type input "[EMAIL_ADDRESS][DOMAIN_NAME]"
click at [371, 291] on icon "passwordField" at bounding box center [368, 294] width 13 height 13
click at [554, 349] on button "Generar PIN automático" at bounding box center [528, 350] width 120 height 25
type input "4173"
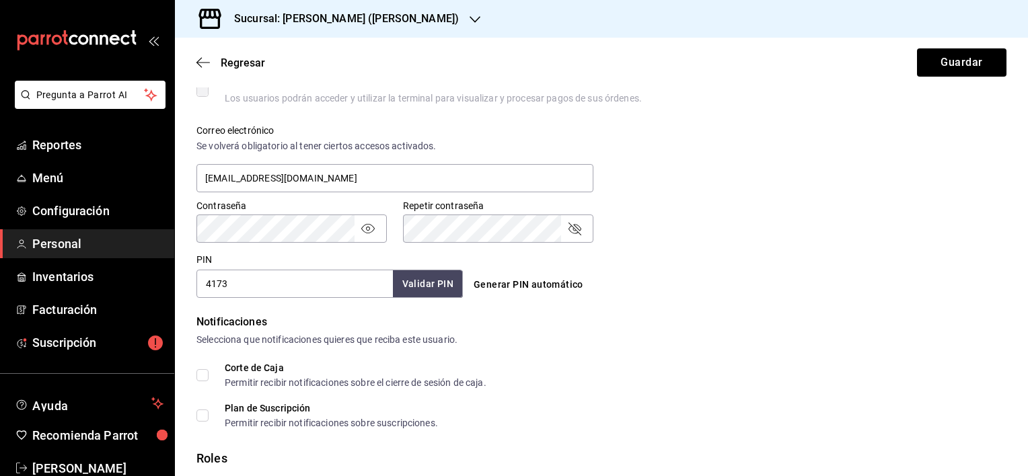
scroll to position [471, 0]
click at [445, 287] on button "Validar PIN" at bounding box center [427, 282] width 71 height 29
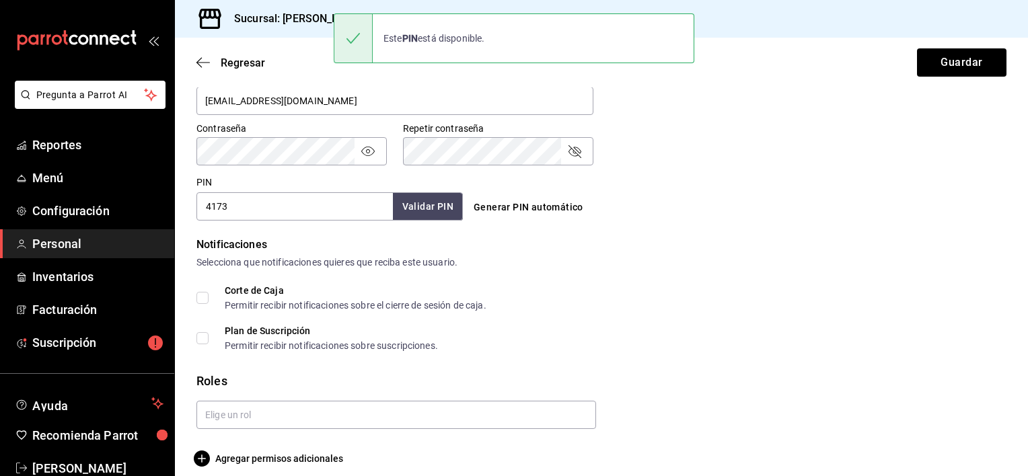
scroll to position [559, 0]
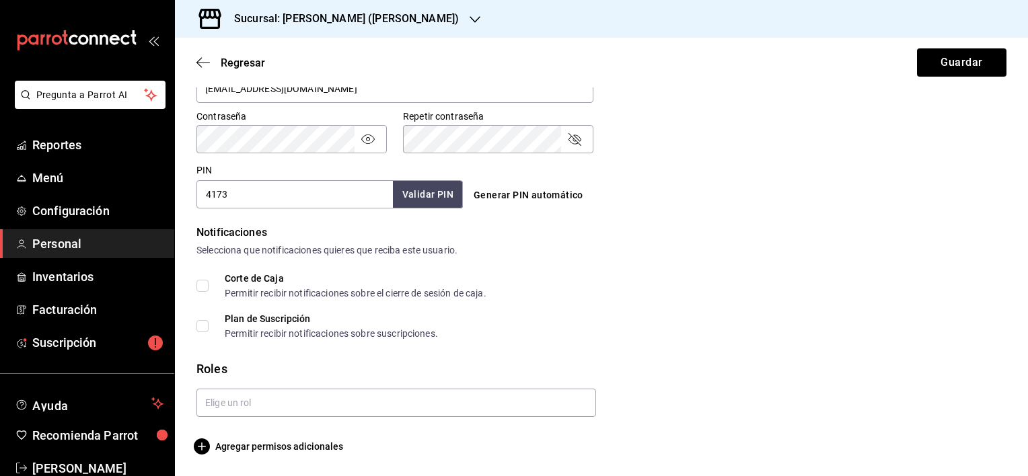
click at [202, 288] on input "Corte de Caja Permitir recibir notificaciones sobre el cierre de sesión de caja." at bounding box center [202, 286] width 12 height 12
checkbox input "true"
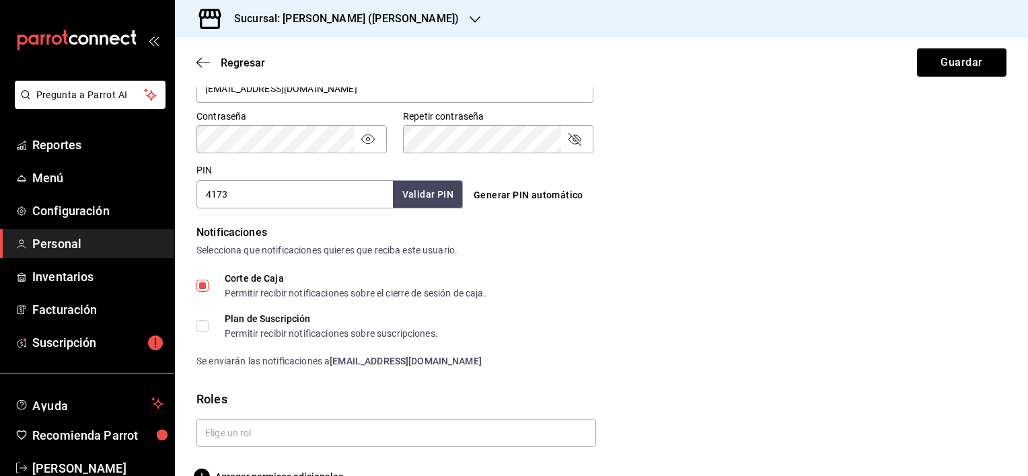
click at [202, 320] on input "Plan de Suscripción Permitir recibir notificaciones sobre suscripciones." at bounding box center [202, 326] width 12 height 12
checkbox input "true"
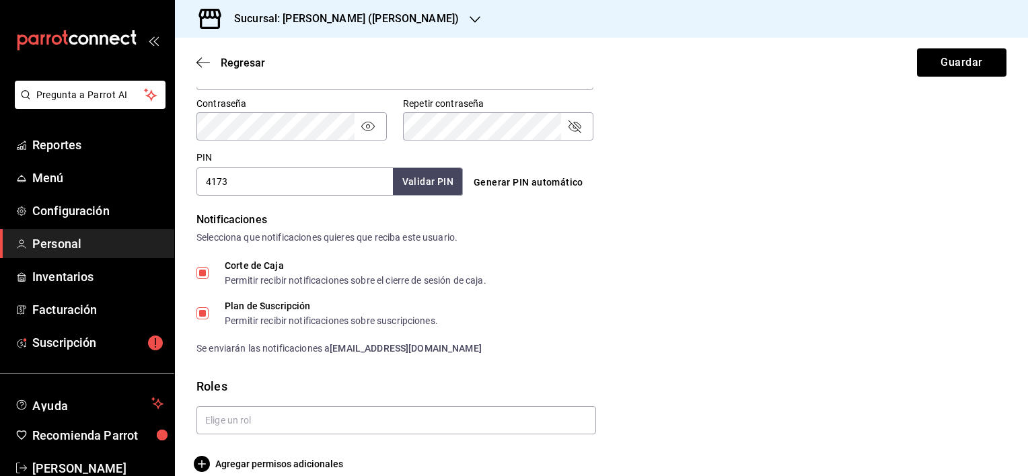
scroll to position [589, 0]
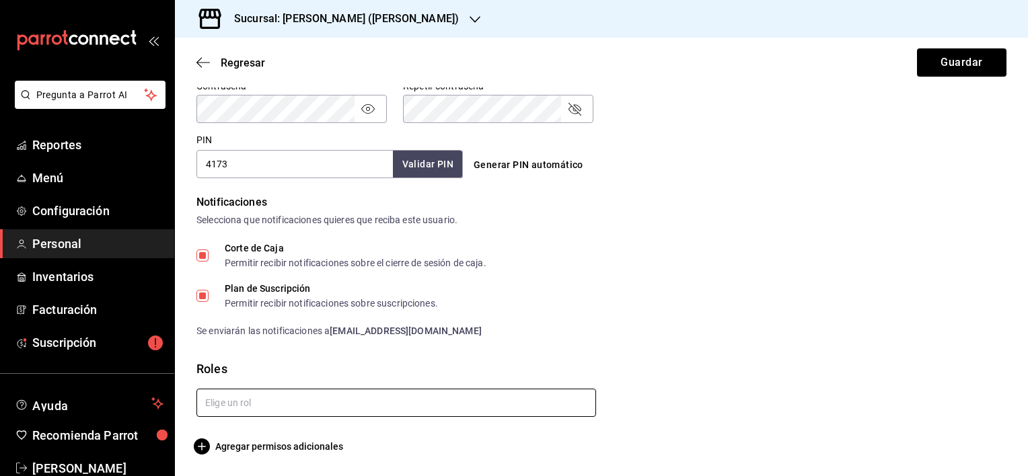
click at [239, 404] on input "text" at bounding box center [396, 403] width 400 height 28
click at [244, 437] on li "Gerente" at bounding box center [393, 434] width 394 height 22
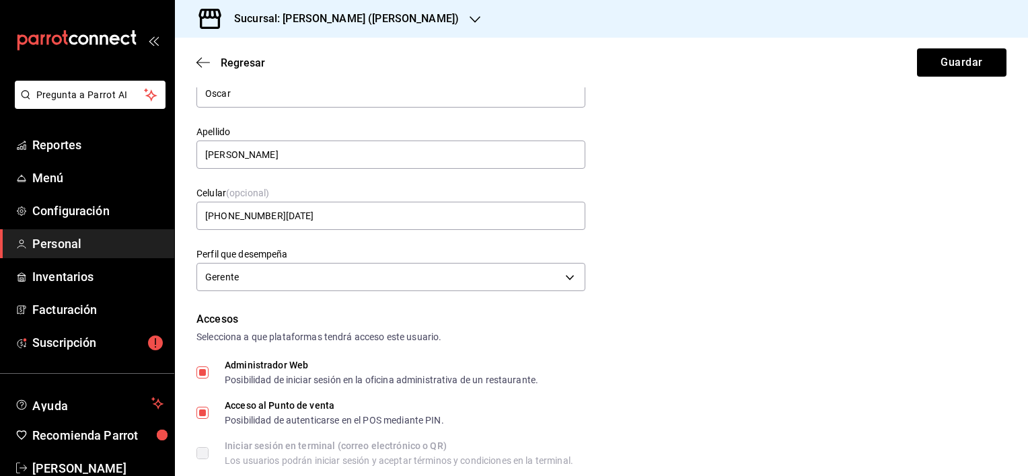
scroll to position [0, 0]
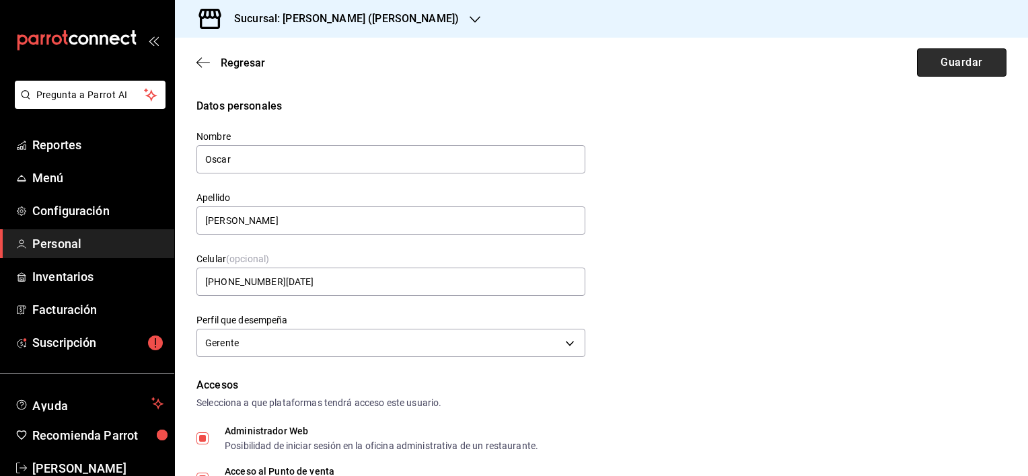
click at [939, 71] on button "Guardar" at bounding box center [961, 62] width 89 height 28
